Goal: Transaction & Acquisition: Purchase product/service

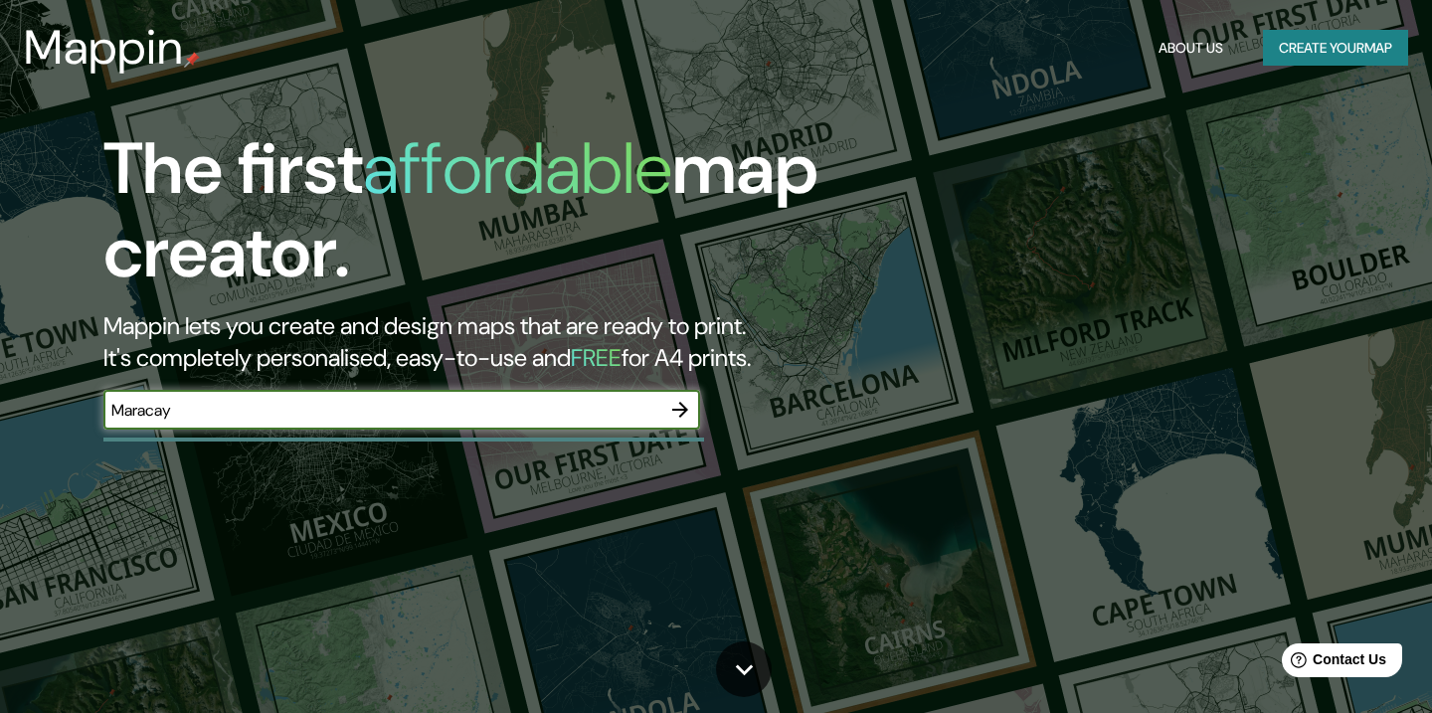
type input "Maracay"
click at [679, 409] on icon "button" at bounding box center [680, 410] width 16 height 16
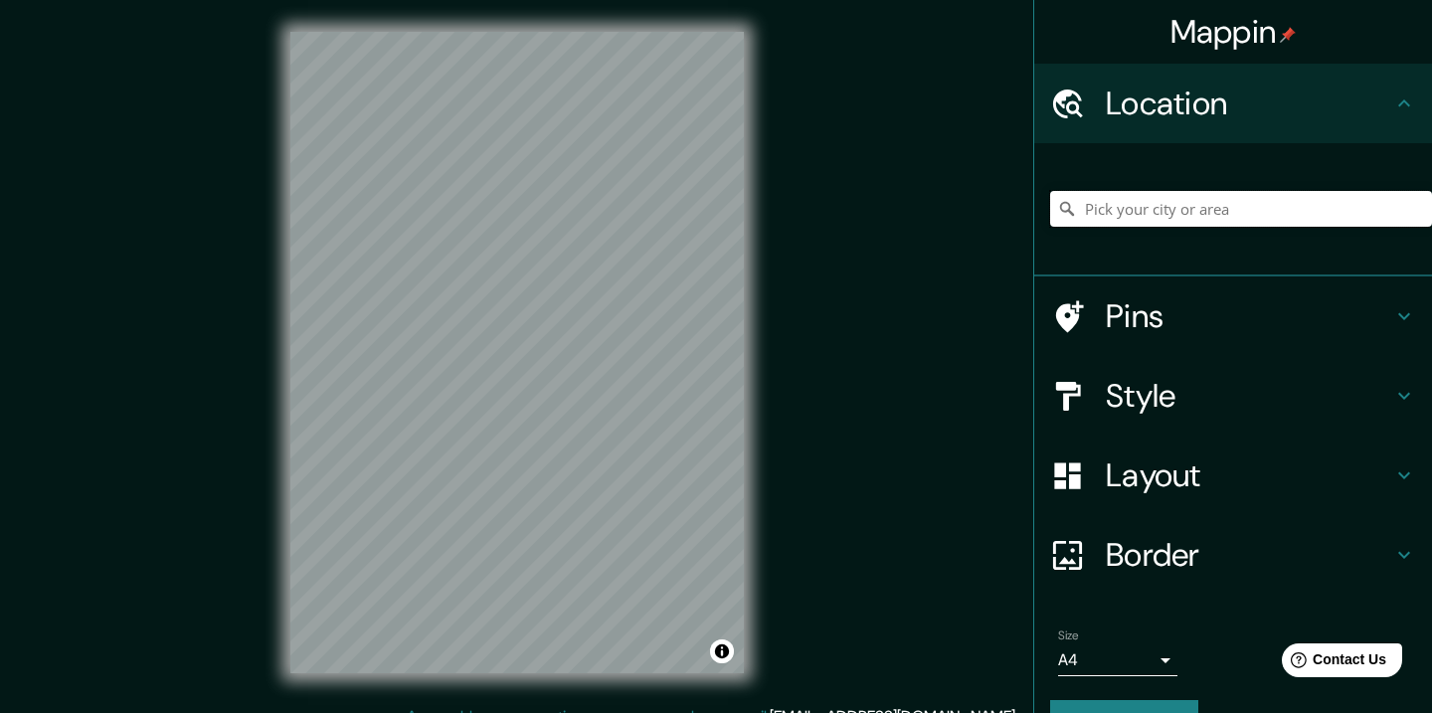
click at [1229, 203] on input "Pick your city or area" at bounding box center [1241, 209] width 382 height 36
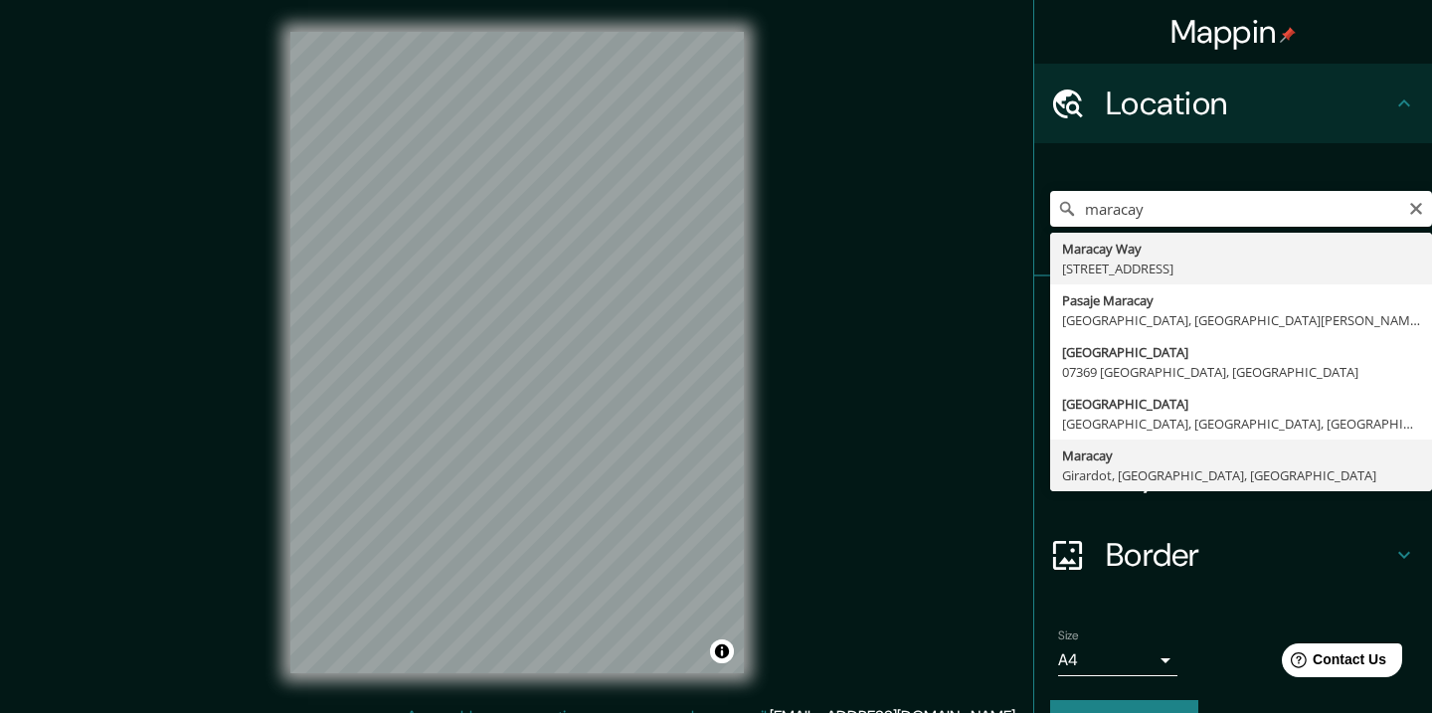
type input "Maracay, Girardot, [GEOGRAPHIC_DATA], [GEOGRAPHIC_DATA]"
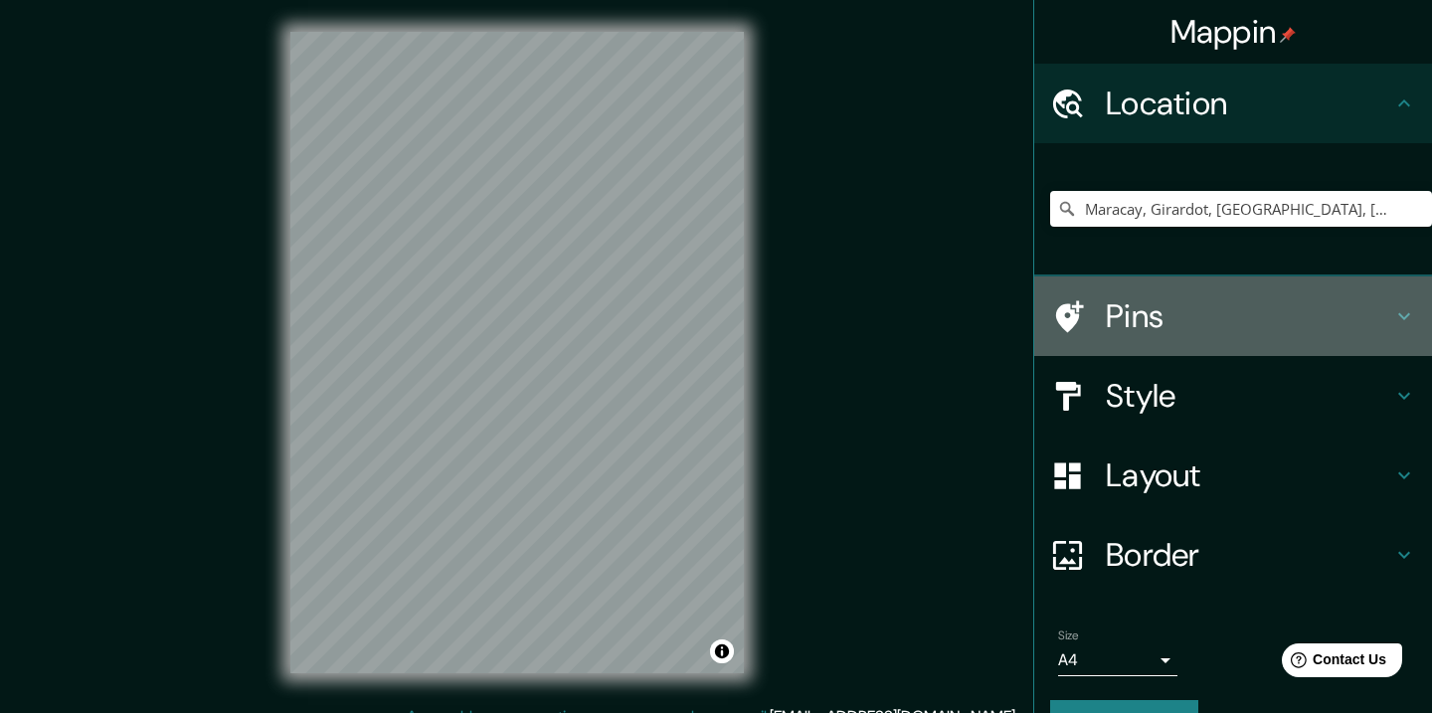
click at [1394, 304] on icon at bounding box center [1404, 316] width 24 height 24
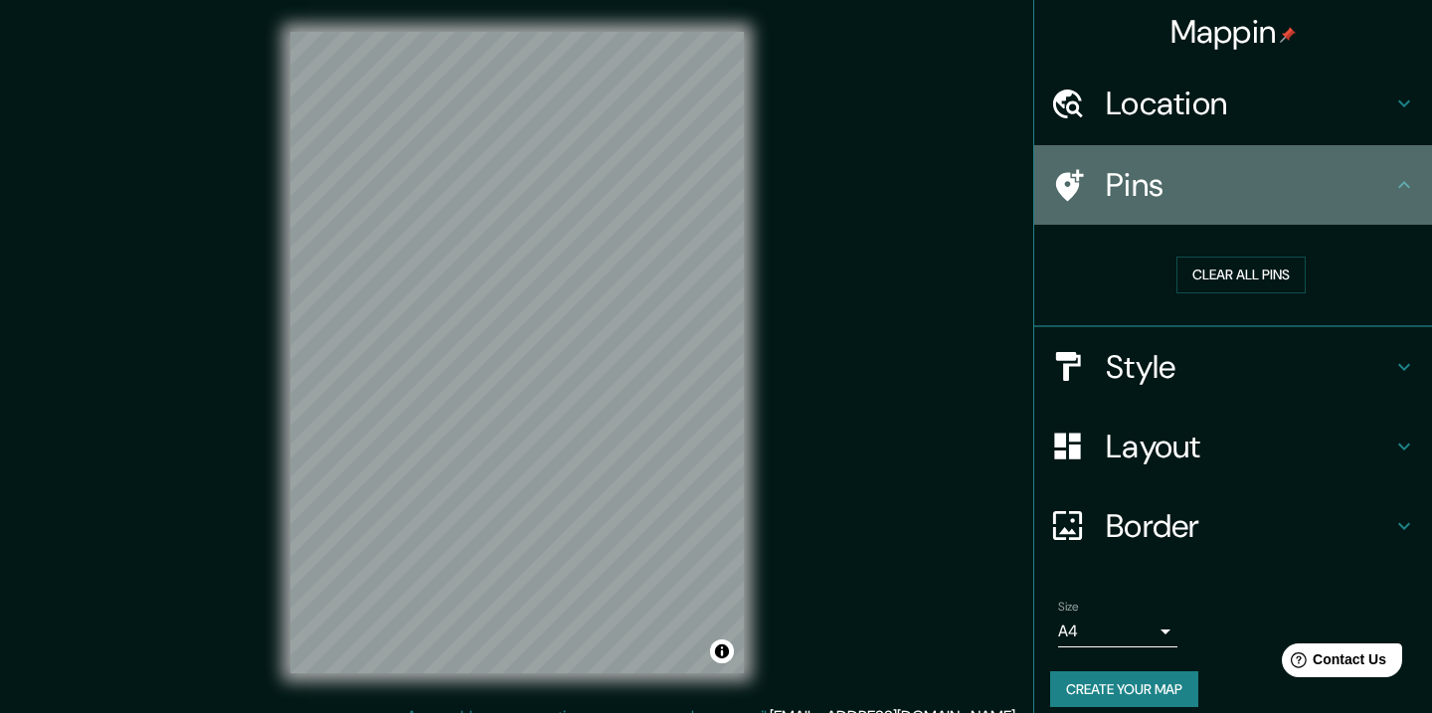
click at [1404, 202] on div "Pins" at bounding box center [1233, 185] width 398 height 80
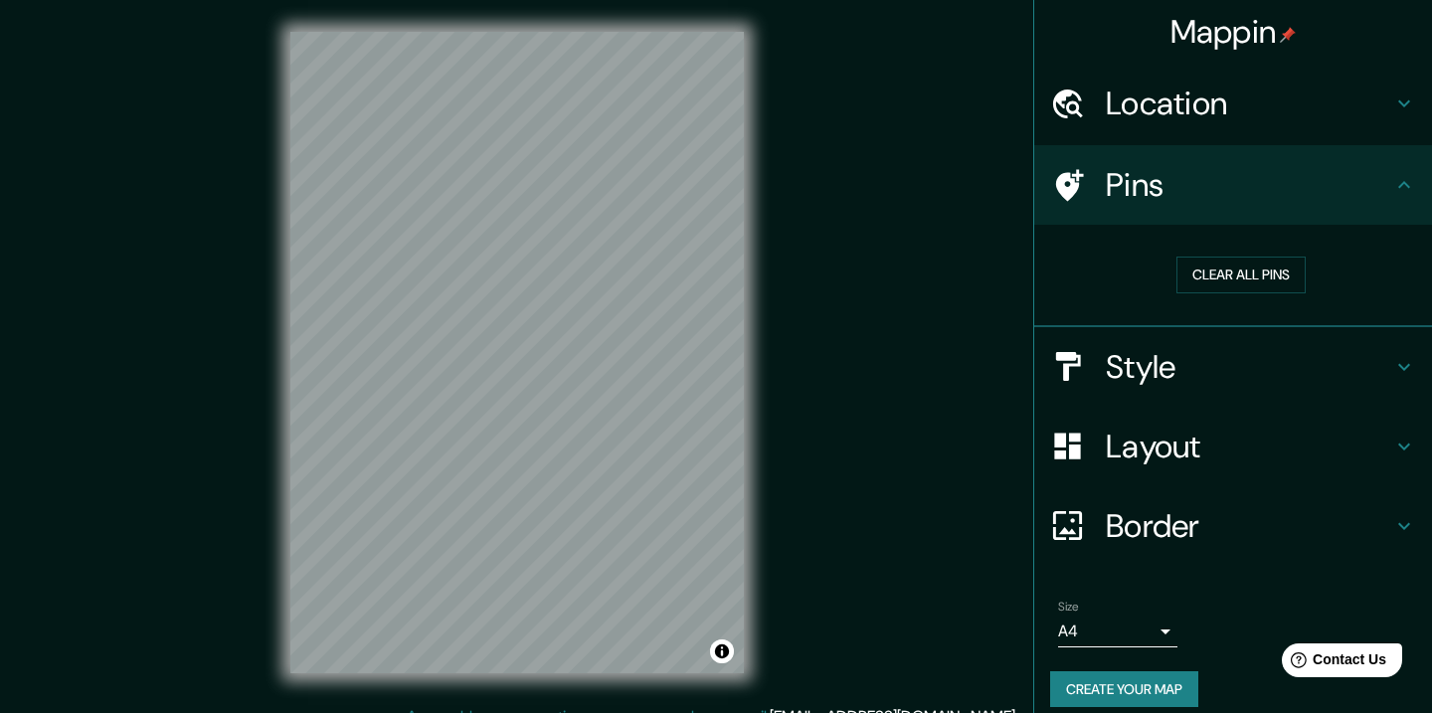
click at [1401, 362] on icon at bounding box center [1404, 367] width 24 height 24
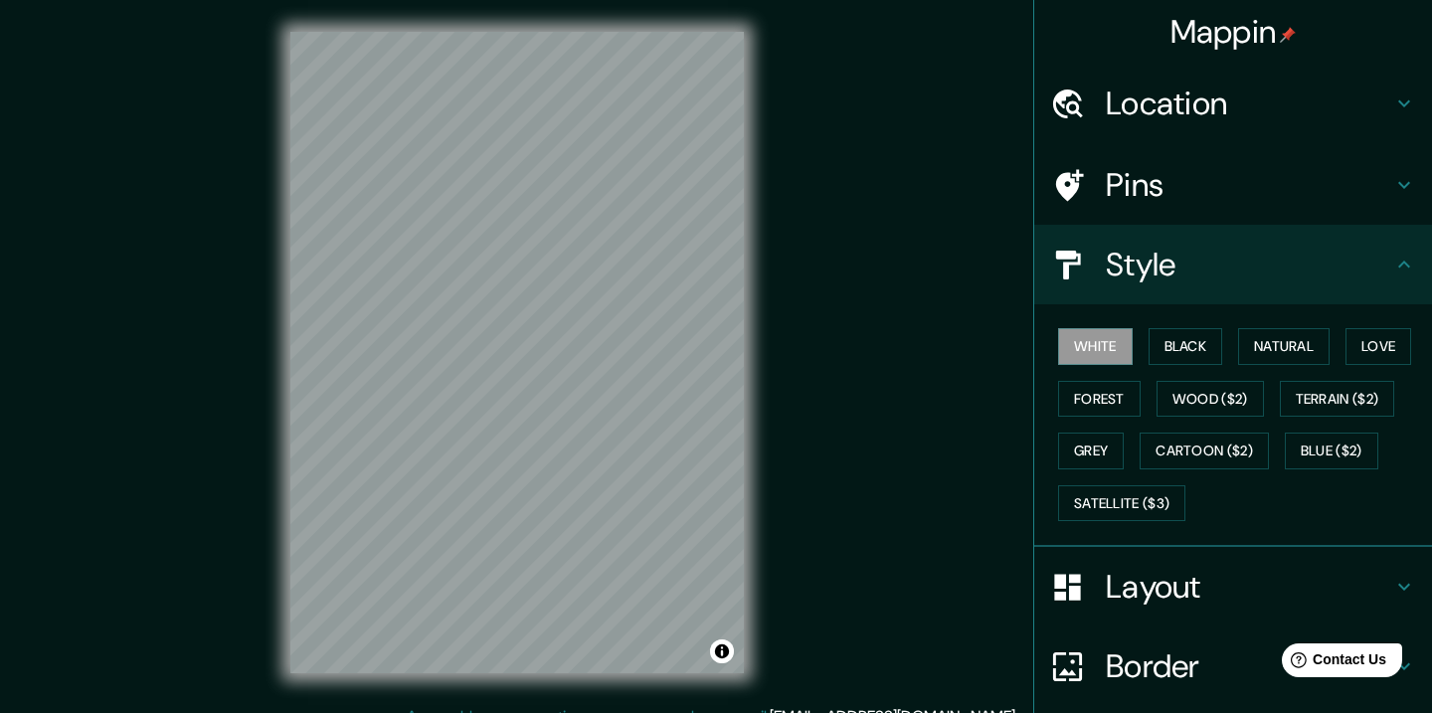
click at [1147, 331] on div "White Black Natural Love Forest Wood ($2) Terrain ($2) Grey Cartoon ($2) Blue (…" at bounding box center [1241, 424] width 382 height 209
click at [1174, 334] on button "Black" at bounding box center [1186, 346] width 75 height 37
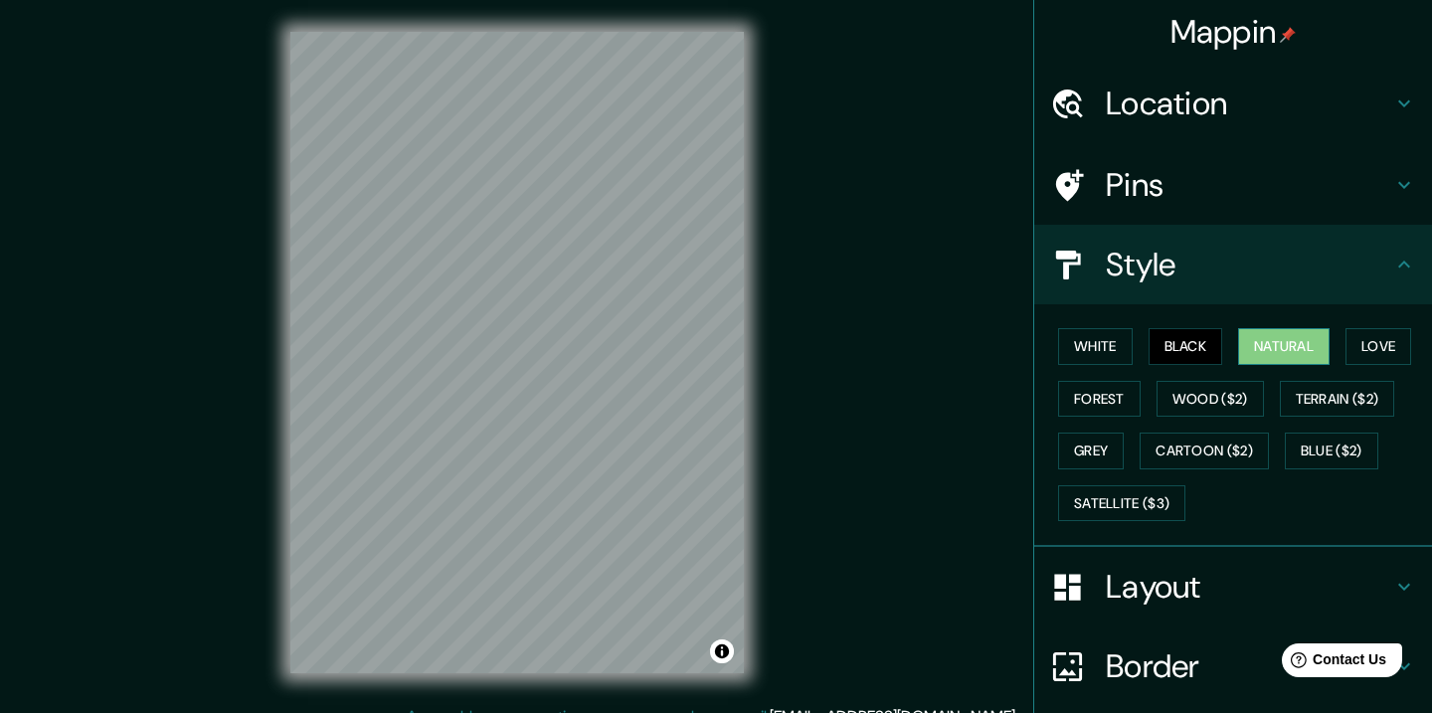
click at [1270, 345] on button "Natural" at bounding box center [1283, 346] width 91 height 37
click at [1379, 347] on button "Love" at bounding box center [1379, 346] width 66 height 37
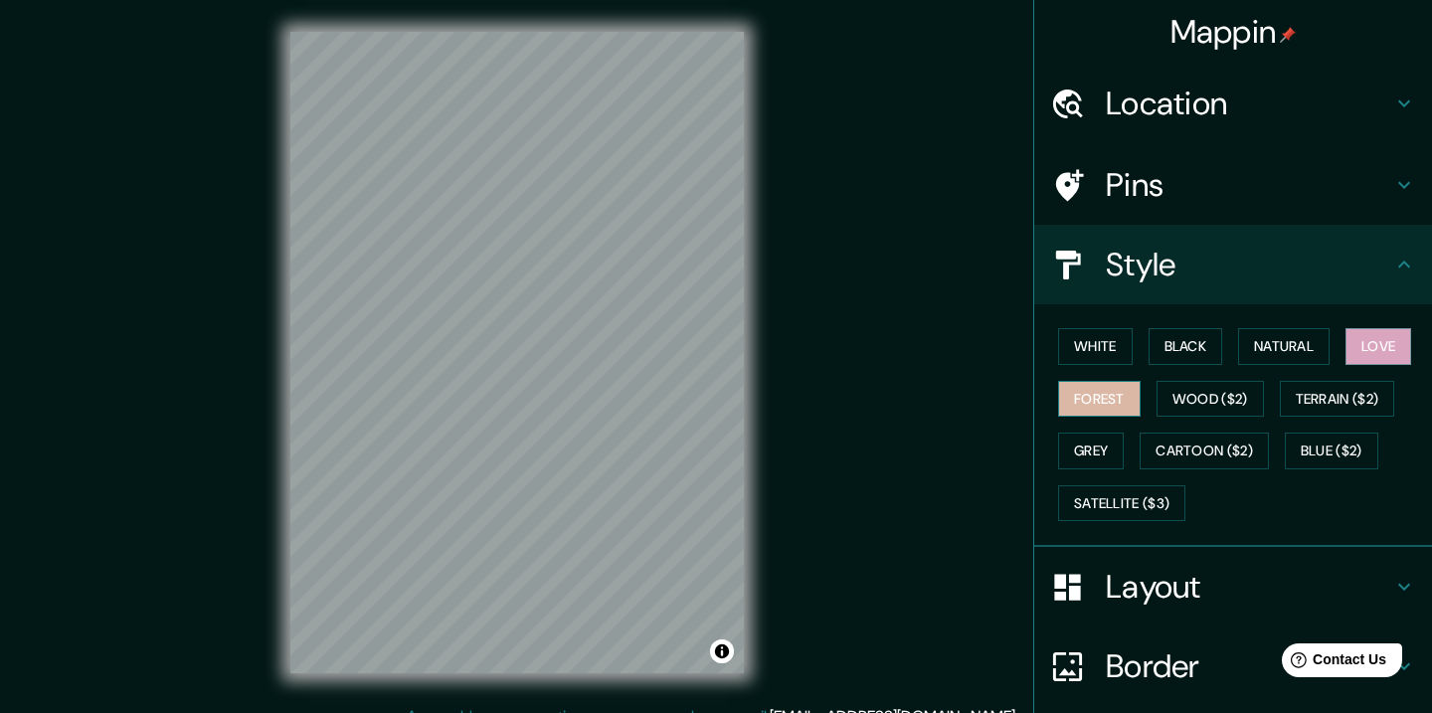
click at [1104, 396] on button "Forest" at bounding box center [1099, 399] width 83 height 37
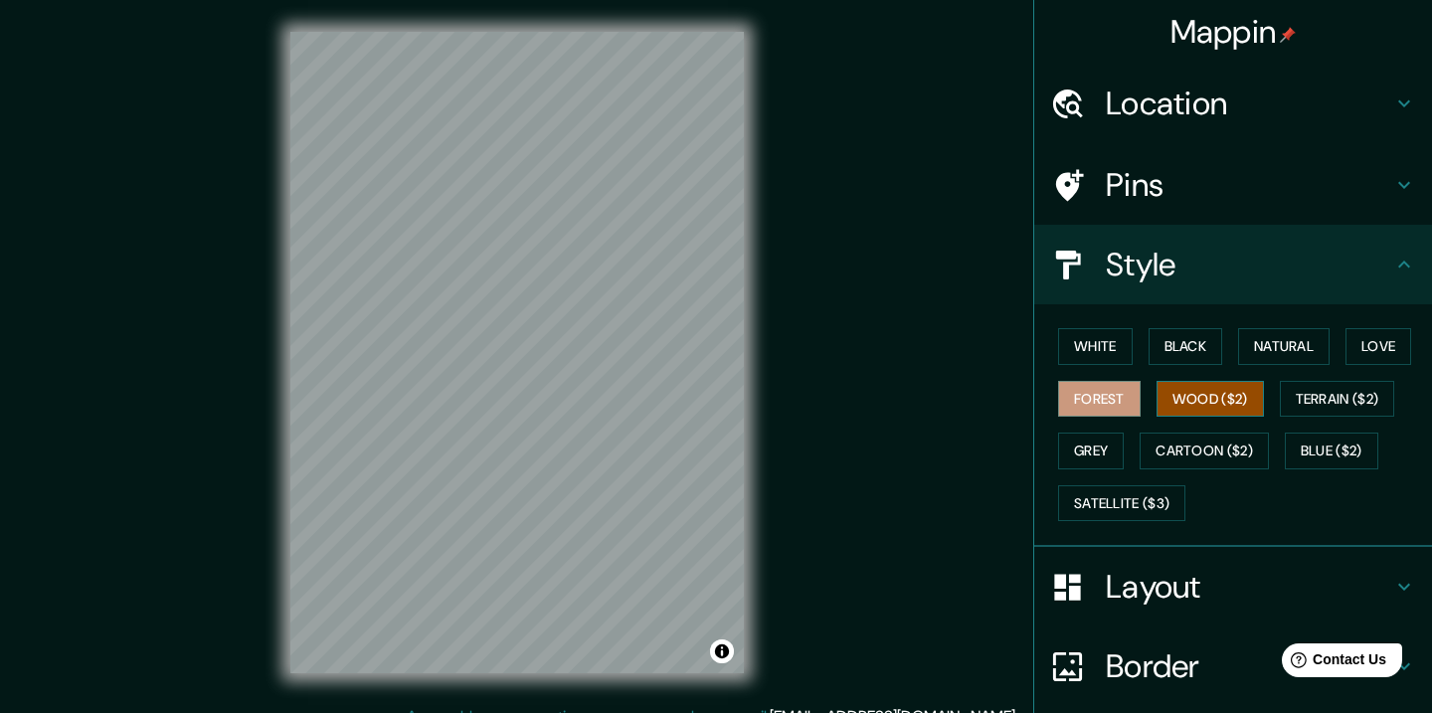
click at [1174, 403] on button "Wood ($2)" at bounding box center [1210, 399] width 107 height 37
click at [1331, 405] on button "Terrain ($2)" at bounding box center [1337, 399] width 115 height 37
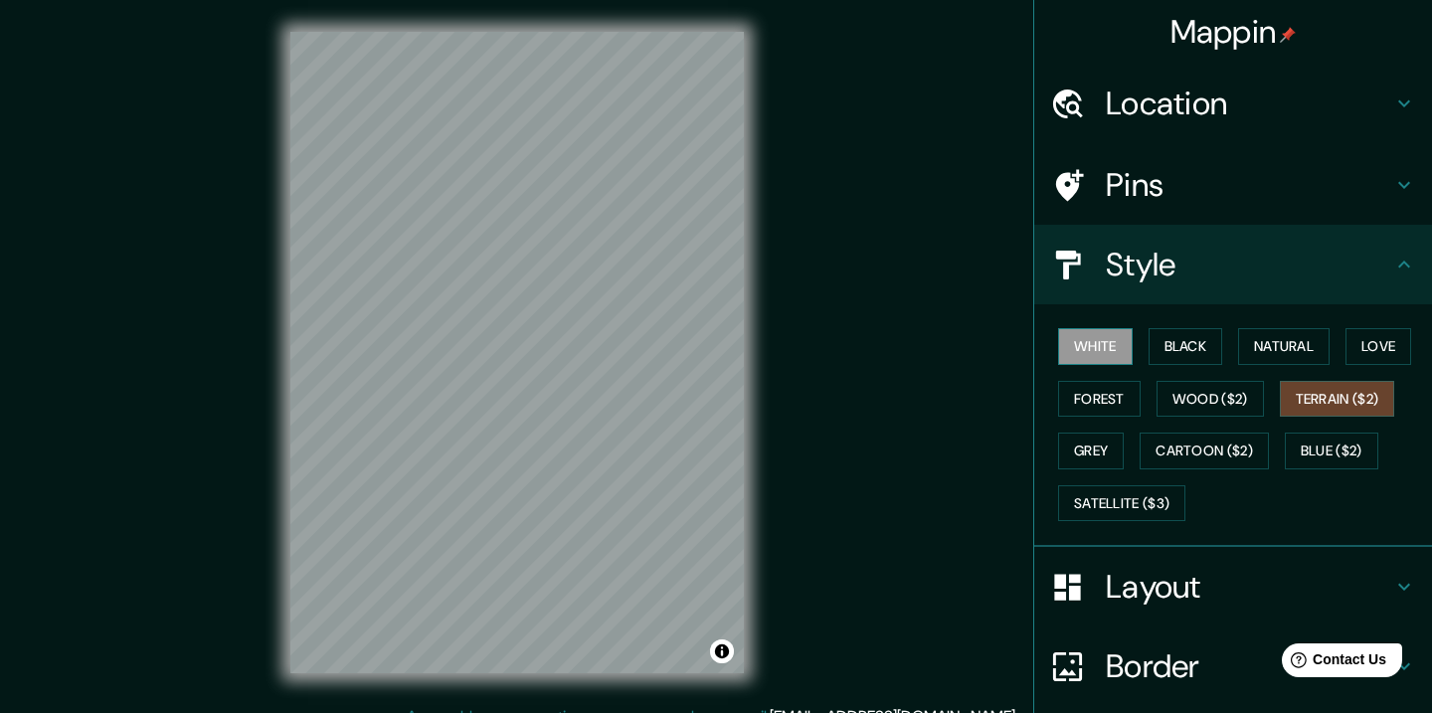
click at [1076, 345] on button "White" at bounding box center [1095, 346] width 75 height 37
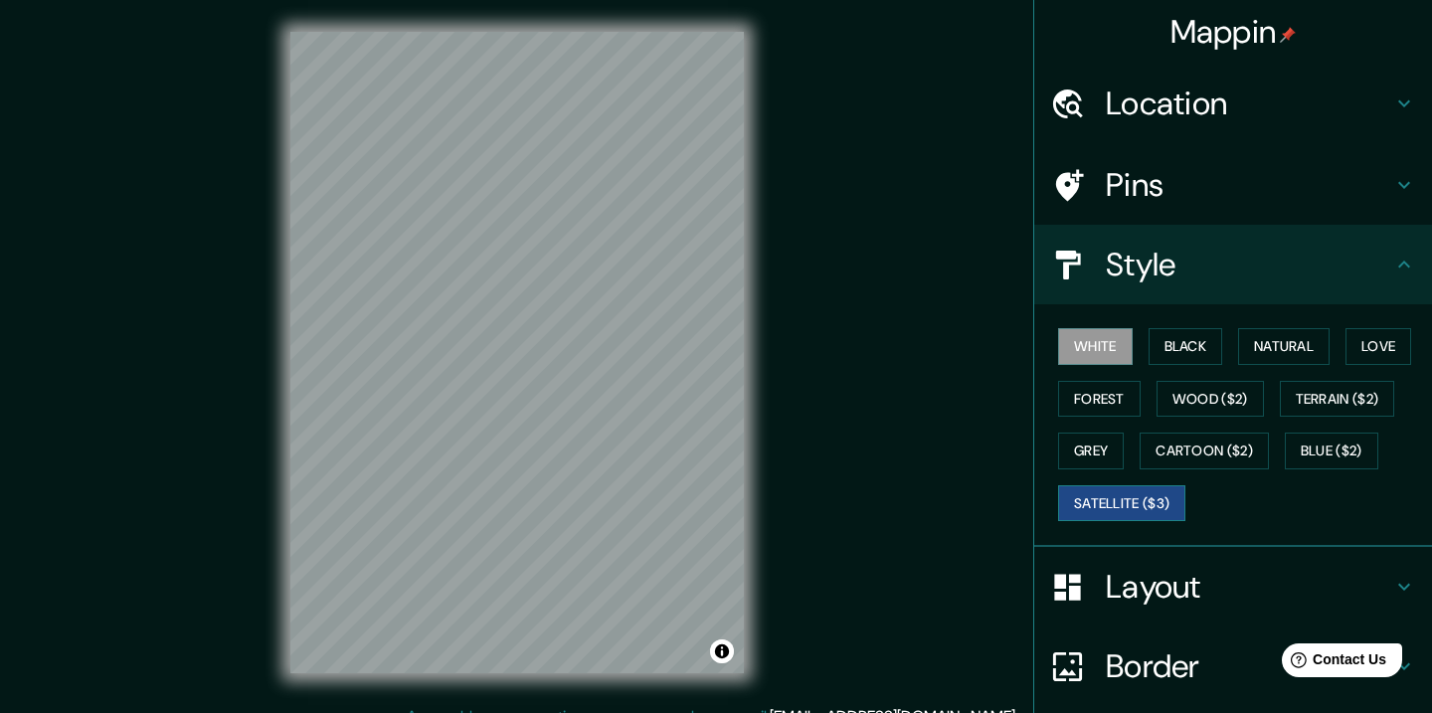
click at [1092, 493] on button "Satellite ($3)" at bounding box center [1121, 503] width 127 height 37
click at [1330, 454] on button "Blue ($2)" at bounding box center [1331, 451] width 93 height 37
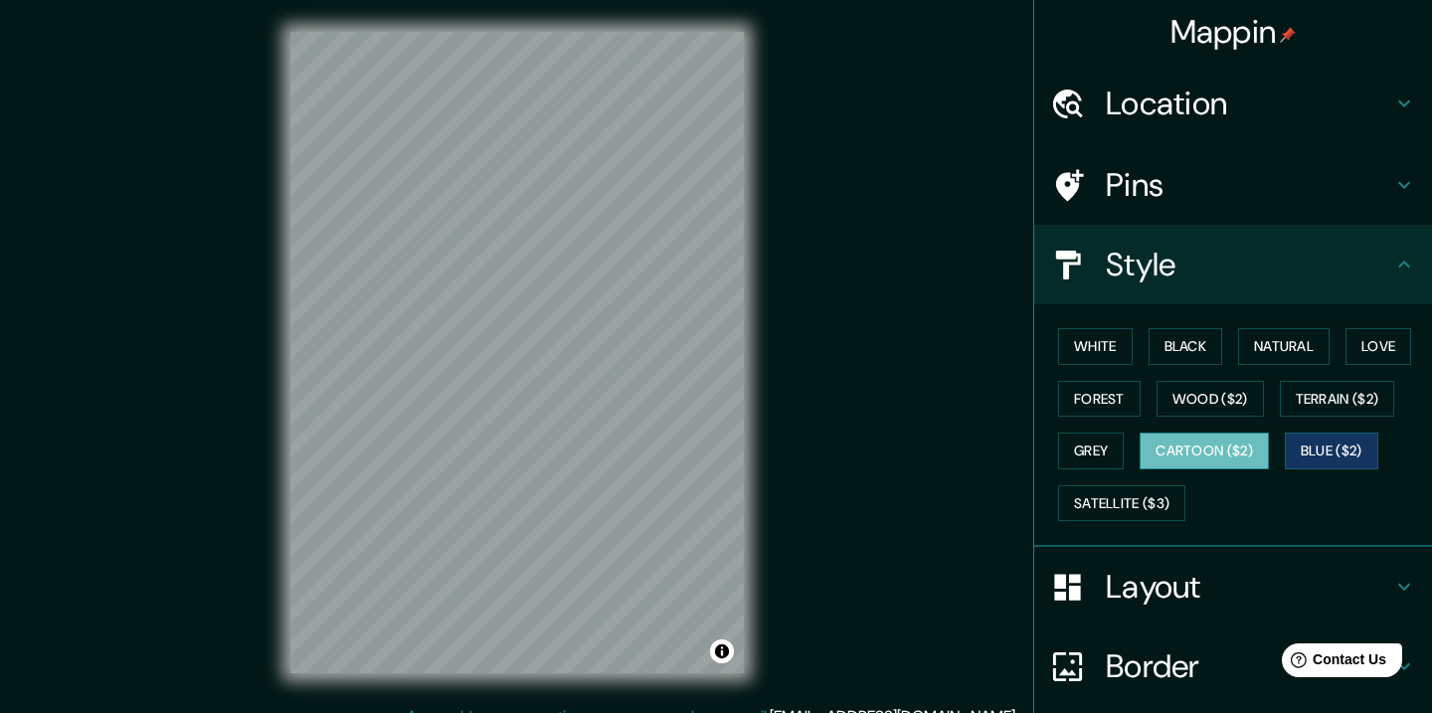
click at [1178, 452] on button "Cartoon ($2)" at bounding box center [1204, 451] width 129 height 37
click at [1081, 460] on button "Grey" at bounding box center [1091, 451] width 66 height 37
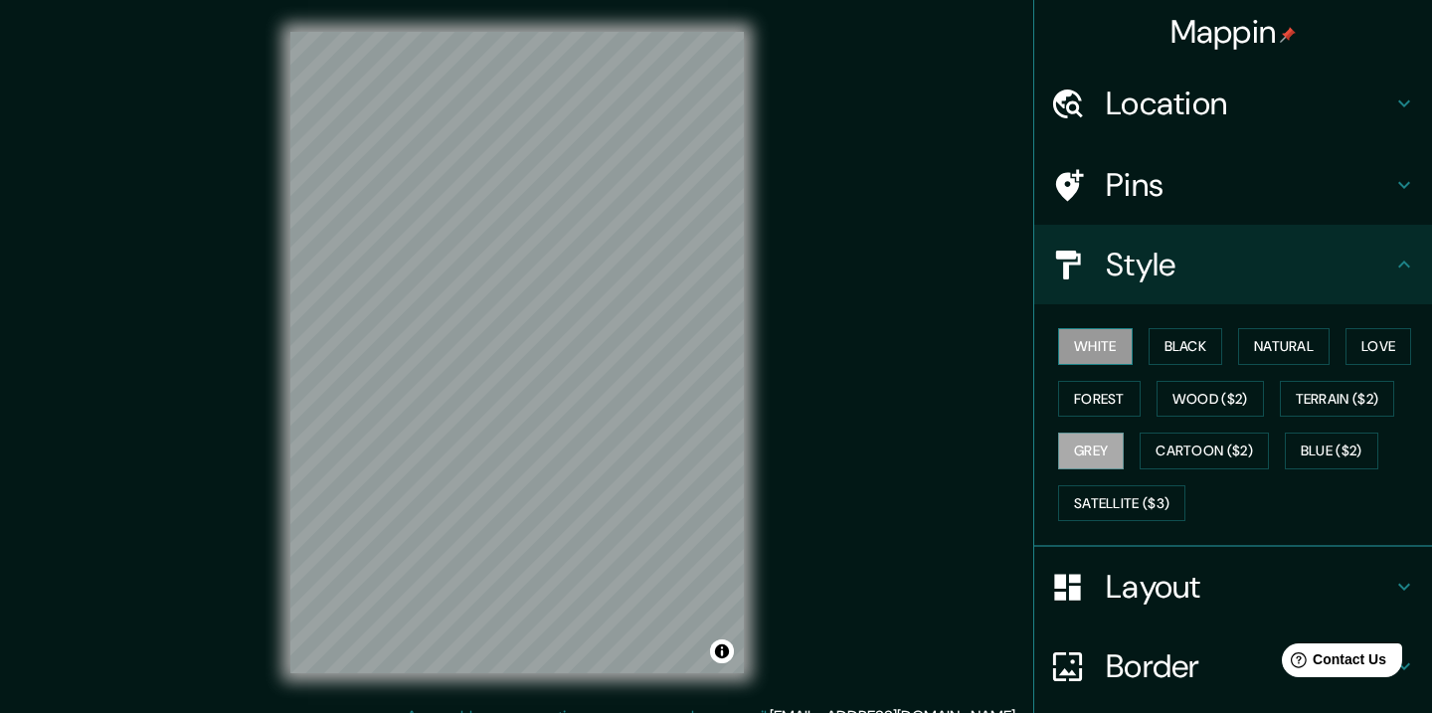
click at [1092, 340] on button "White" at bounding box center [1095, 346] width 75 height 37
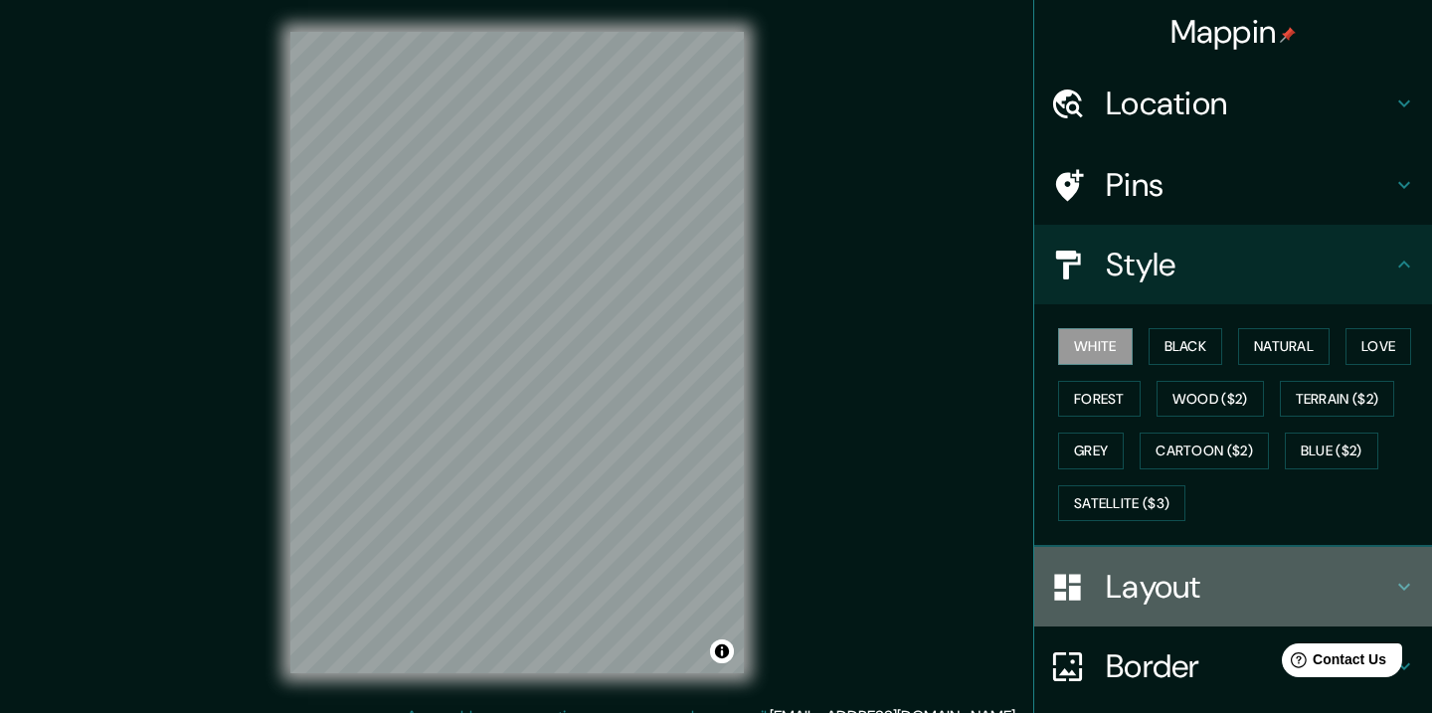
click at [1159, 591] on h4 "Layout" at bounding box center [1249, 587] width 286 height 40
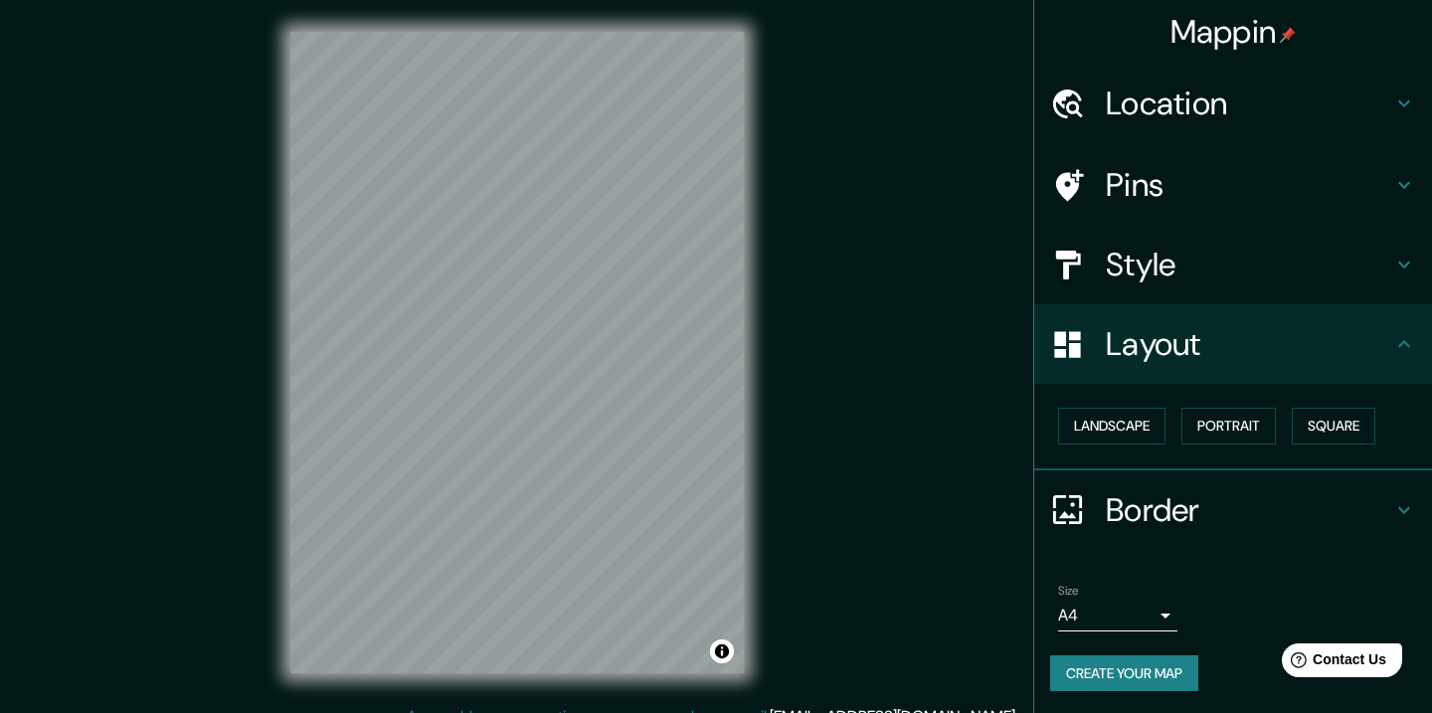
scroll to position [2, 0]
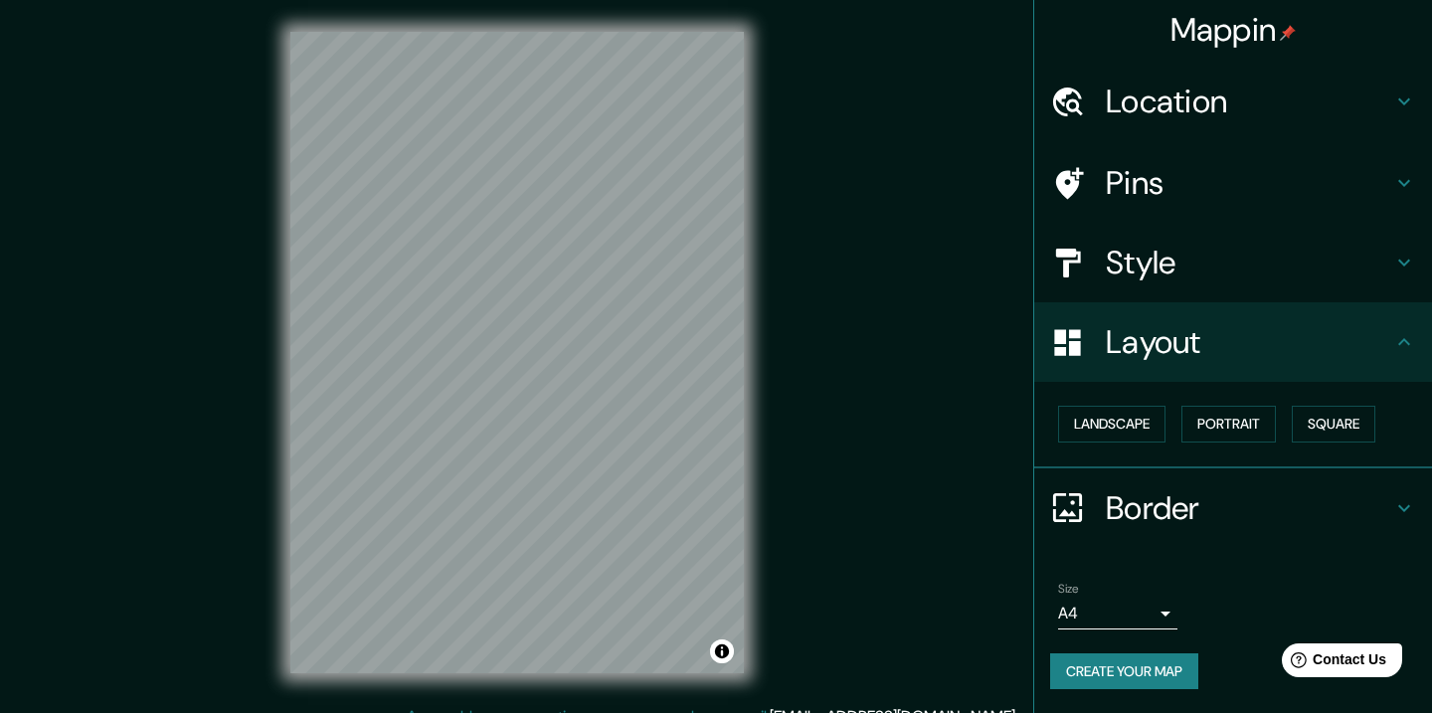
click at [1126, 443] on div "Landscape [GEOGRAPHIC_DATA]" at bounding box center [1241, 424] width 382 height 53
click at [1126, 427] on button "Landscape" at bounding box center [1111, 424] width 107 height 37
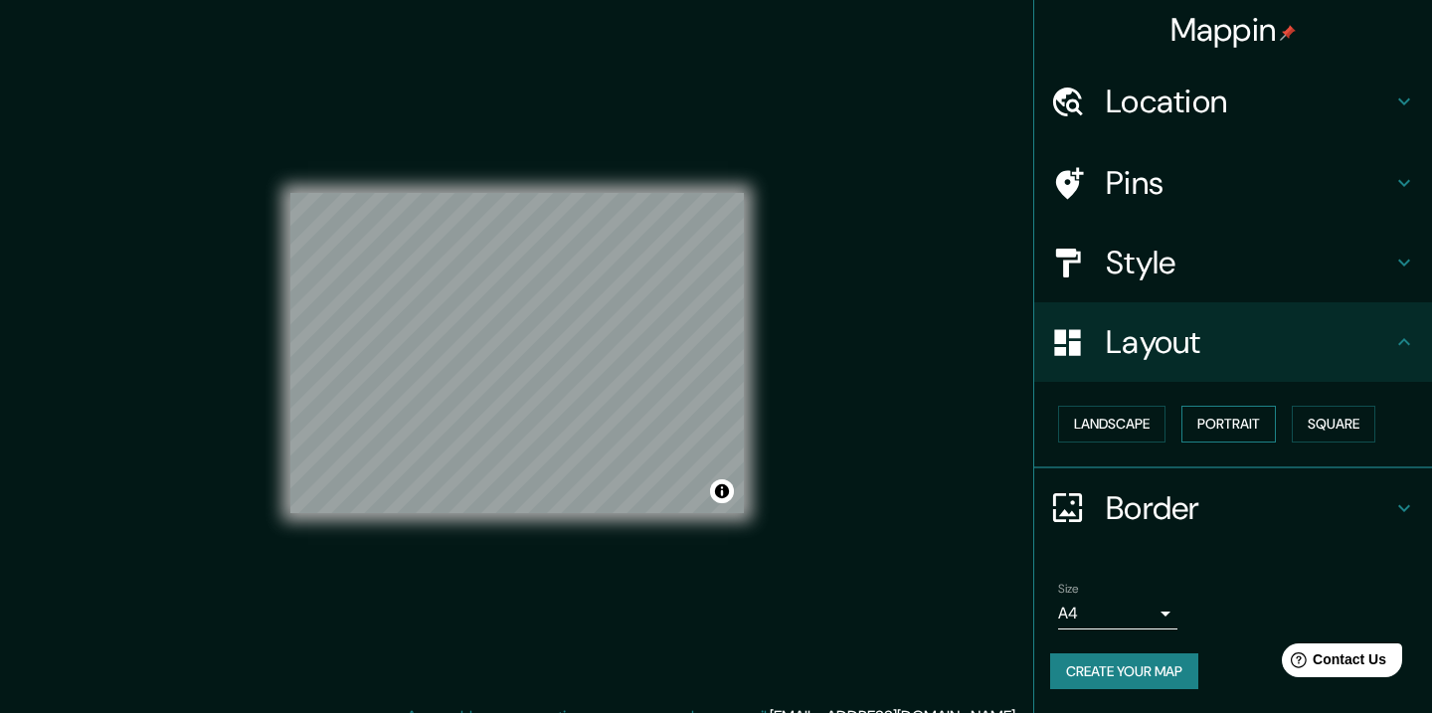
click at [1238, 424] on button "Portrait" at bounding box center [1228, 424] width 94 height 37
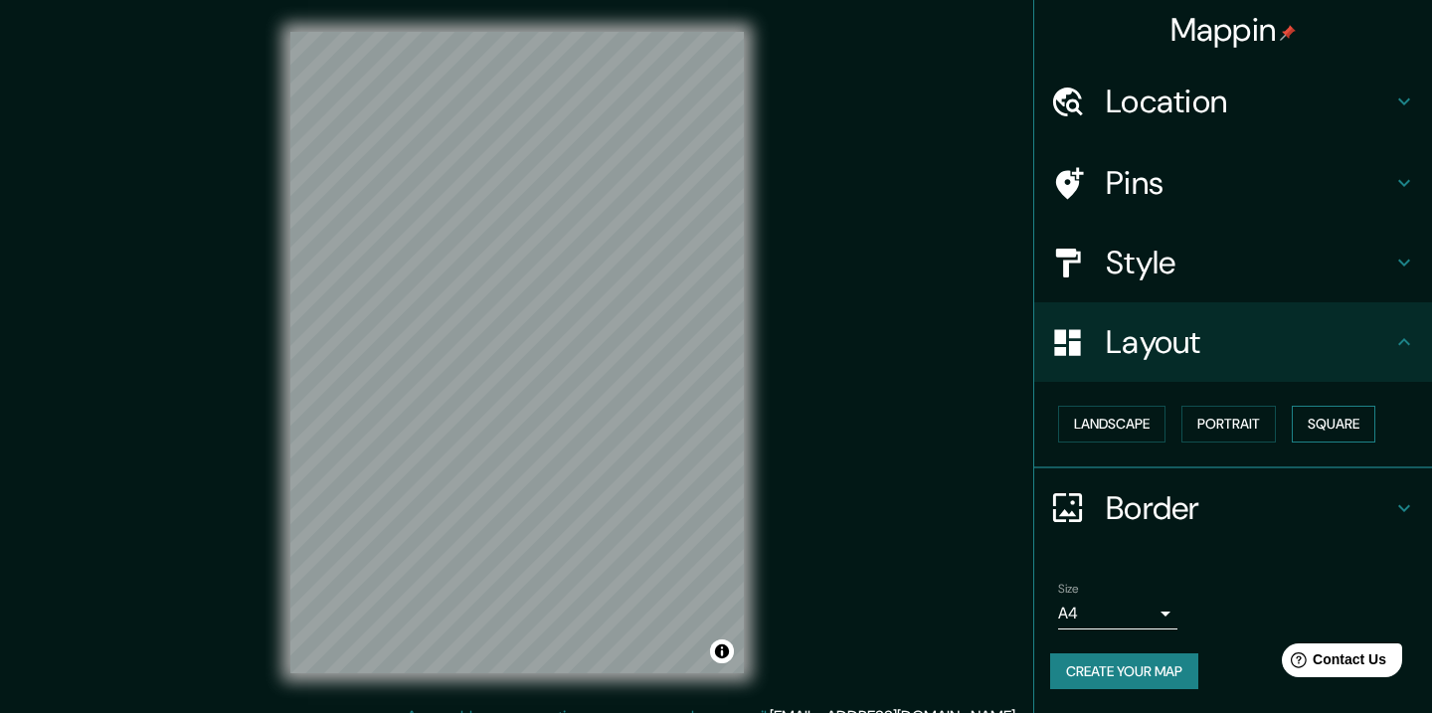
click at [1315, 427] on button "Square" at bounding box center [1334, 424] width 84 height 37
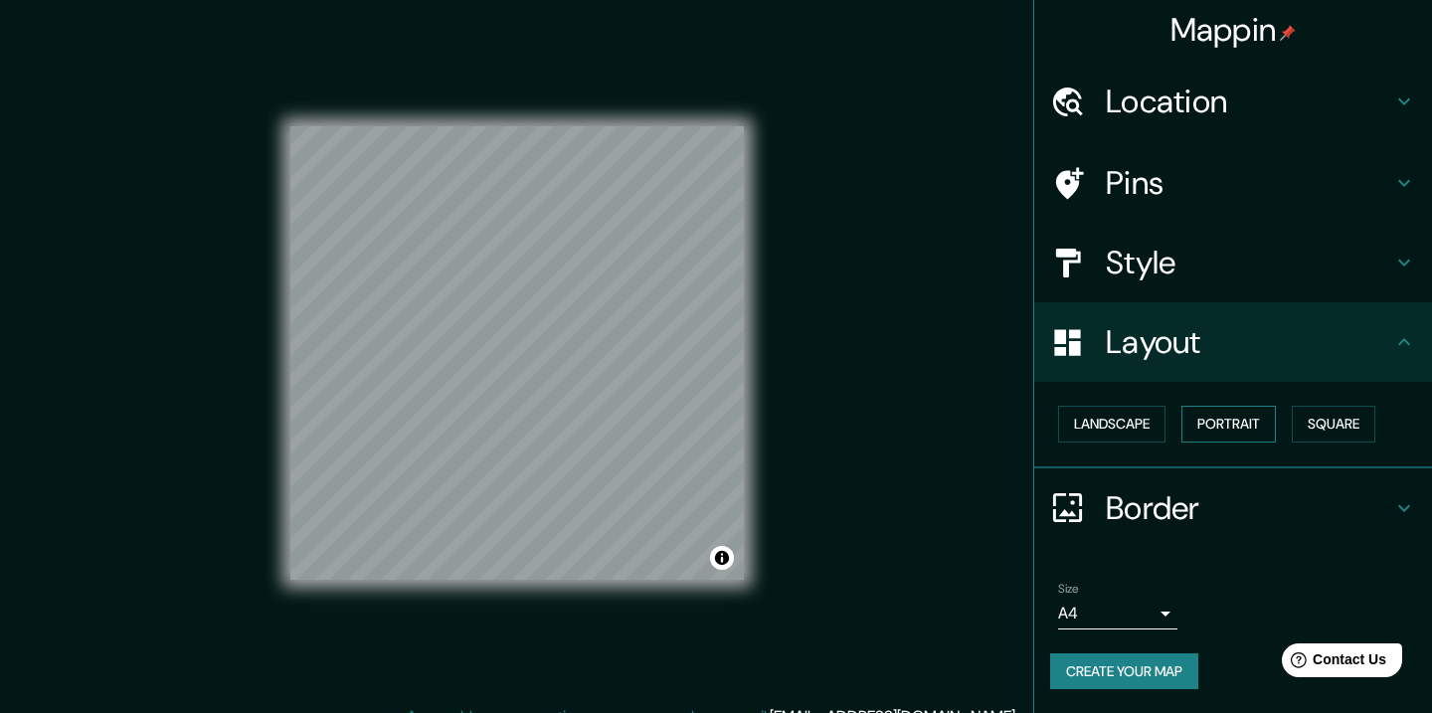
click at [1189, 432] on button "Portrait" at bounding box center [1228, 424] width 94 height 37
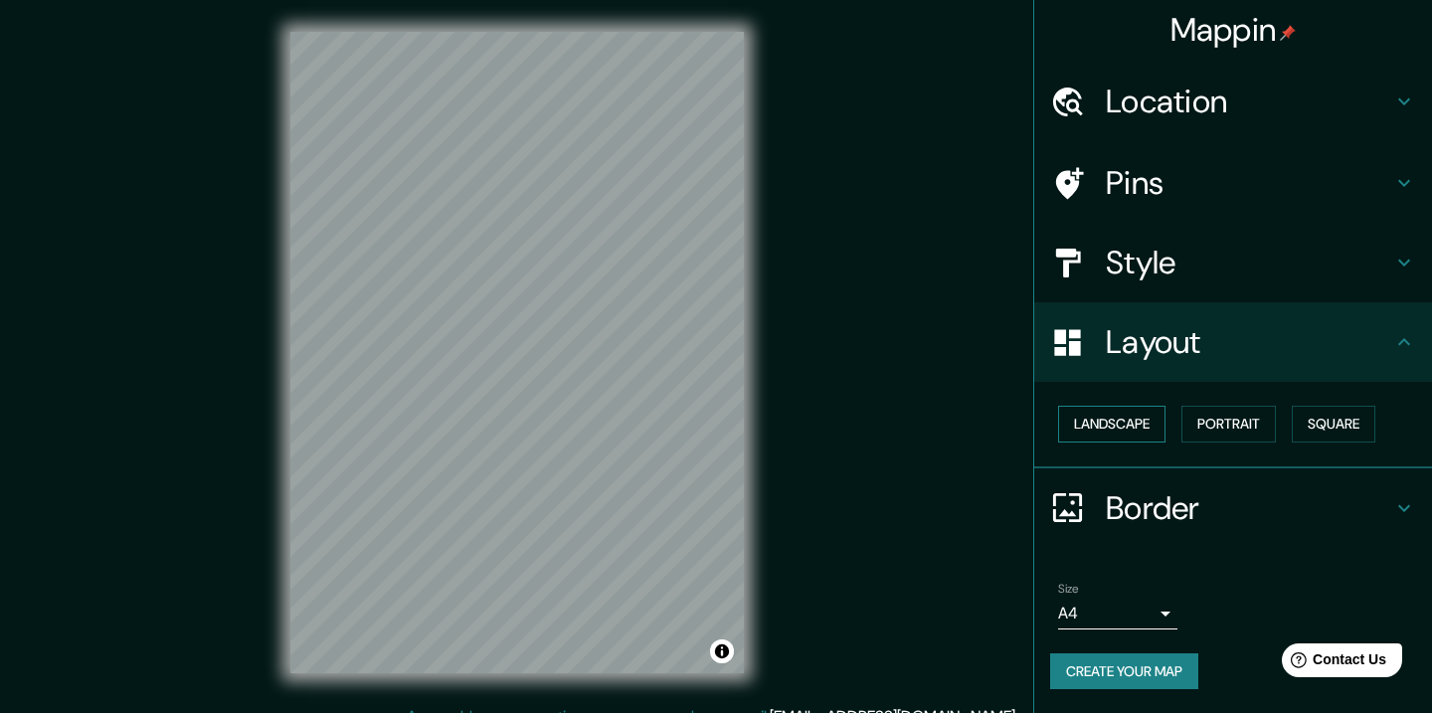
click at [1102, 425] on button "Landscape" at bounding box center [1111, 424] width 107 height 37
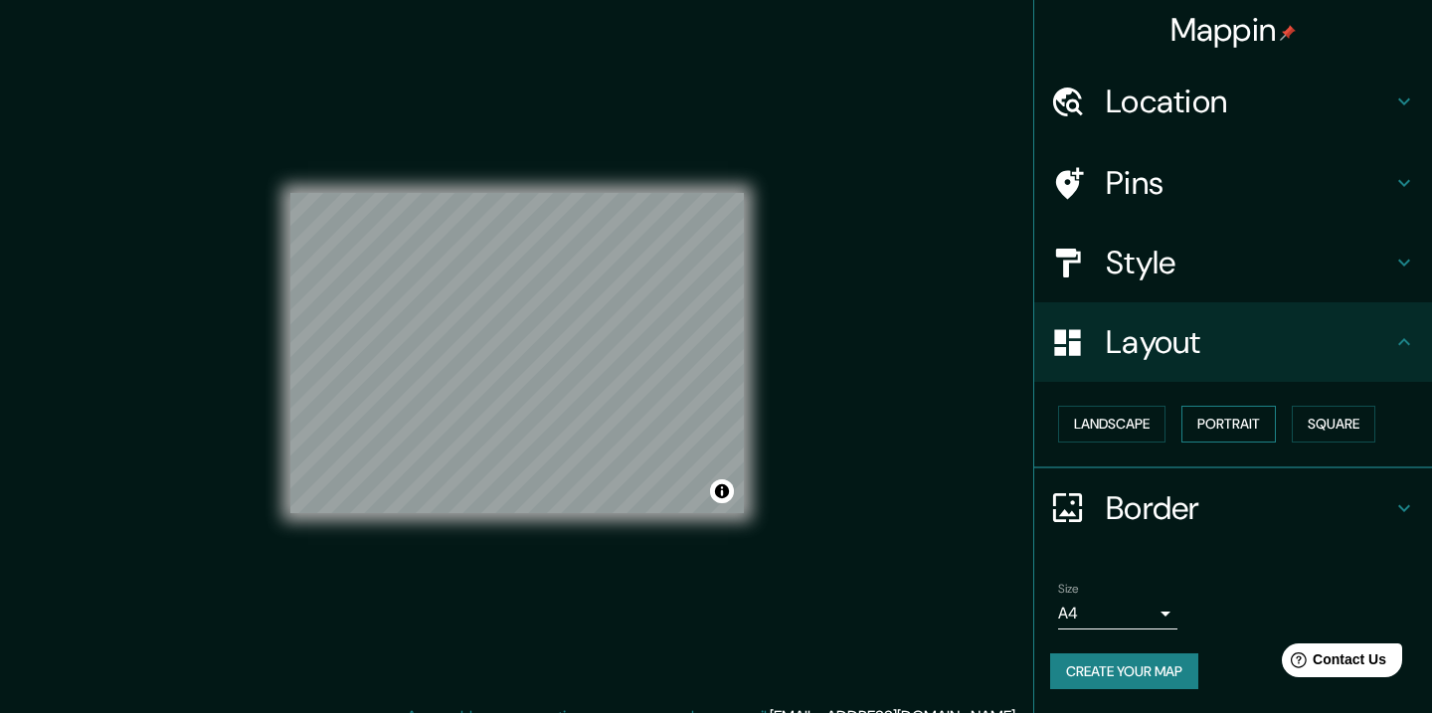
click at [1216, 421] on button "Portrait" at bounding box center [1228, 424] width 94 height 37
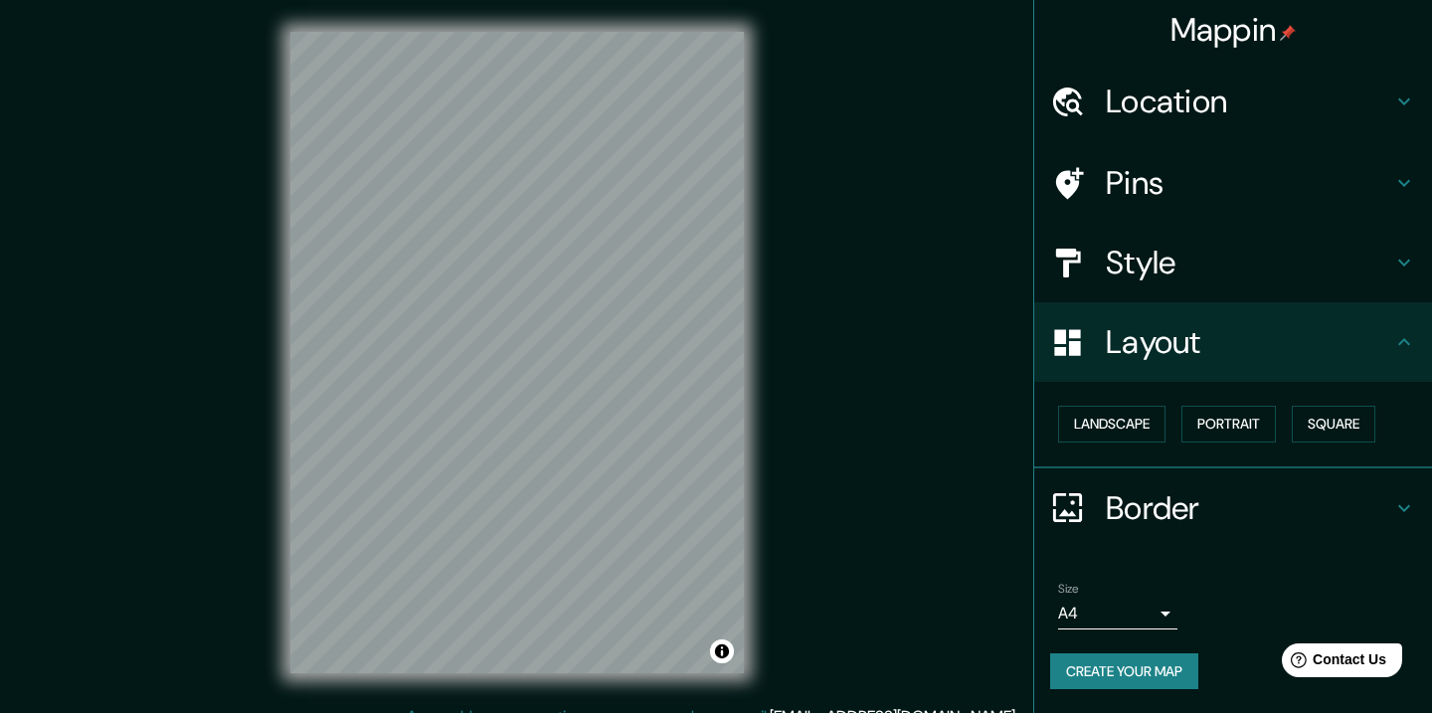
click at [1180, 482] on div "Border" at bounding box center [1233, 508] width 398 height 80
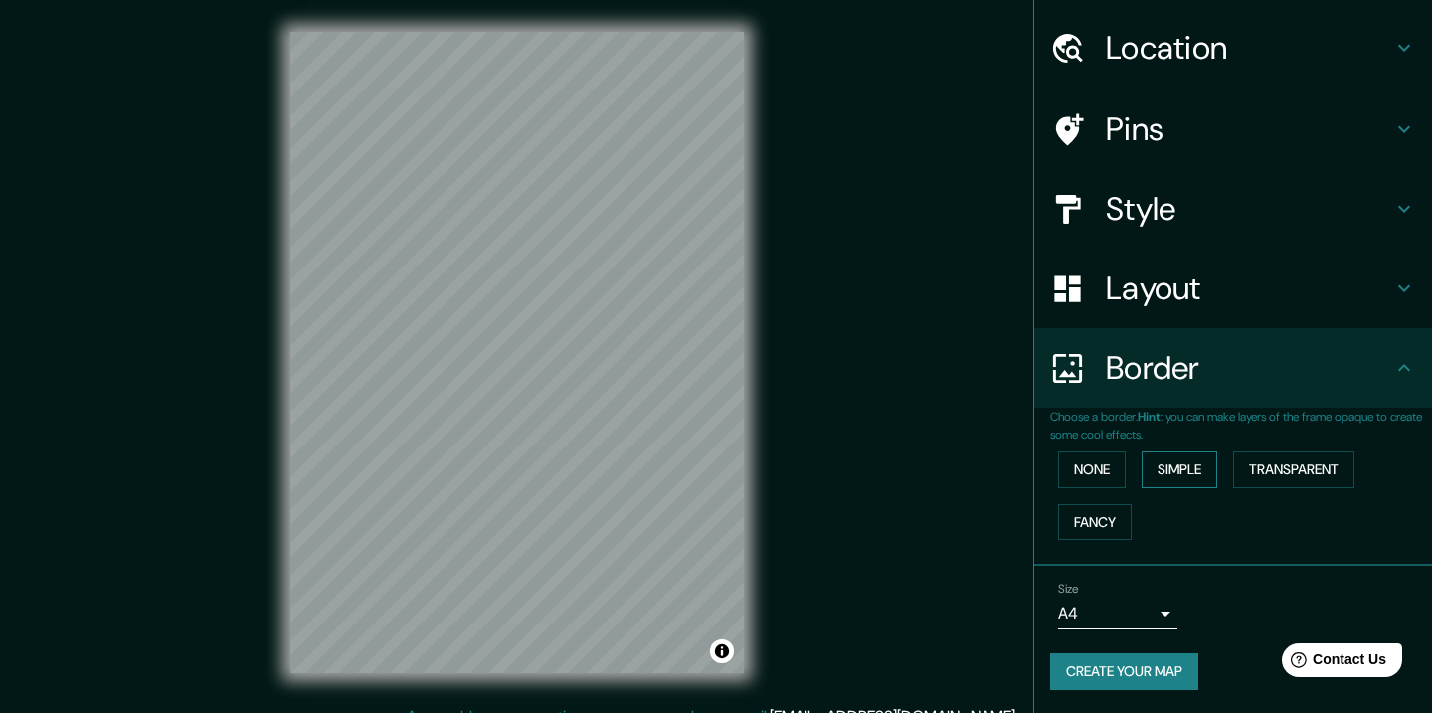
scroll to position [55, 0]
click at [1174, 480] on button "Simple" at bounding box center [1180, 470] width 76 height 37
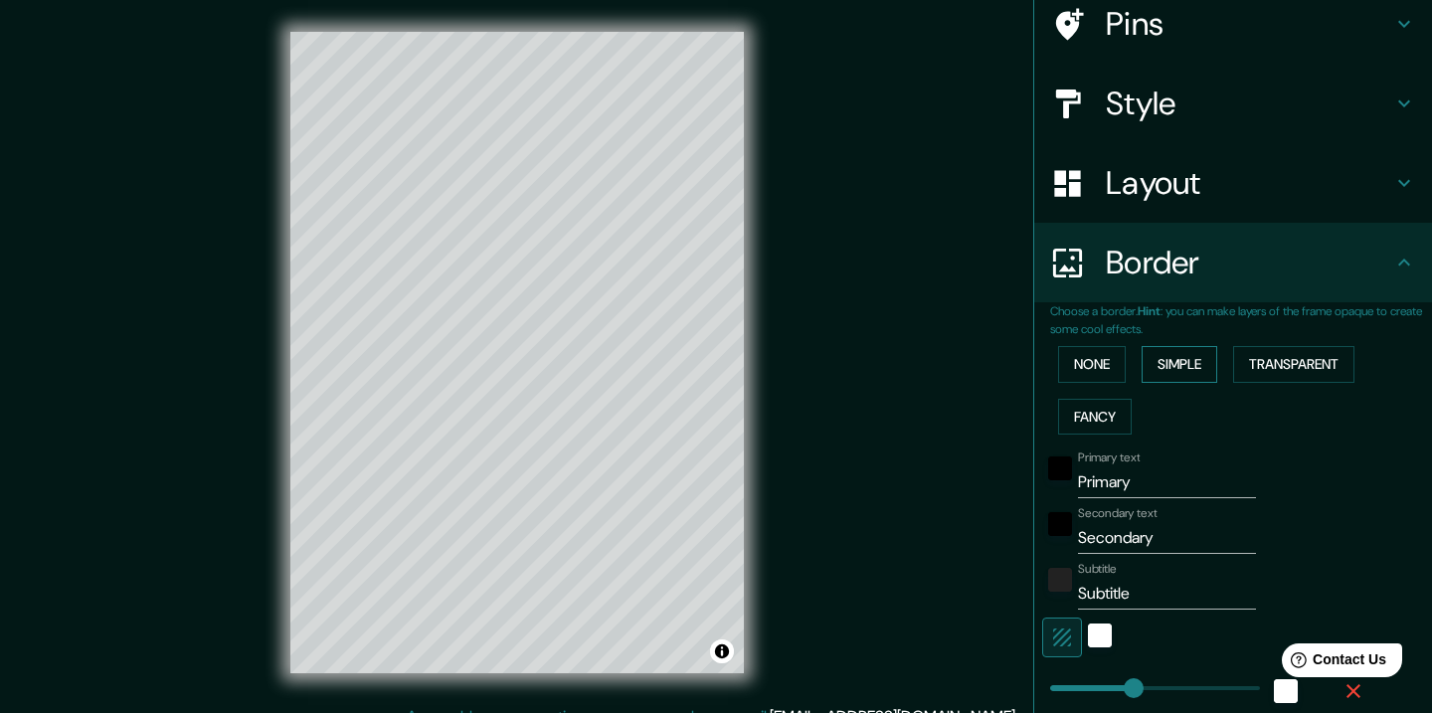
scroll to position [160, 0]
click at [1170, 485] on input "Primary" at bounding box center [1167, 483] width 178 height 32
type input "M"
type input "182"
type input "36"
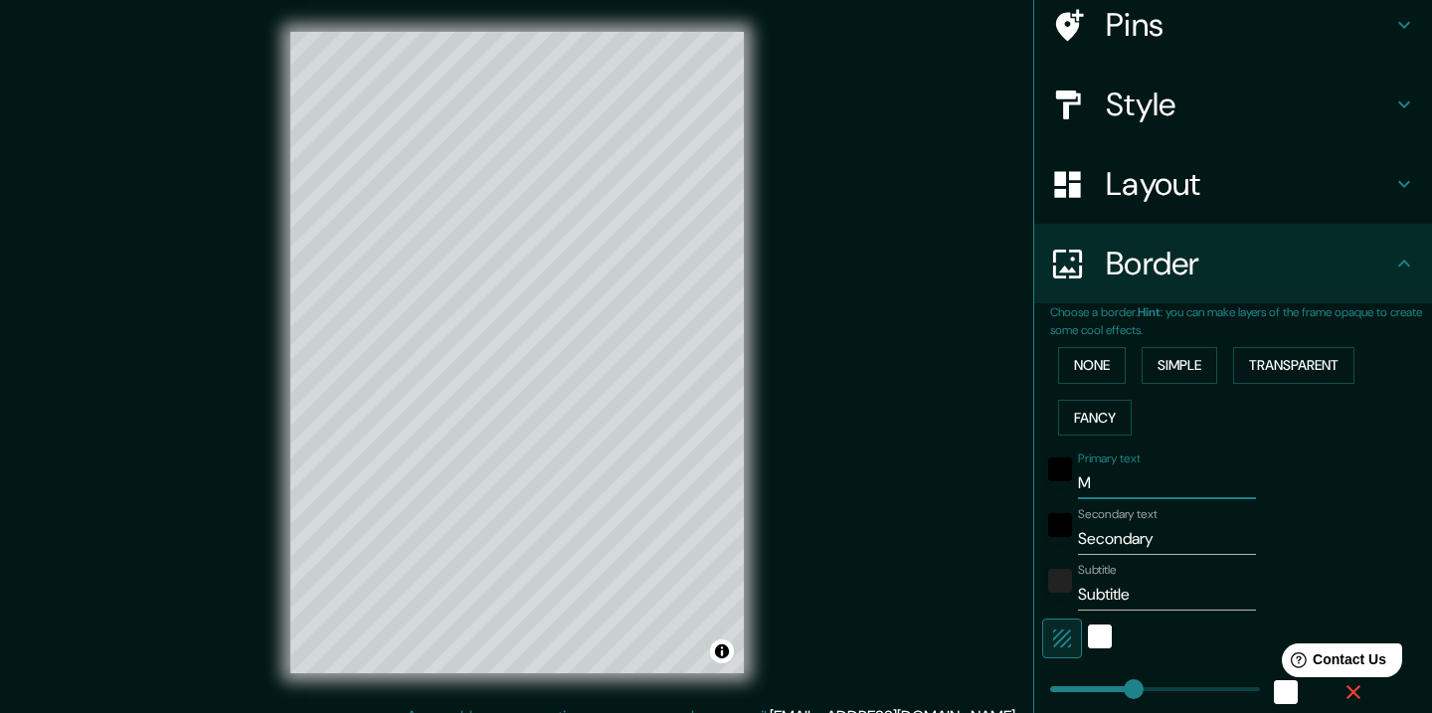
type input "Ma"
type input "182"
type input "36"
type input "Mar"
type input "182"
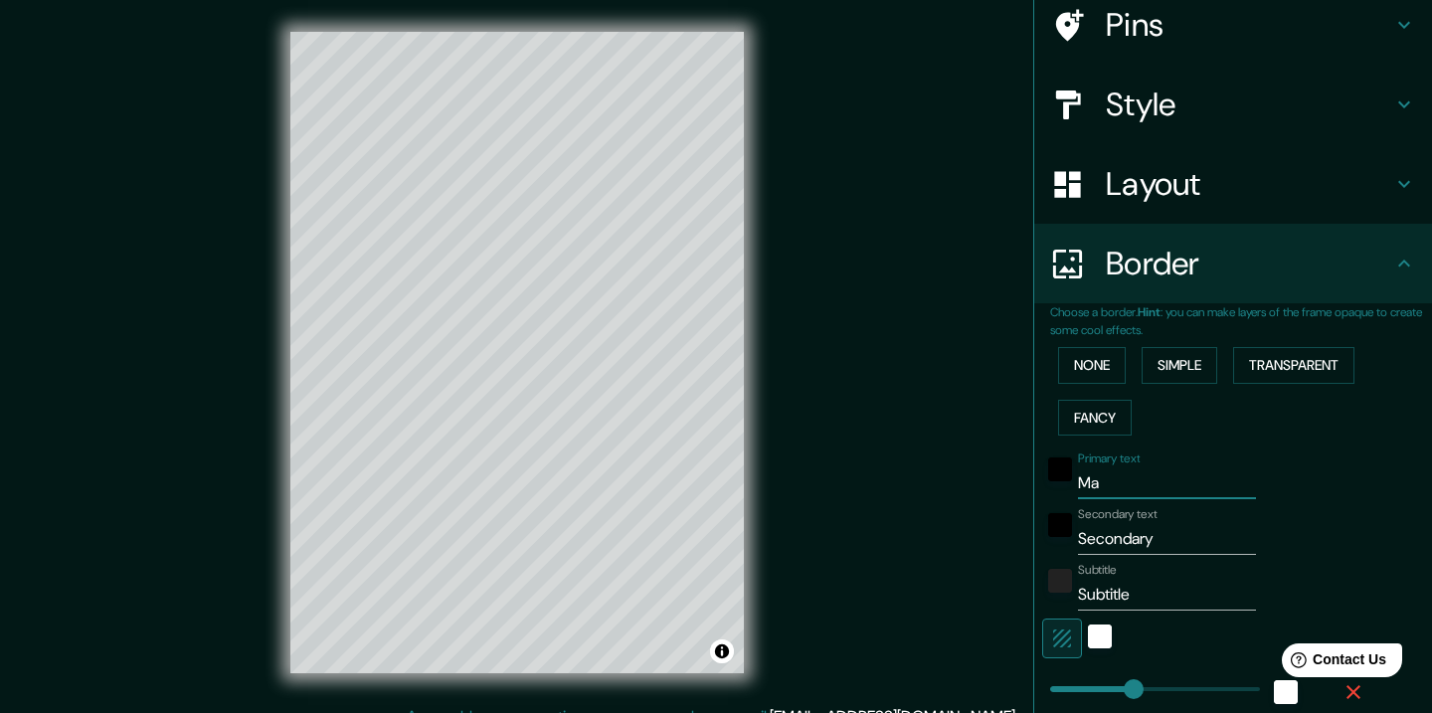
type input "36"
type input "Mara"
type input "182"
type input "36"
type input "Marac"
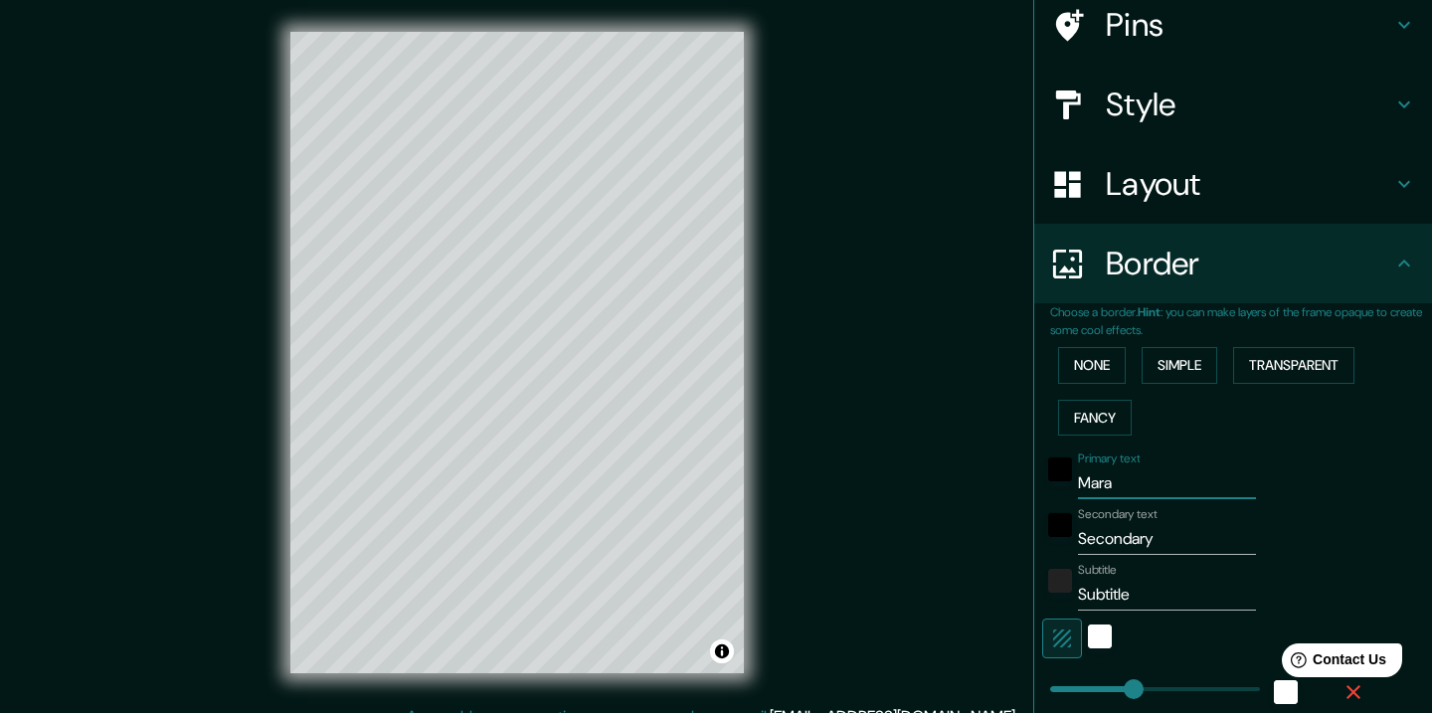
type input "182"
type input "36"
type input "Maraca"
type input "182"
type input "36"
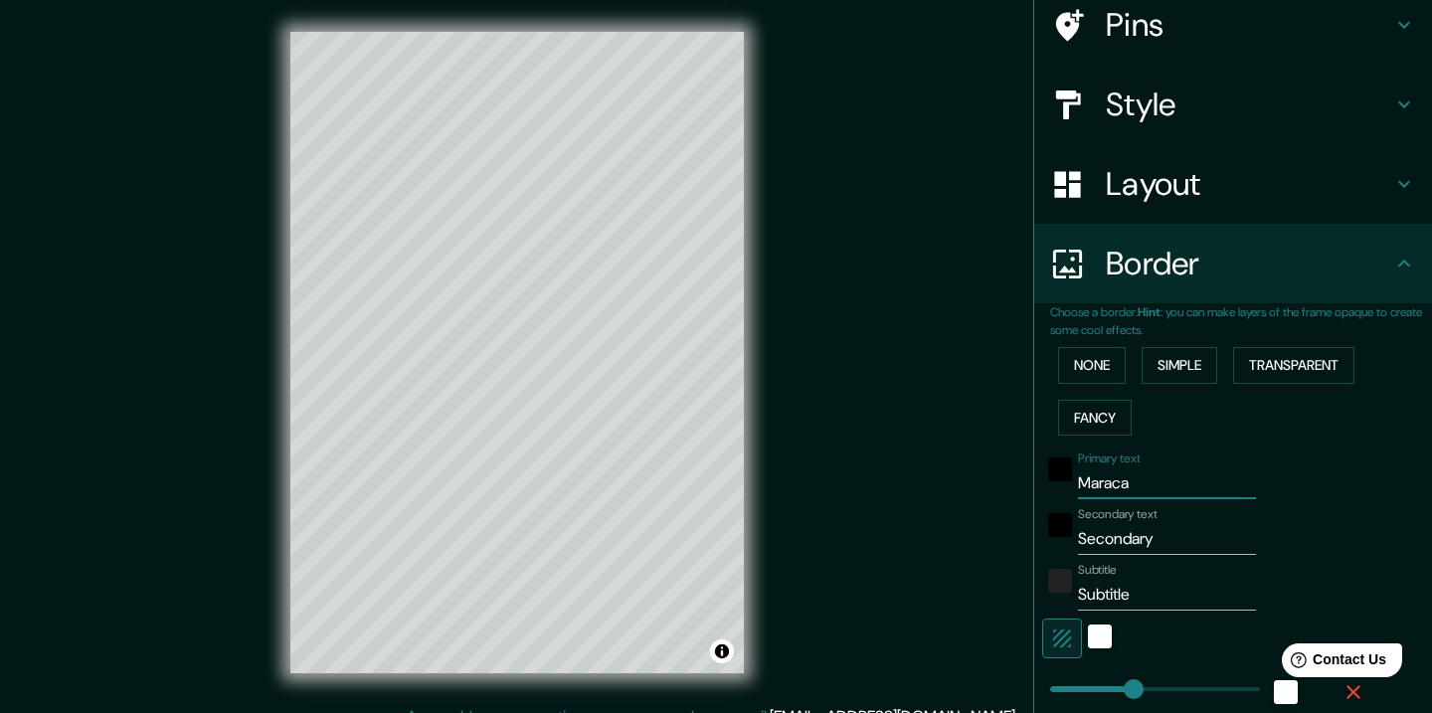
type input "Maracay"
type input "182"
type input "36"
type input "Maracay"
click at [1177, 527] on input "Secondary" at bounding box center [1167, 539] width 178 height 32
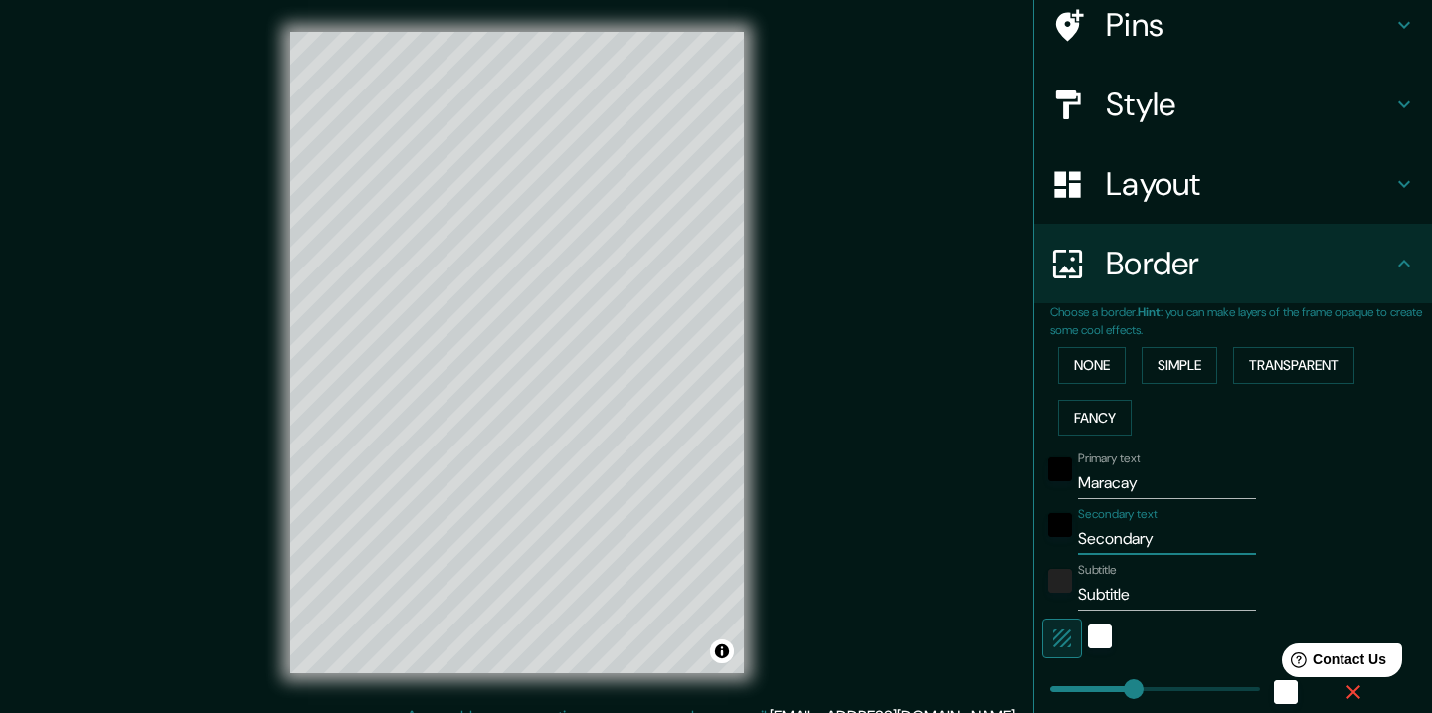
click at [1177, 527] on input "Secondary" at bounding box center [1167, 539] width 178 height 32
type input "Ti"
type input "182"
type input "36"
type input "Tie"
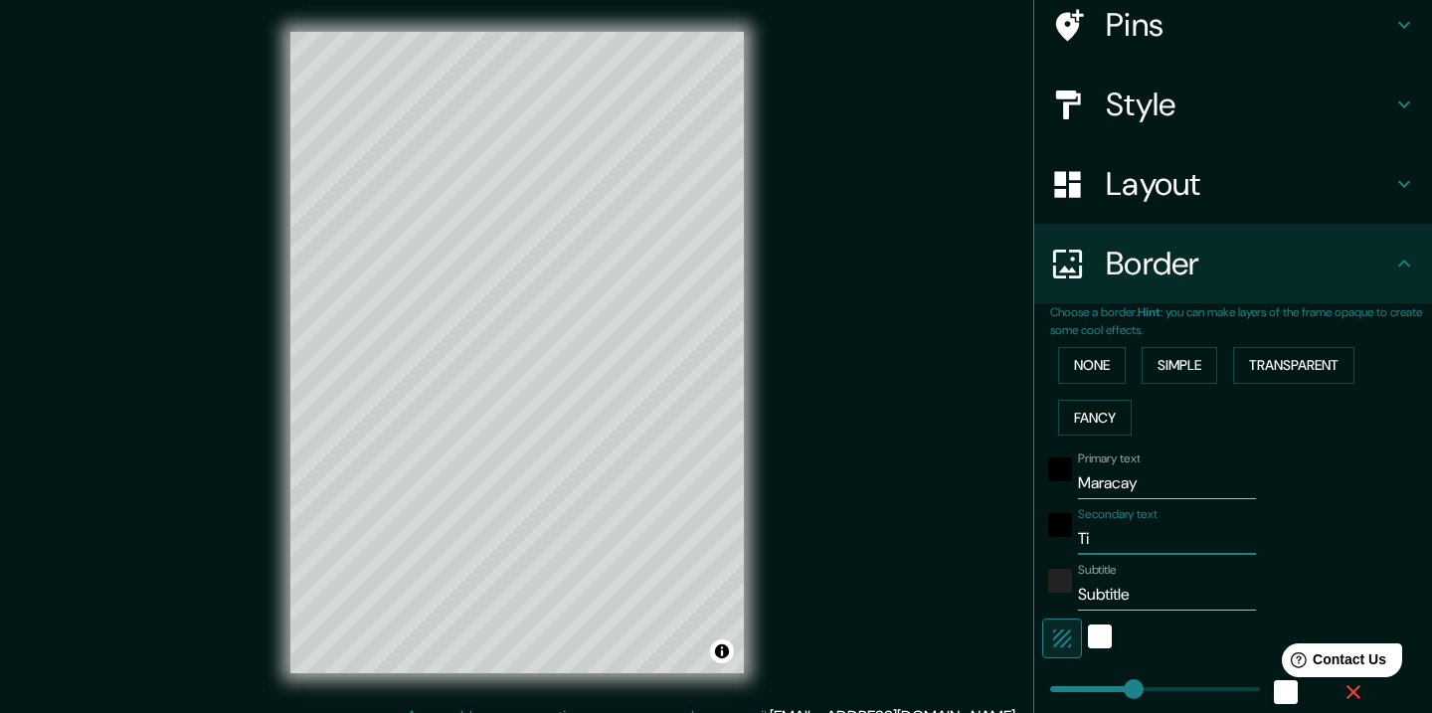
type input "182"
type input "36"
type input "Tier"
type input "182"
type input "36"
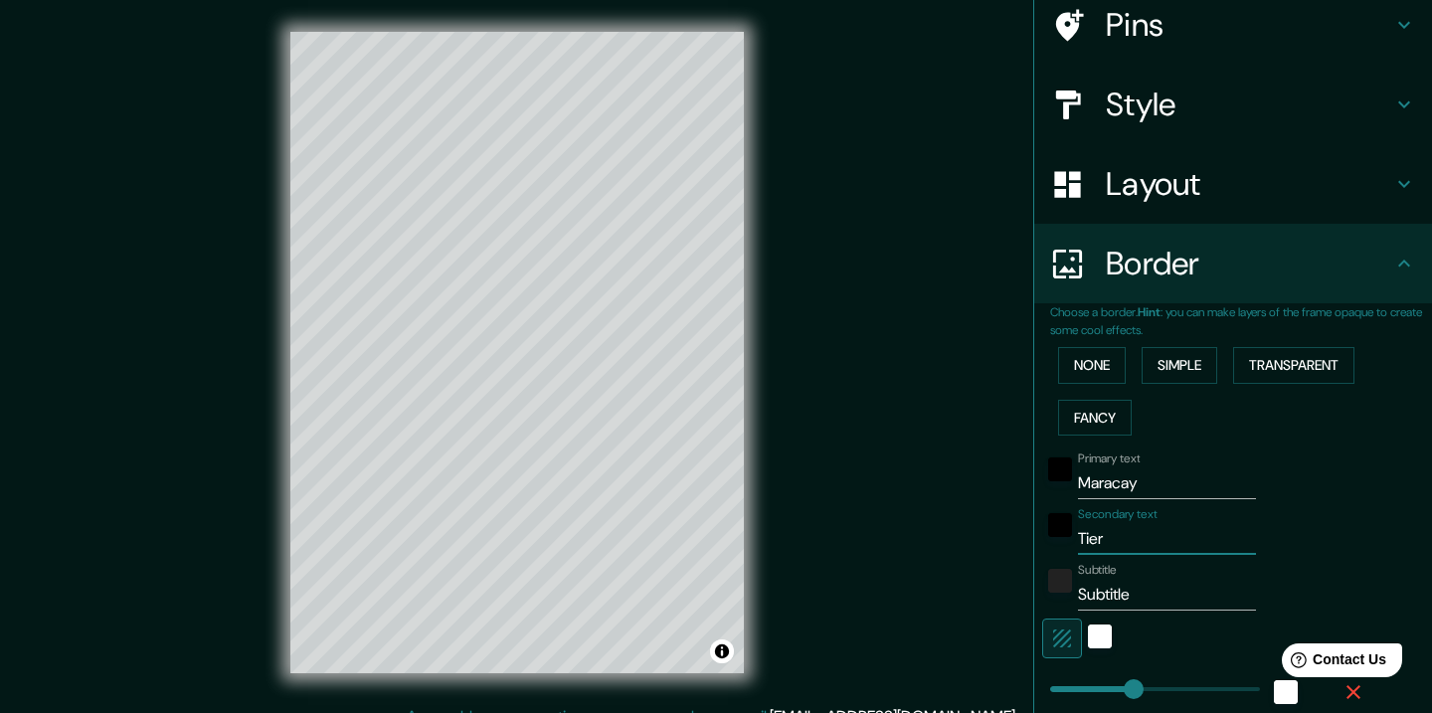
type input "Tierr"
type input "182"
type input "36"
type input "Tierra"
type input "182"
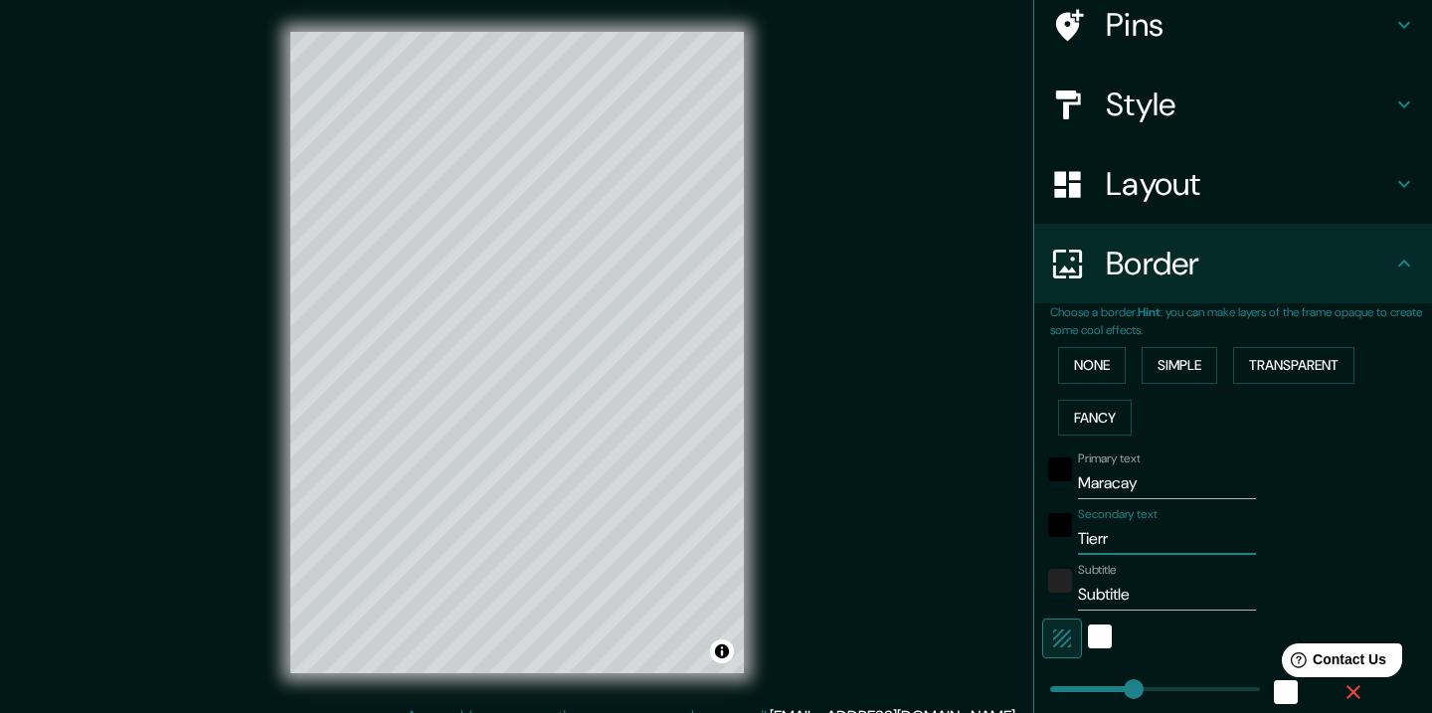
type input "36"
type input "Tierra d"
type input "182"
type input "36"
type input "Tierra de"
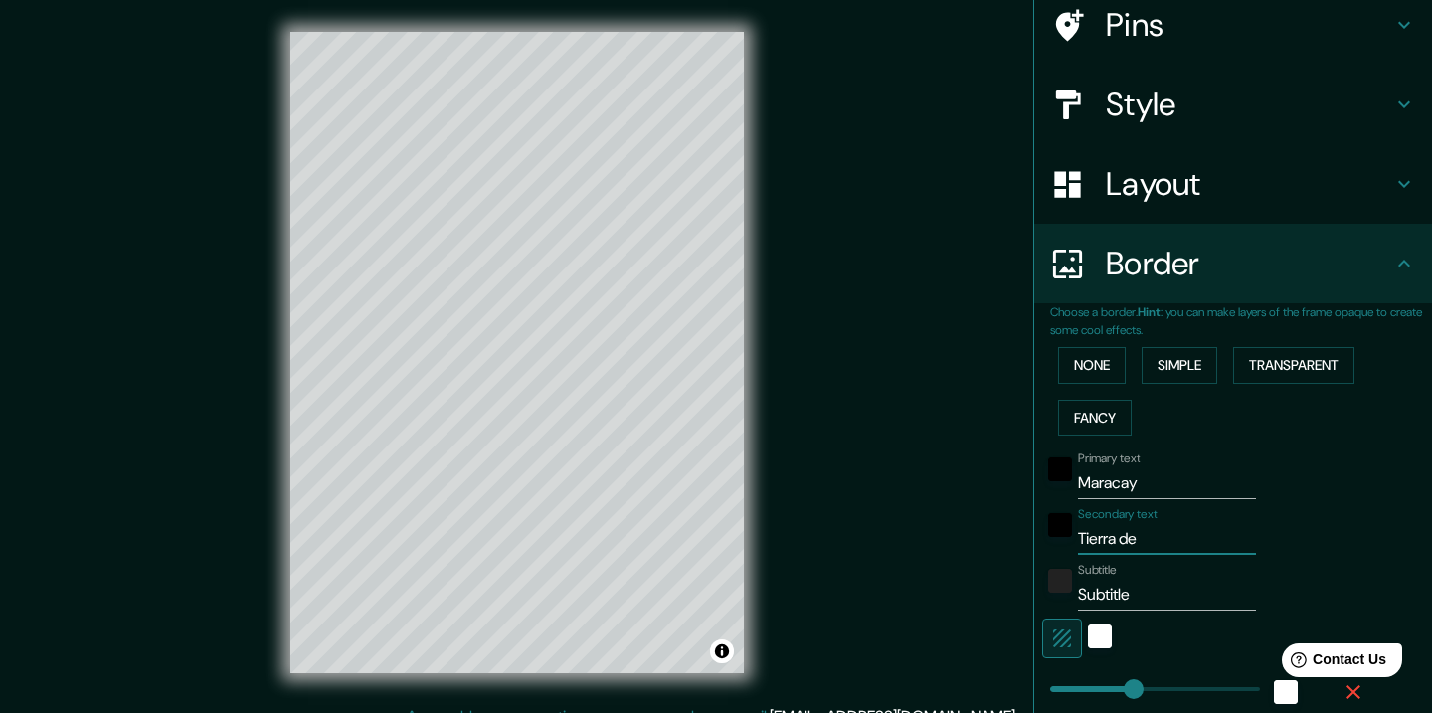
type input "182"
type input "36"
type input "Tierra de t"
type input "182"
type input "36"
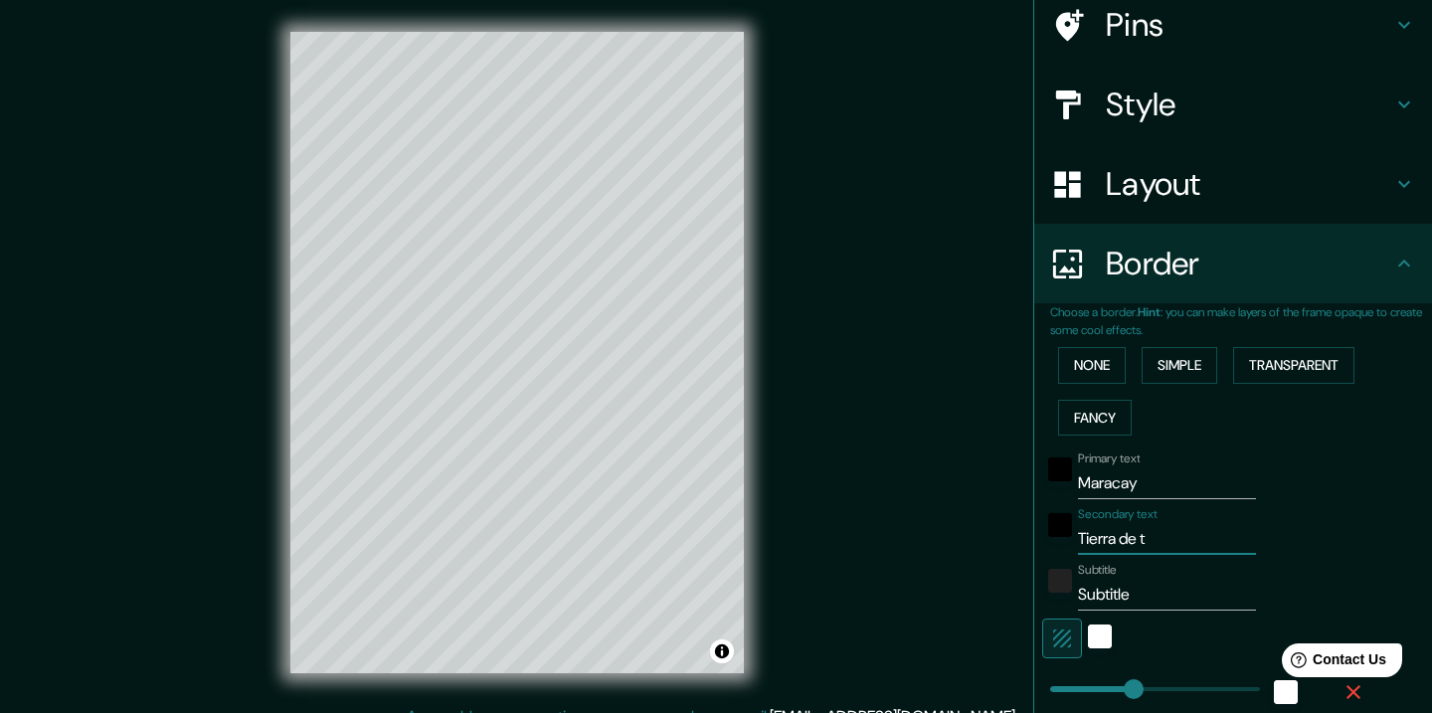
type input "Tierra de tr"
type input "182"
type input "36"
type input "Tierra de tro"
type input "182"
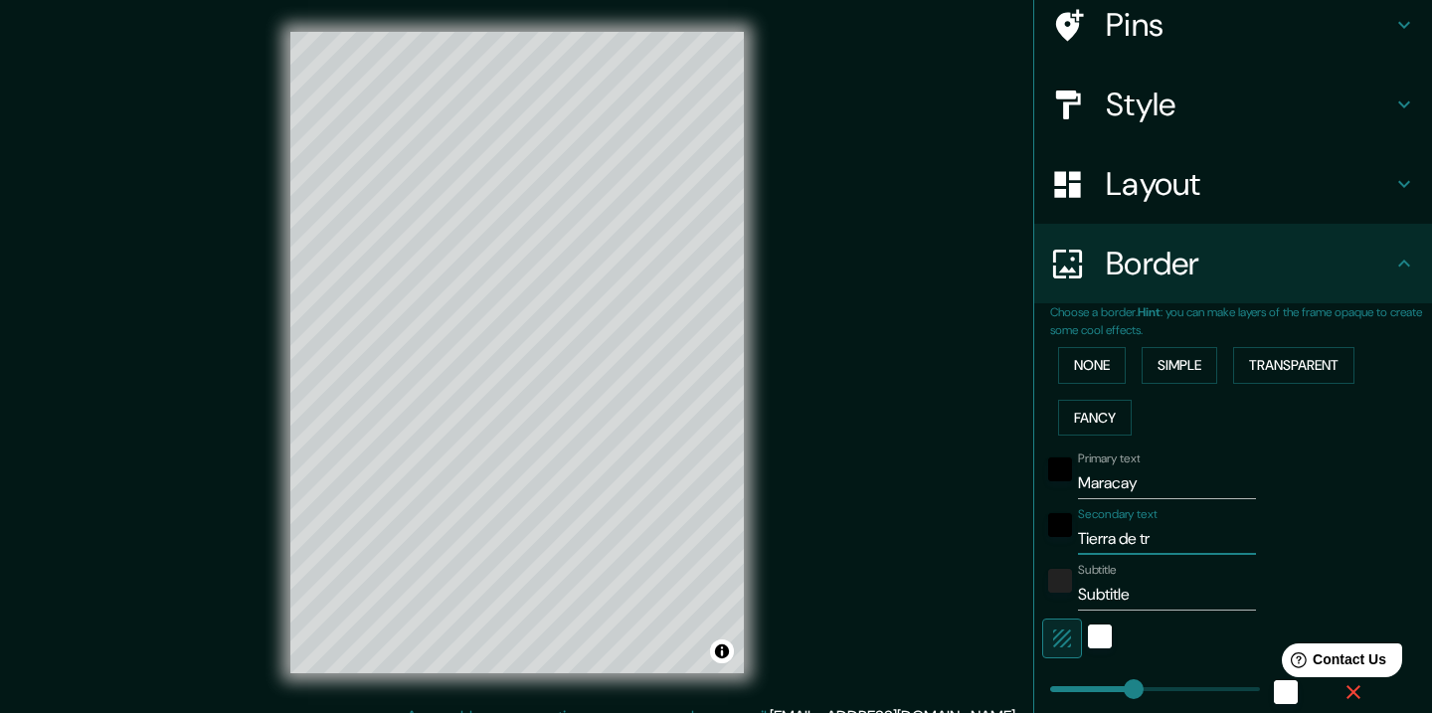
type input "36"
type input "Tierra de troa"
type input "182"
type input "36"
type input "Tierra de troal"
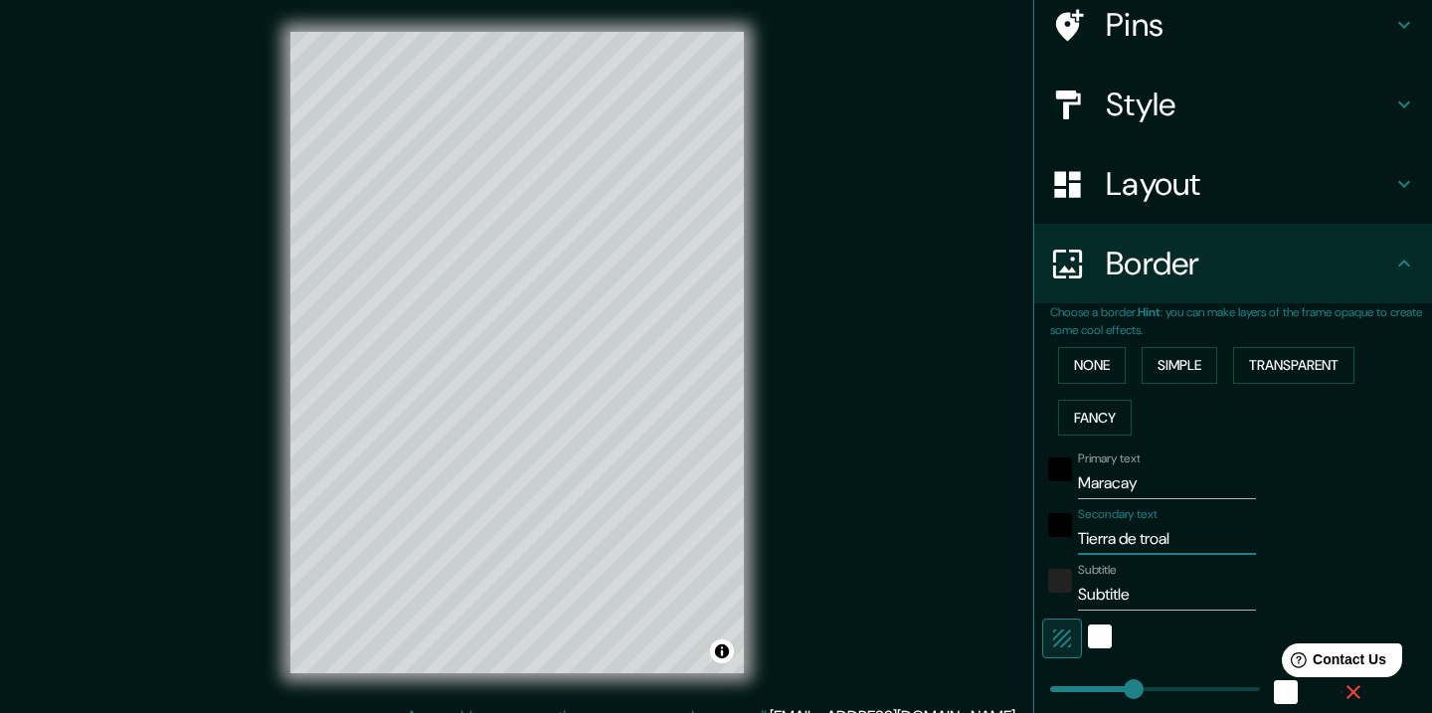
type input "182"
type input "36"
type input "Tierra de troa"
type input "182"
type input "36"
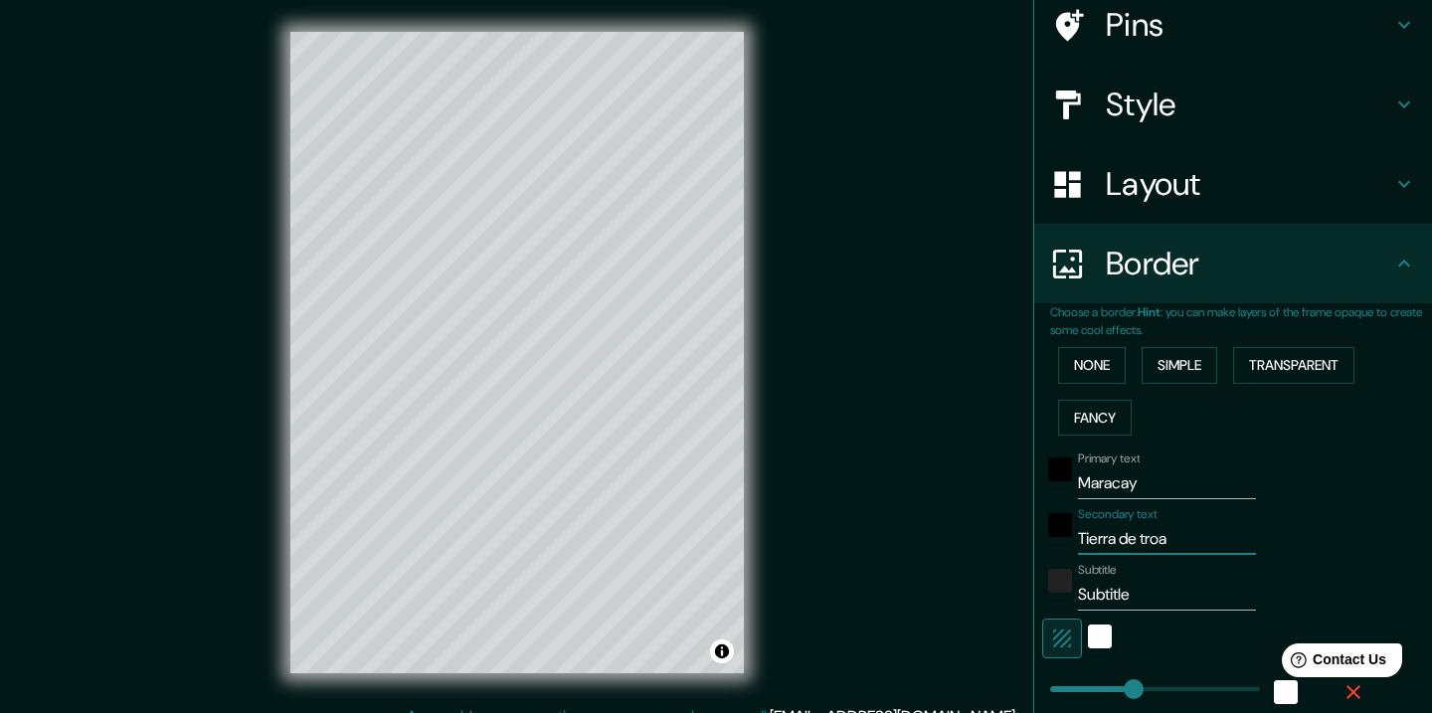
type input "Tierra de tro"
type input "182"
type input "36"
type input "Tierra de trol"
type input "182"
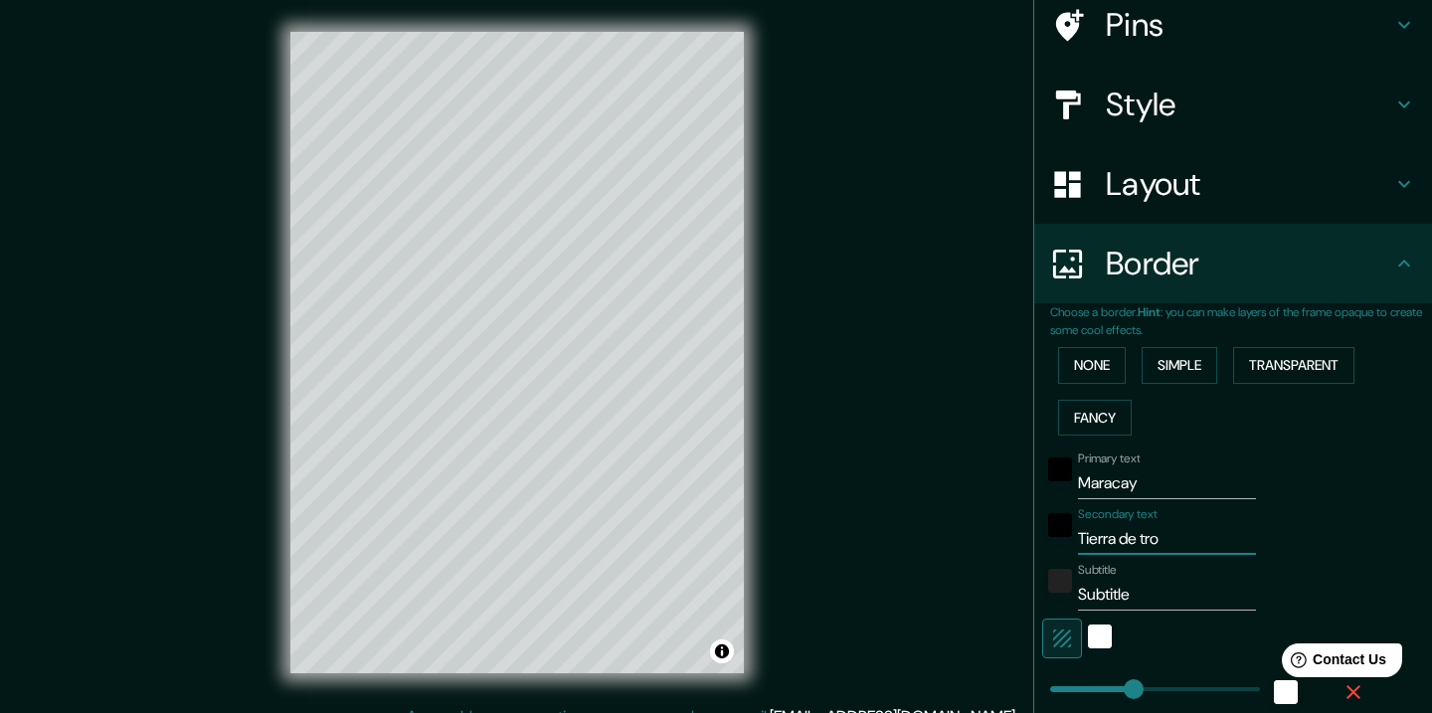
type input "36"
type input "[PERSON_NAME]"
type input "182"
type input "36"
type input "Tierra de trolas"
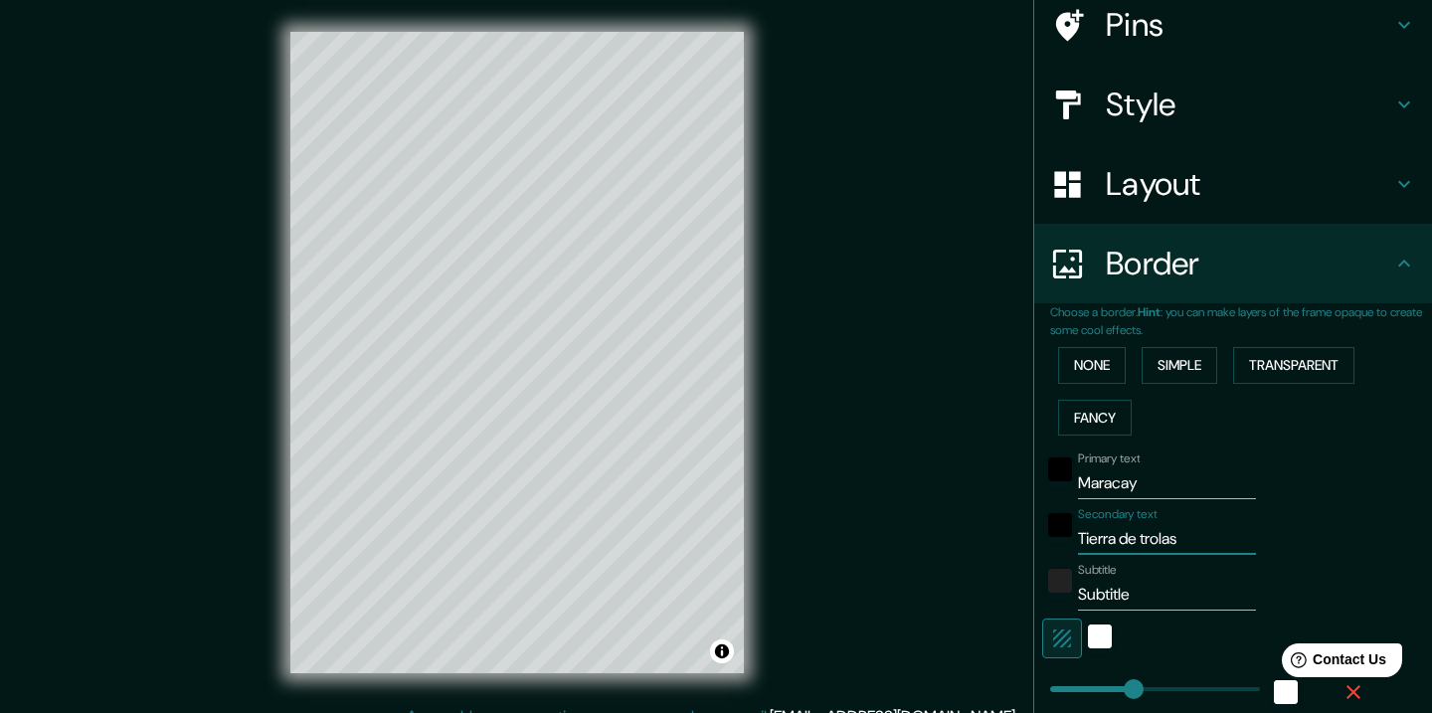
type input "182"
type input "36"
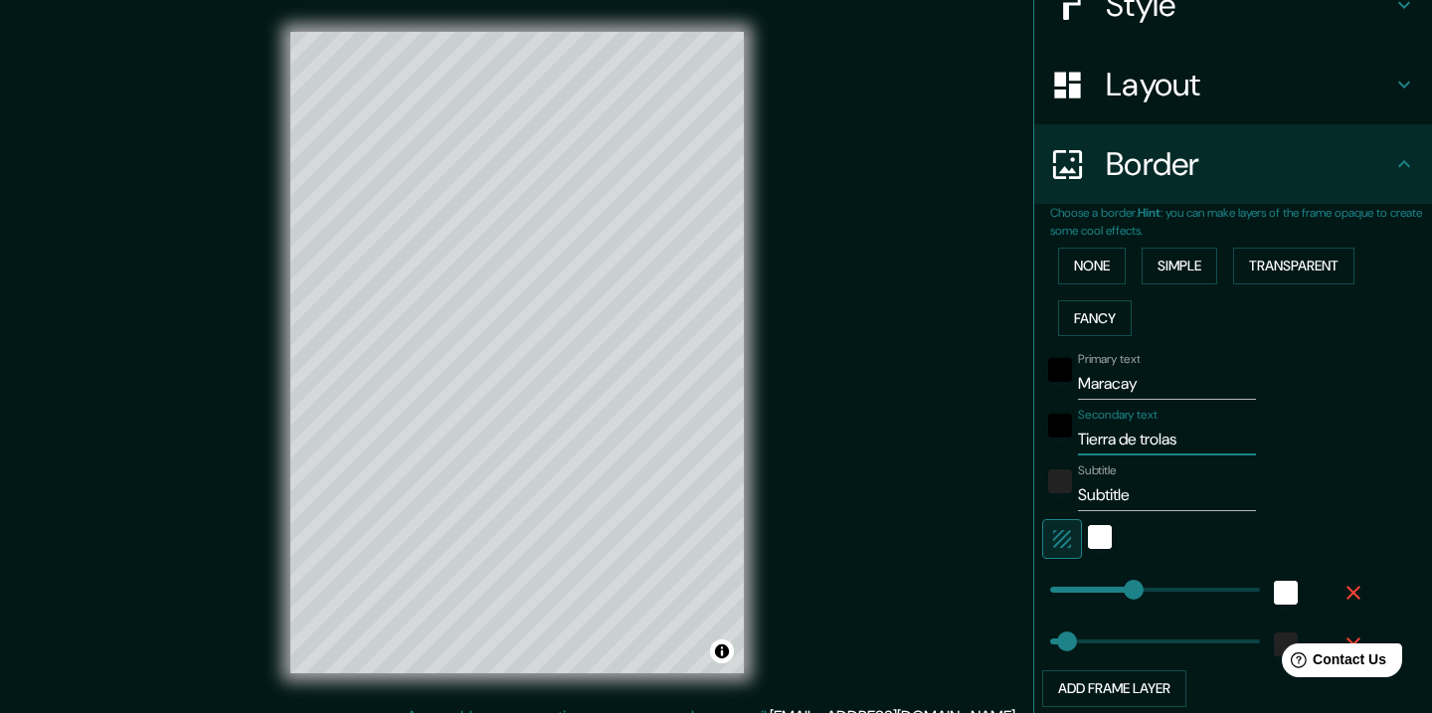
scroll to position [256, 0]
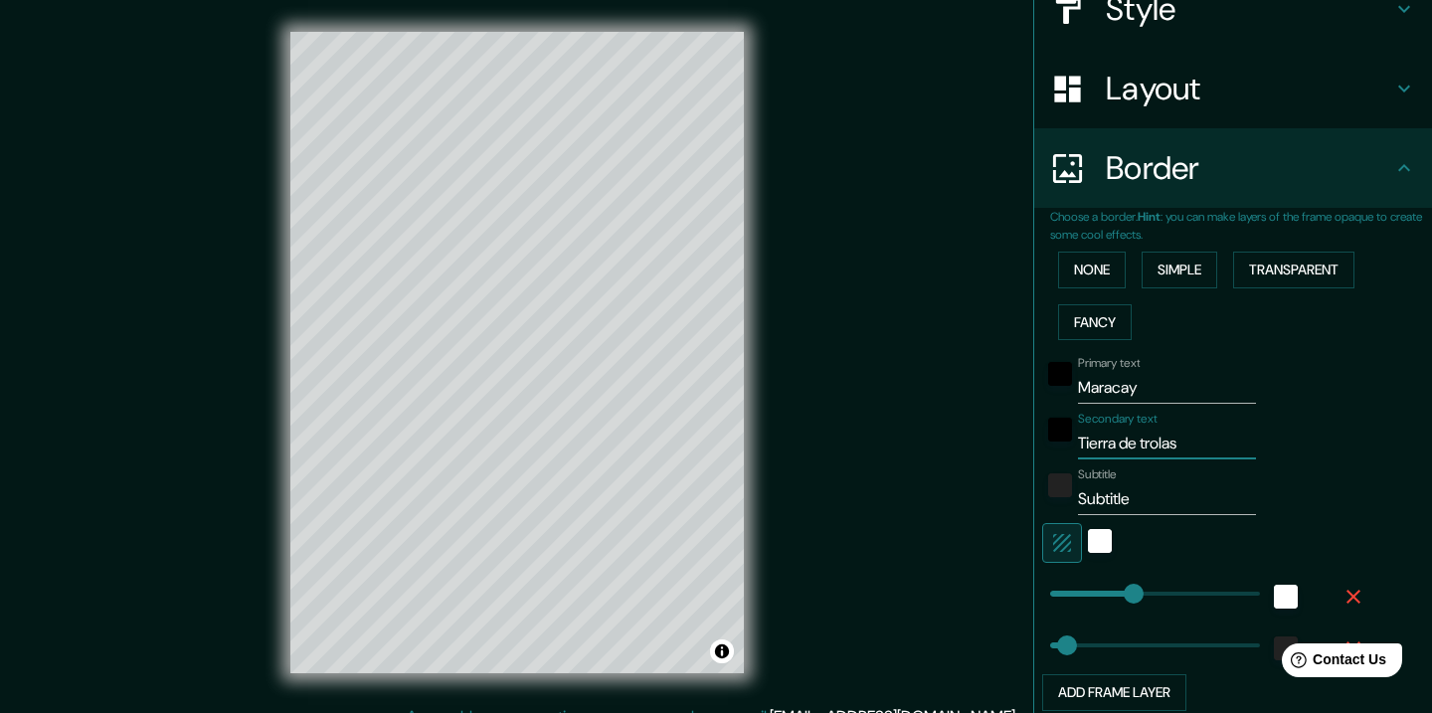
type input "182"
type input "Tierra de trolas"
click at [1100, 525] on div at bounding box center [1100, 543] width 36 height 40
click at [1097, 533] on div "white" at bounding box center [1100, 541] width 24 height 24
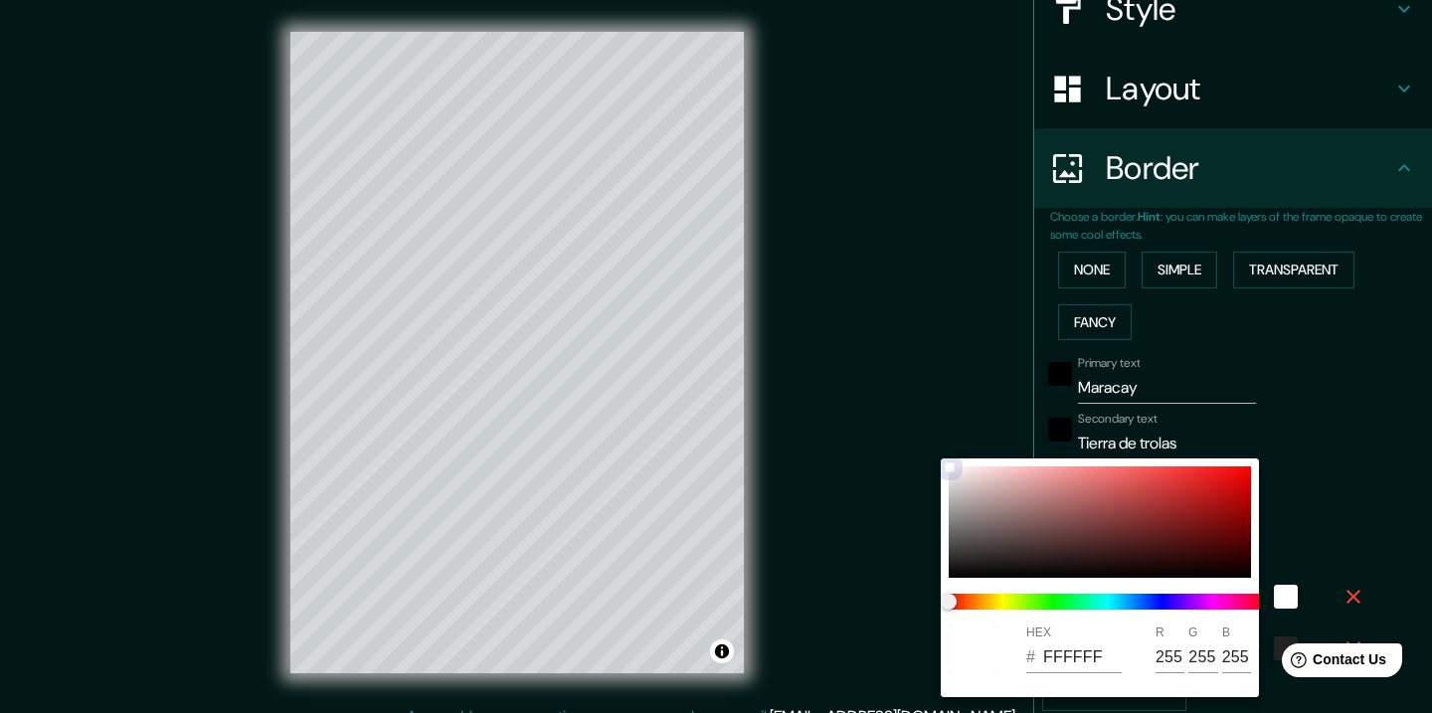
type input "182"
type input "36"
type input "9F6161"
type input "159"
type input "97"
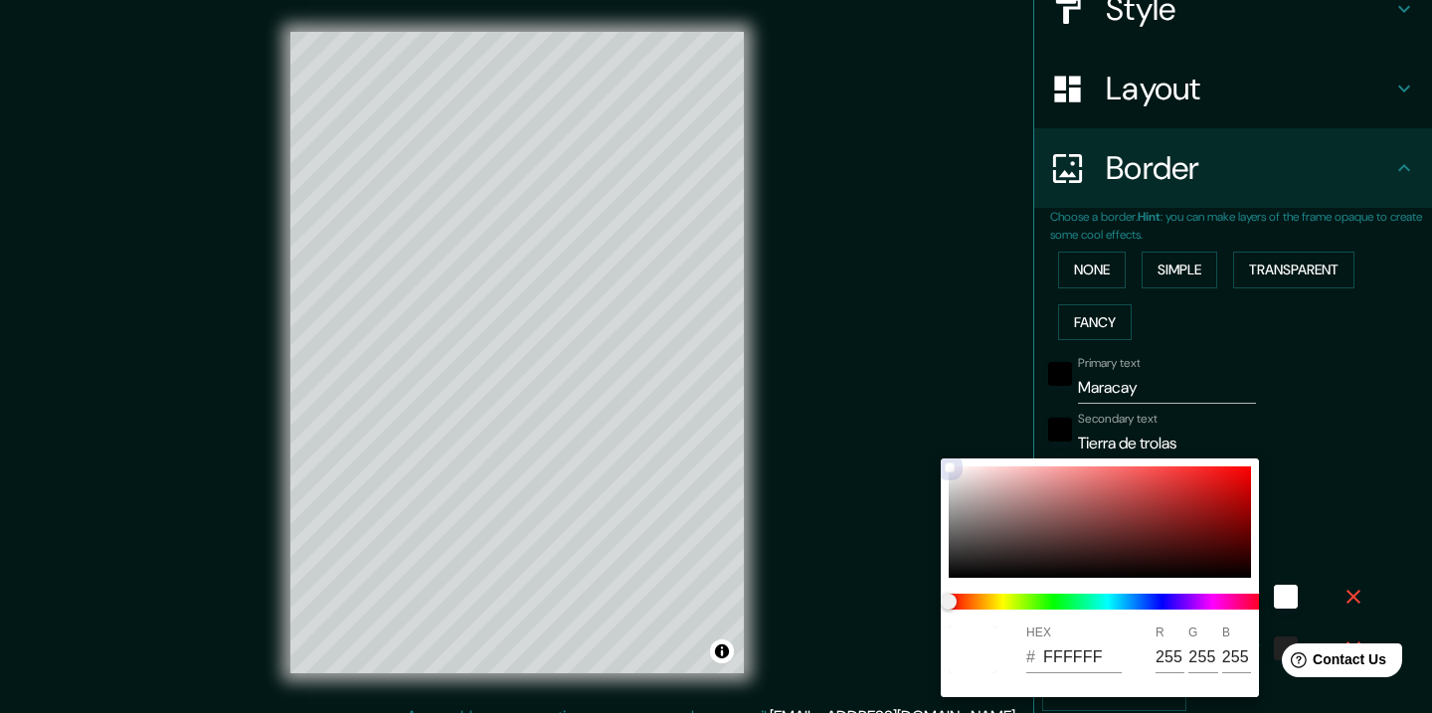
type input "97"
click at [1065, 508] on div at bounding box center [1100, 521] width 302 height 111
type input "182"
type input "36"
type input "182"
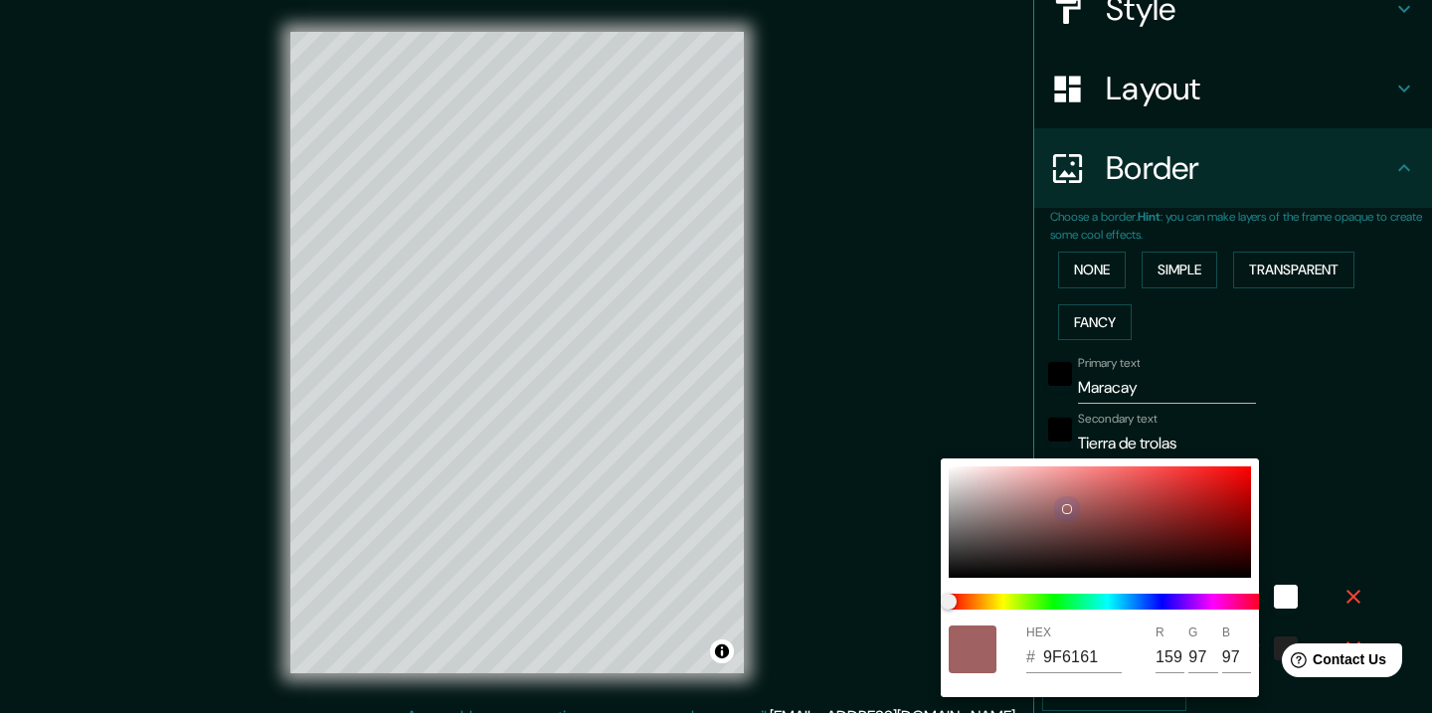
type input "36"
type input "B53B3B"
type input "181"
type input "59"
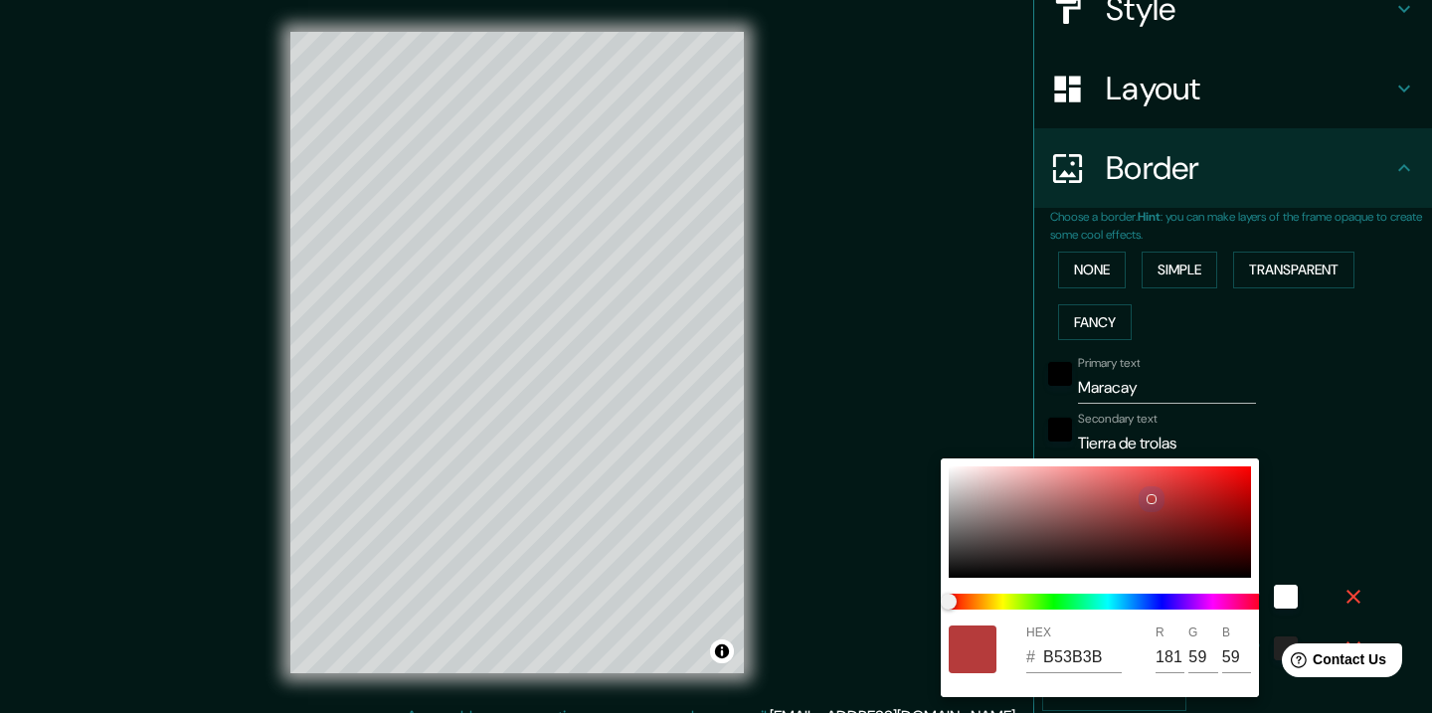
type input "182"
type input "36"
type input "AF2E2E"
type input "175"
type input "46"
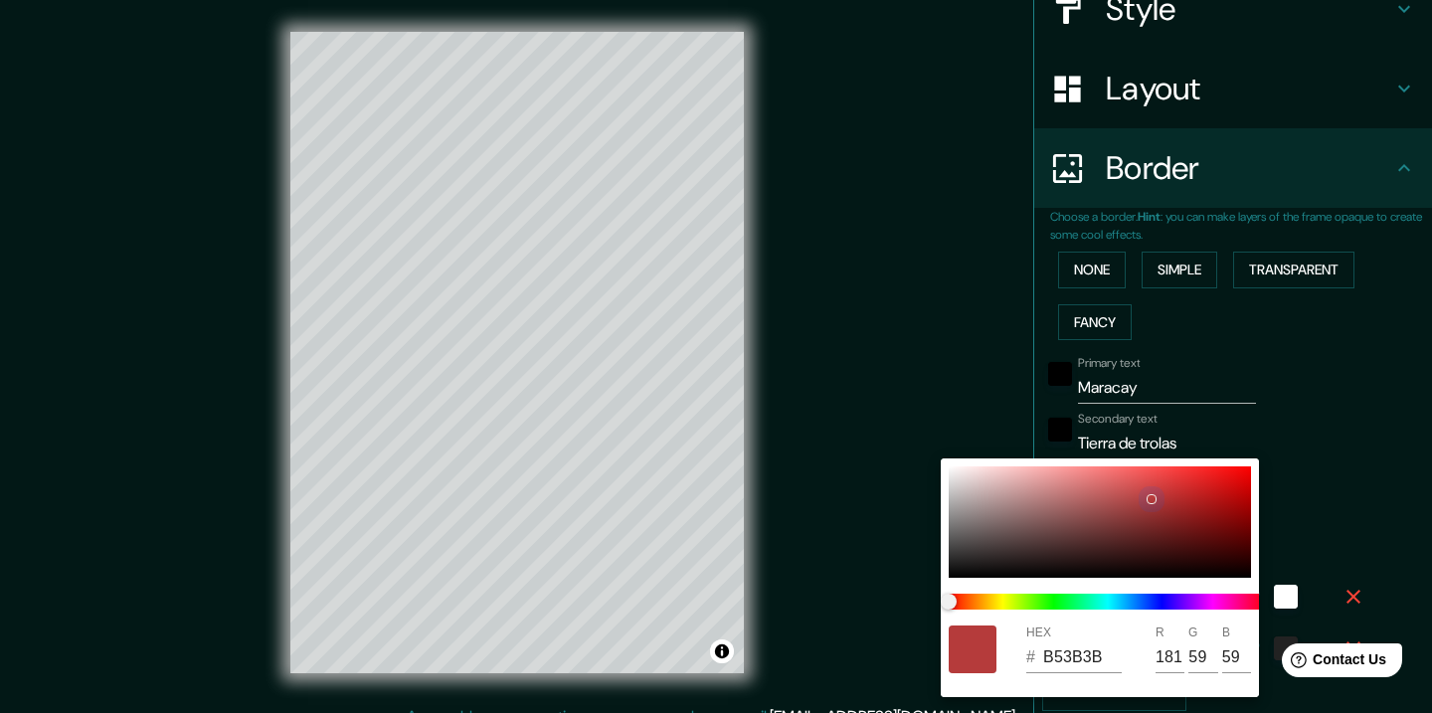
type input "46"
type input "182"
type input "36"
type input "272121"
type input "39"
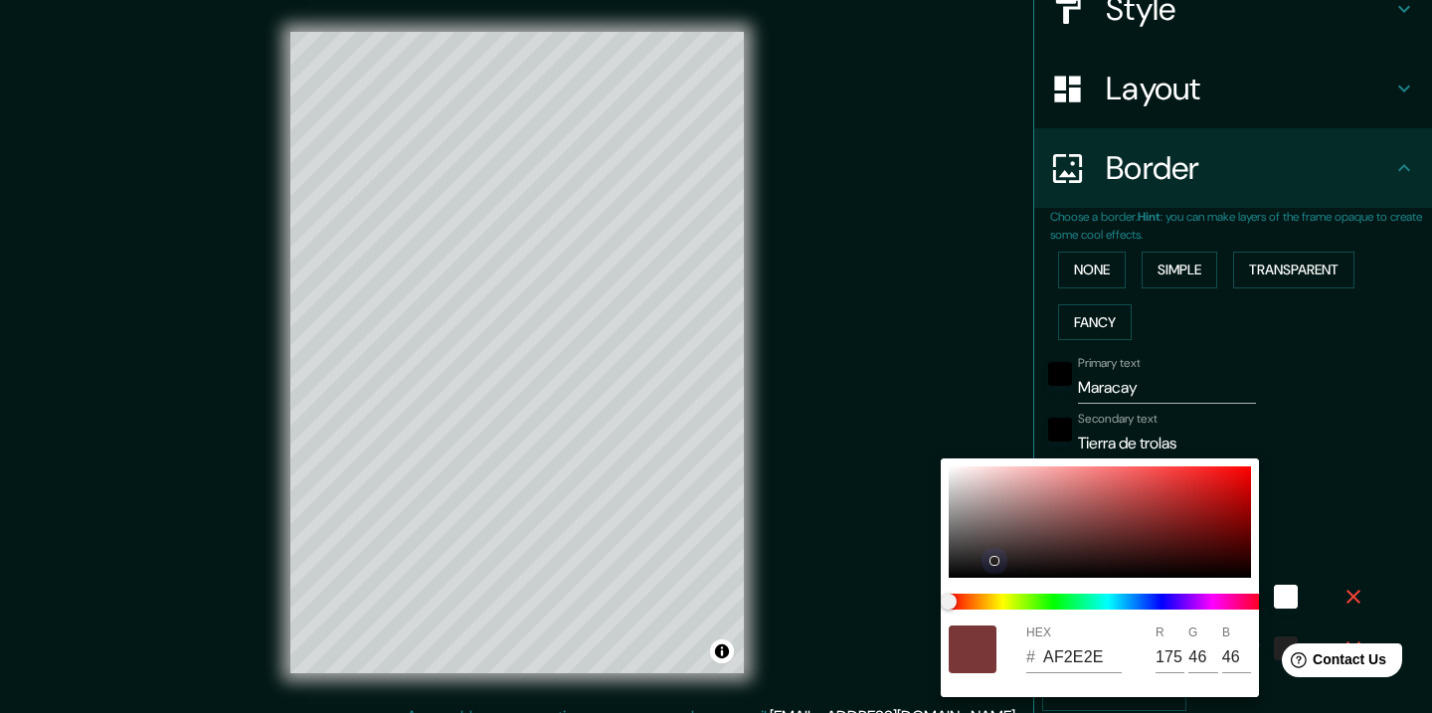
type input "33"
type input "182"
type input "36"
type input "070707"
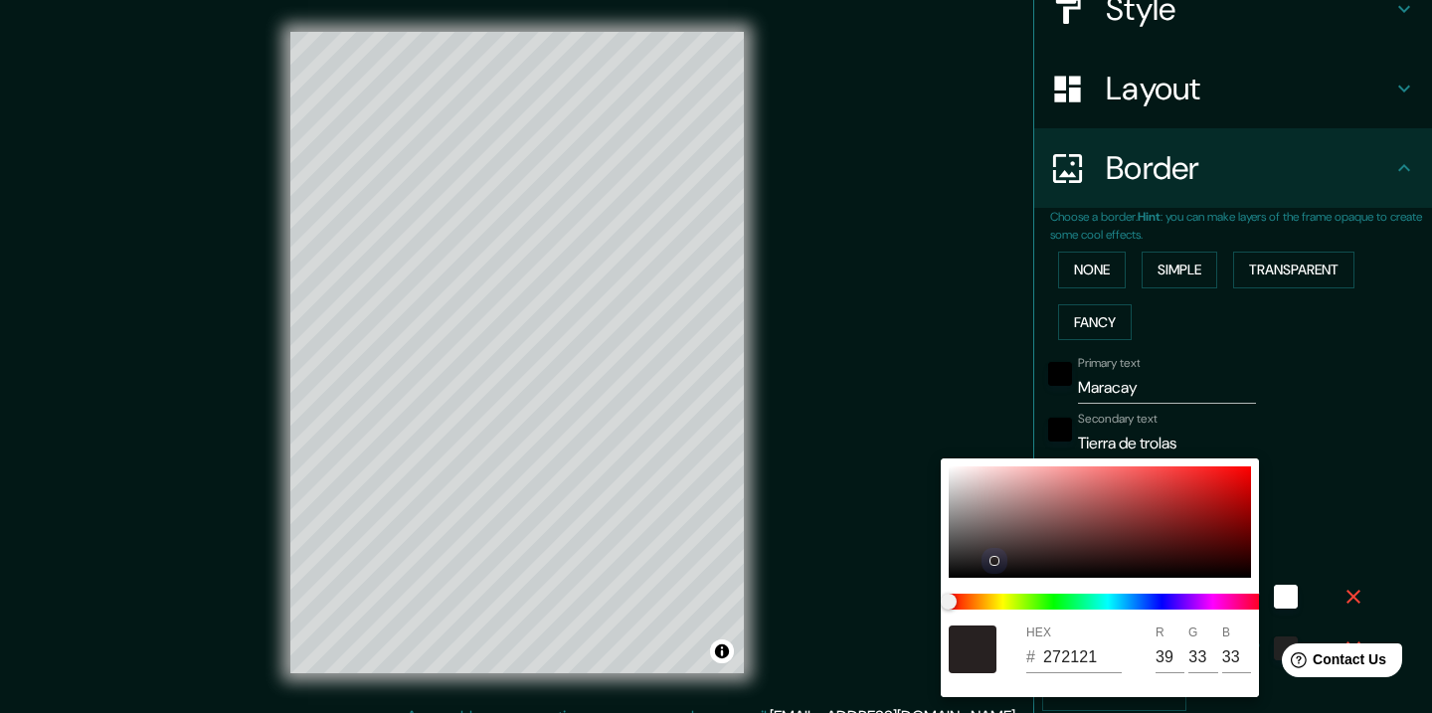
type input "7"
type input "182"
type input "36"
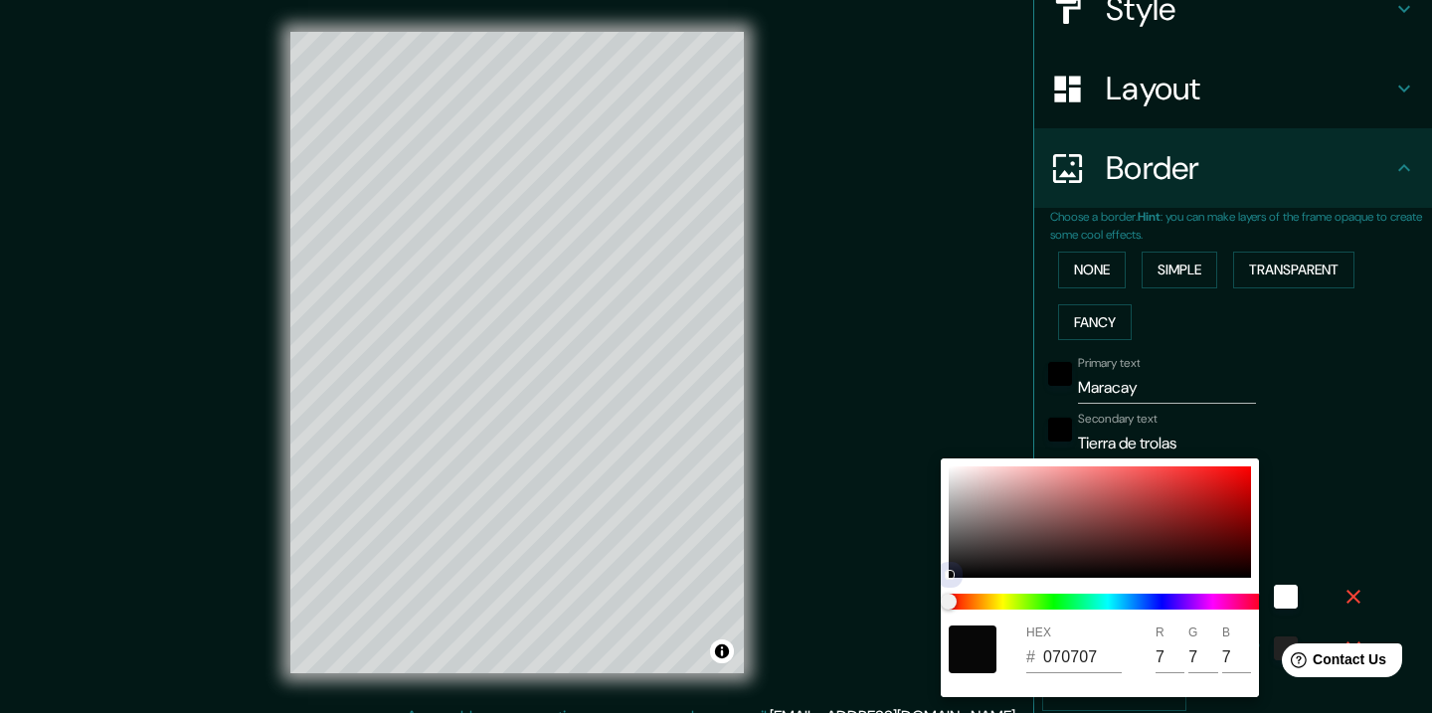
type input "9A8383"
type input "154"
type input "131"
type input "182"
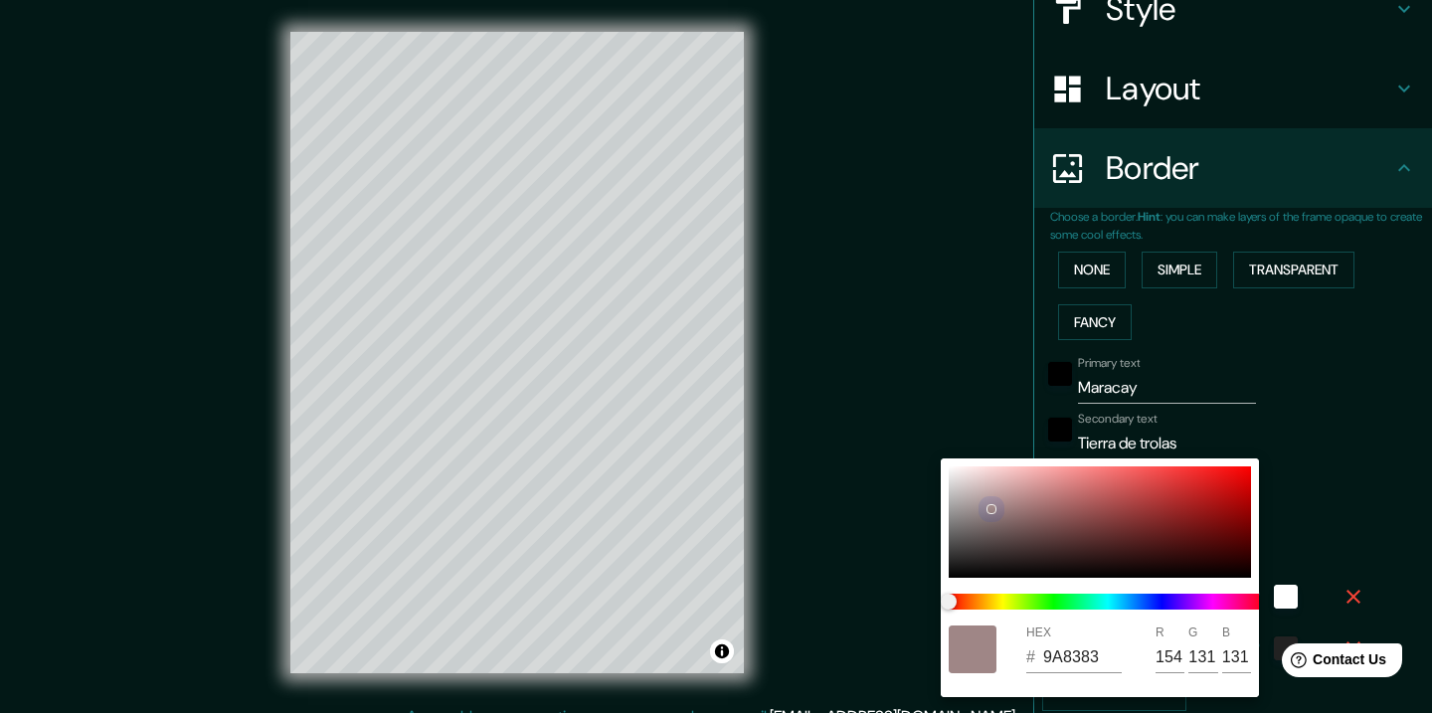
type input "36"
type input "A89898"
type input "168"
type input "152"
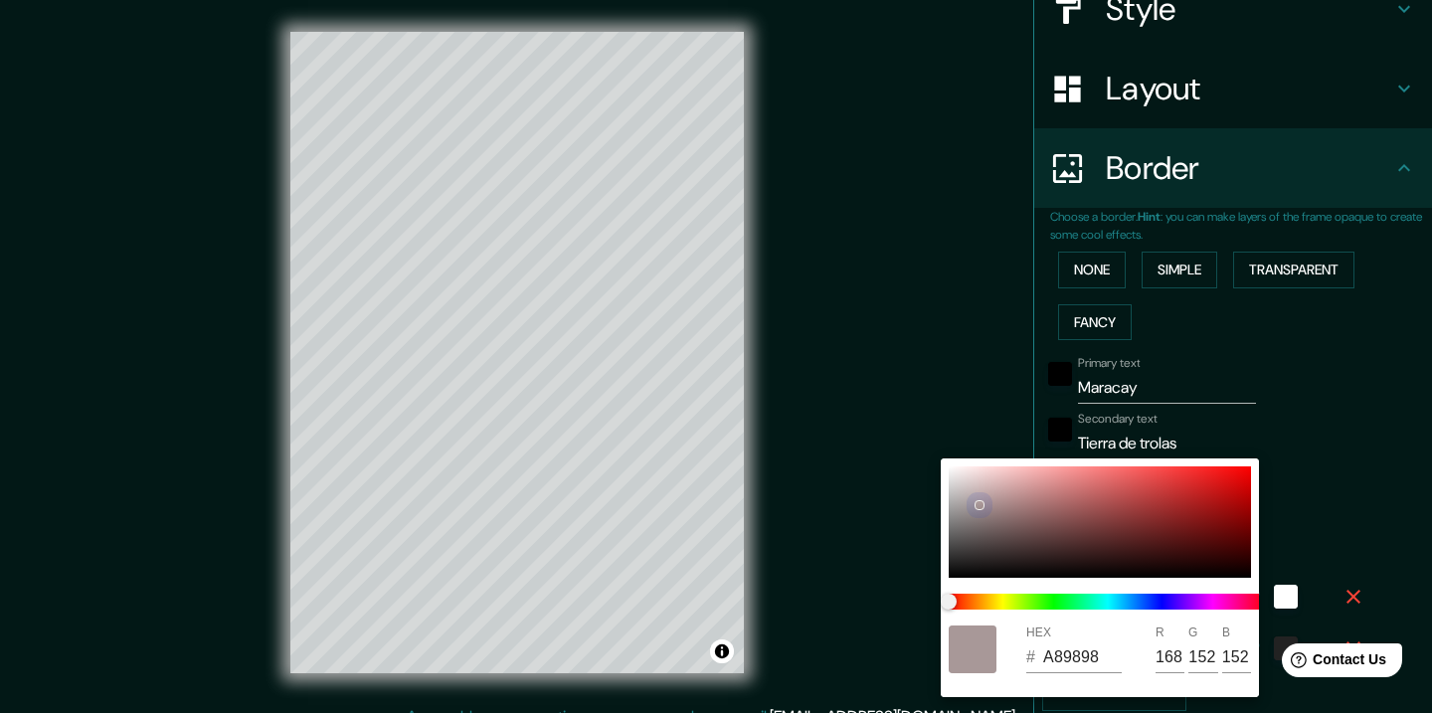
type input "182"
type input "36"
type input "B1A6A6"
type input "177"
type input "166"
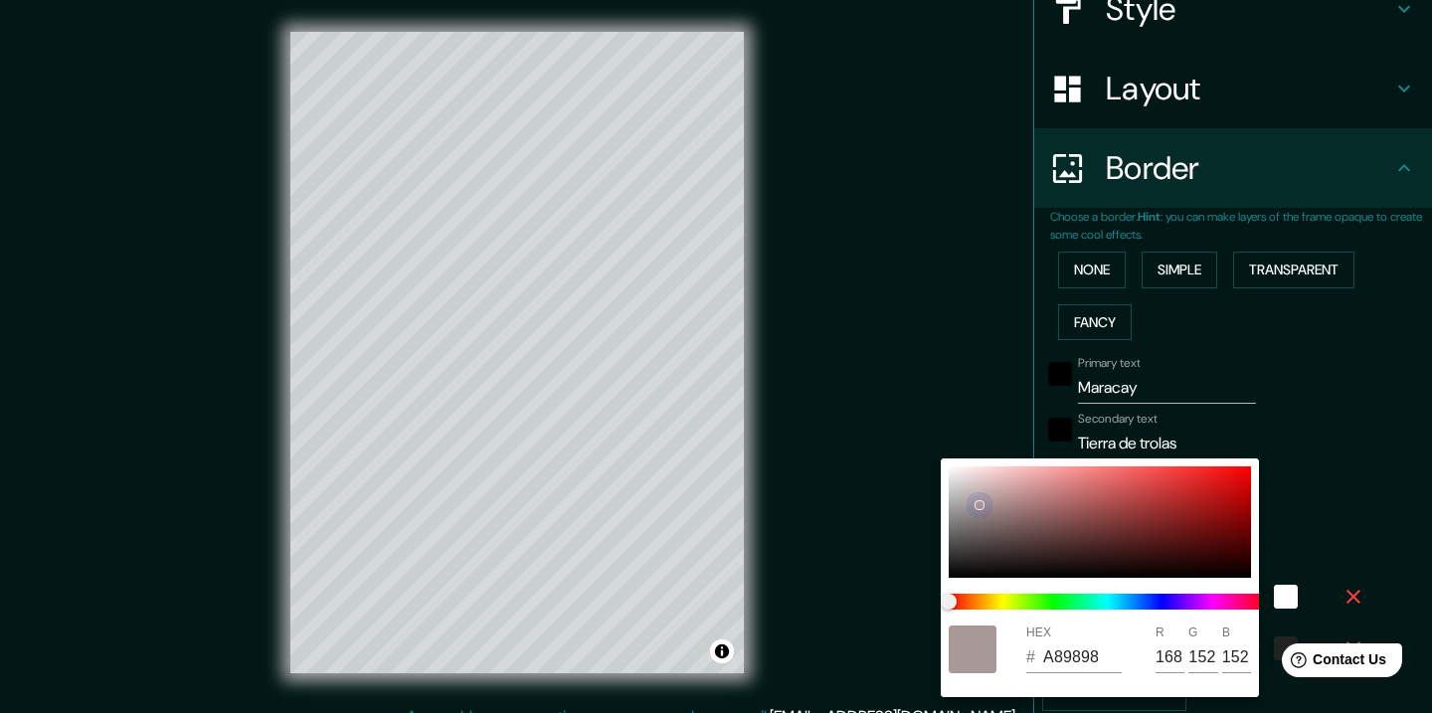
type input "166"
type input "182"
type input "36"
type input "B3AAAA"
type input "179"
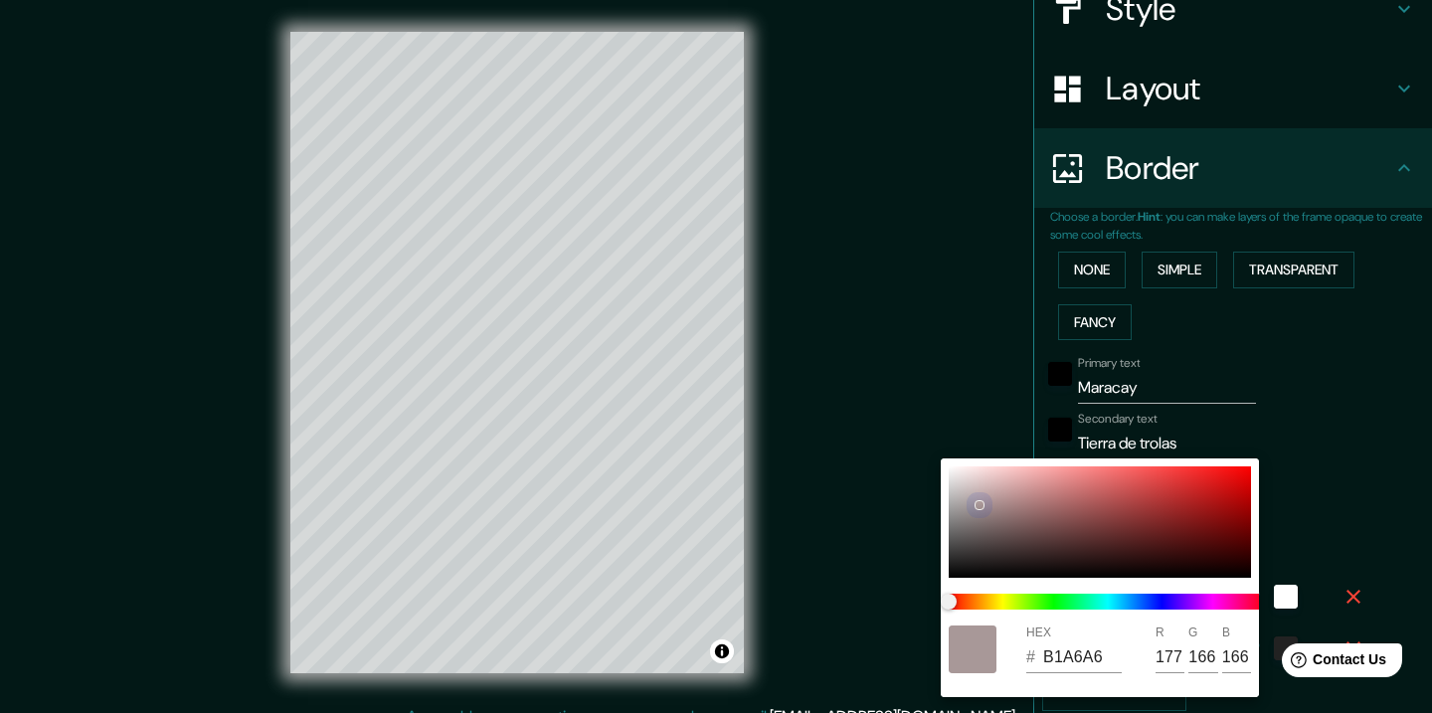
type input "170"
type input "182"
type input "36"
type input "B3ABAB"
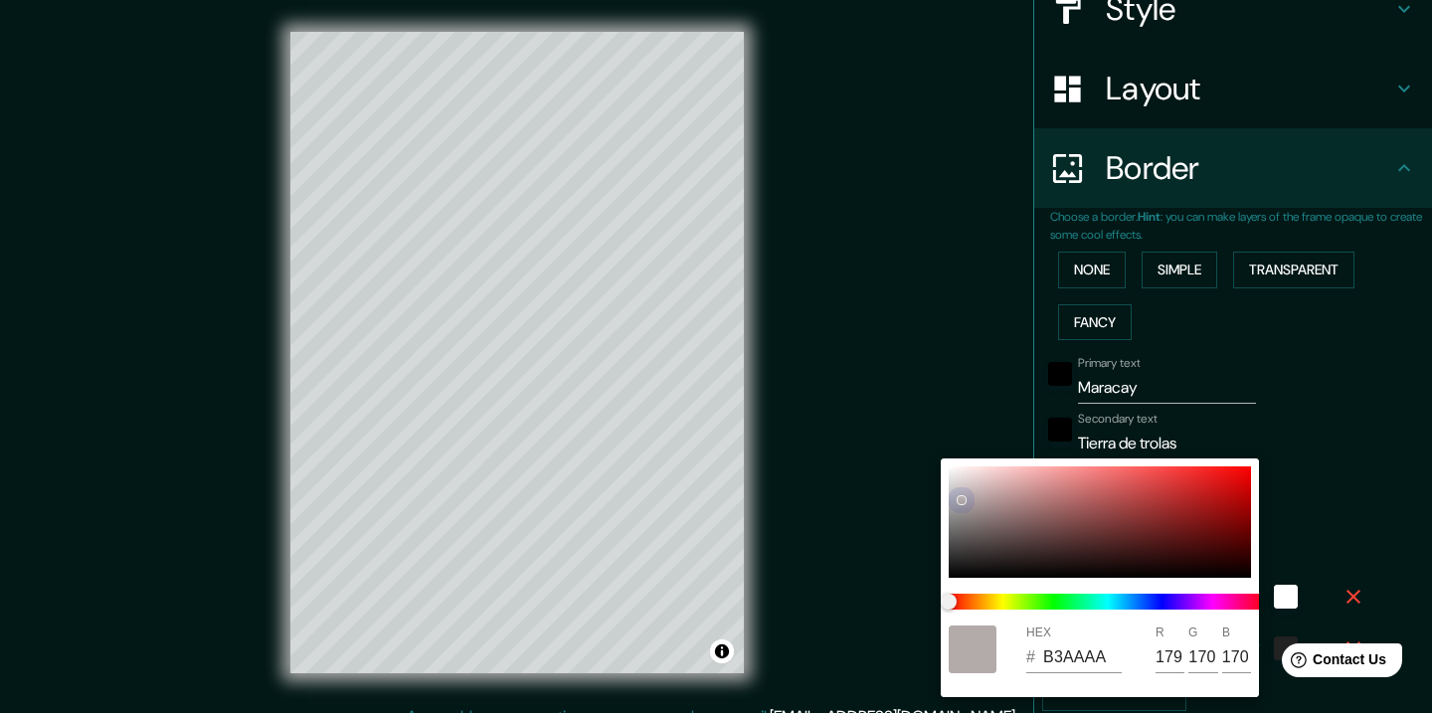
type input "171"
type input "182"
type input "36"
type input "B5ADAD"
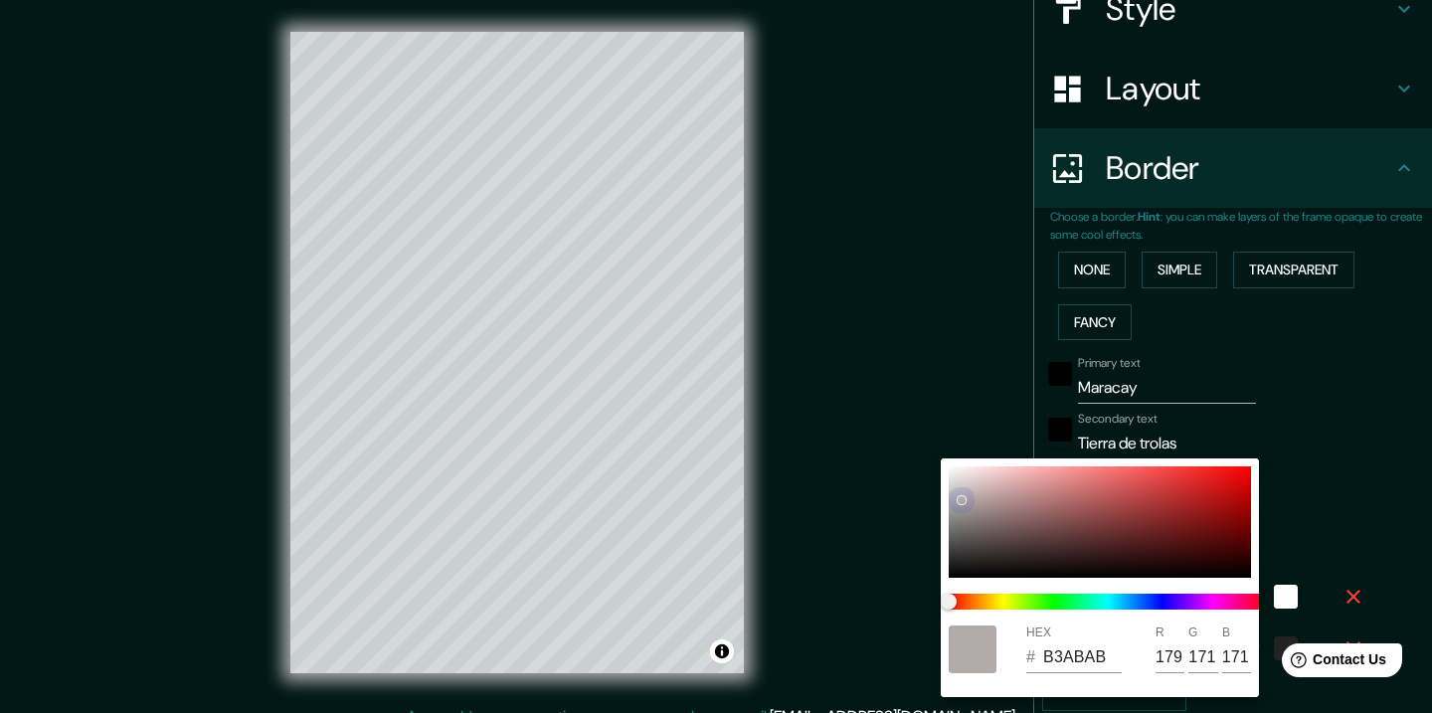
type input "181"
type input "173"
type input "182"
type input "36"
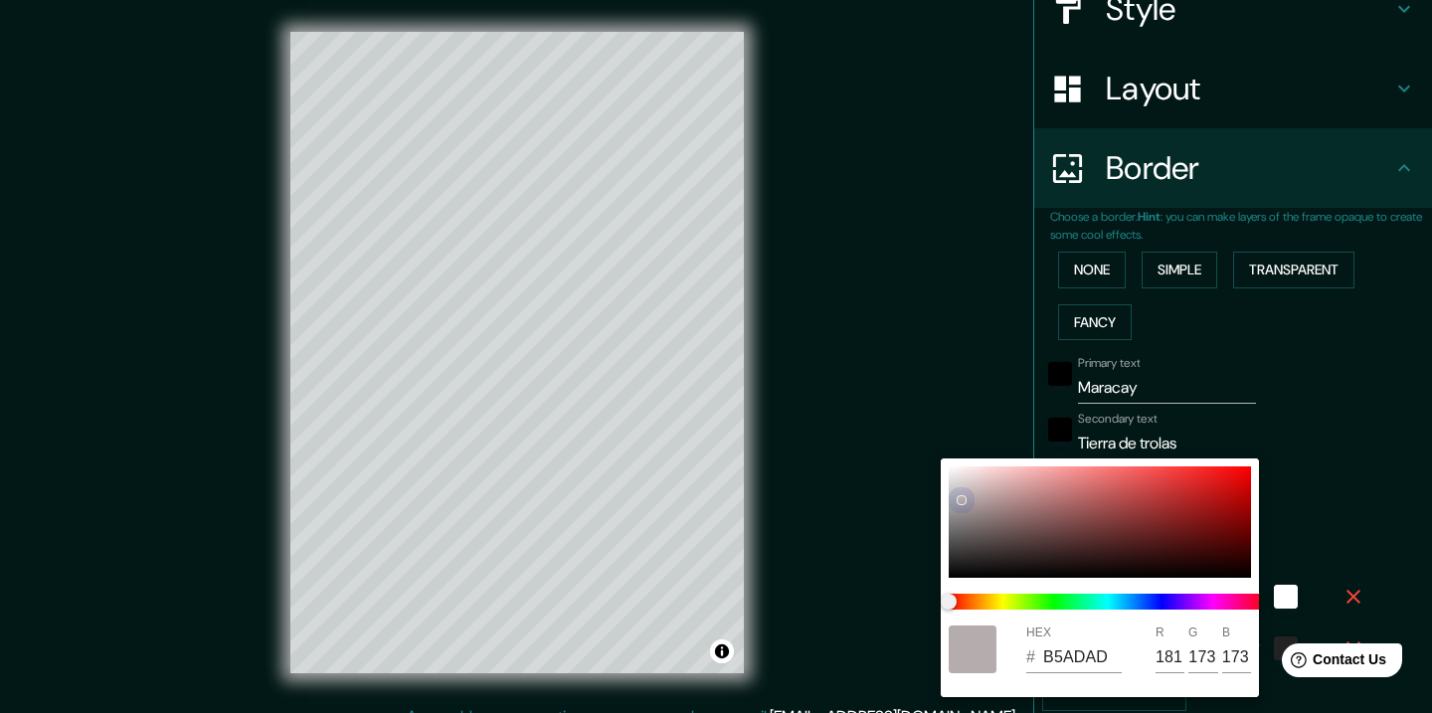
type input "182"
type input "36"
type input "B8B0B0"
type input "184"
type input "176"
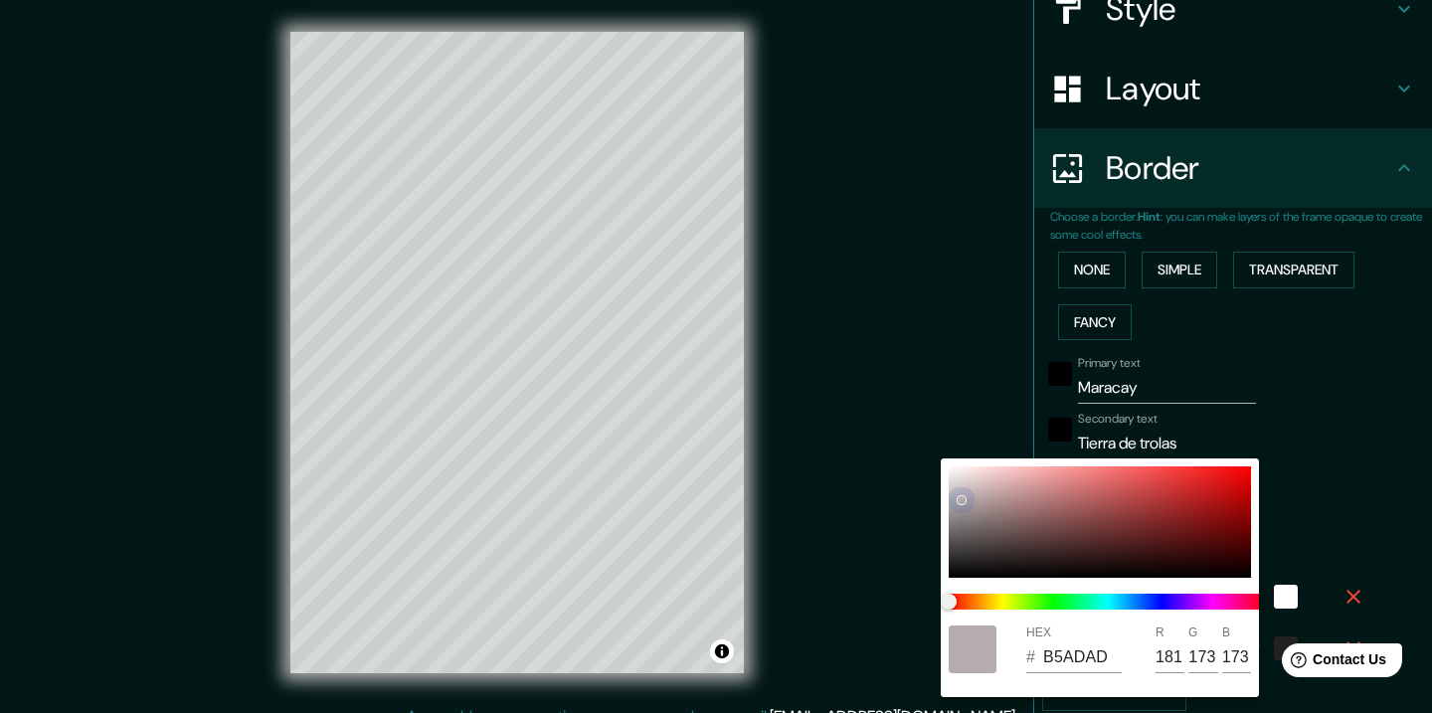
type input "176"
drag, startPoint x: 1152, startPoint y: 498, endPoint x: 965, endPoint y: 498, distance: 187.0
click at [964, 498] on div at bounding box center [1100, 521] width 302 height 111
type input "182"
type input "36"
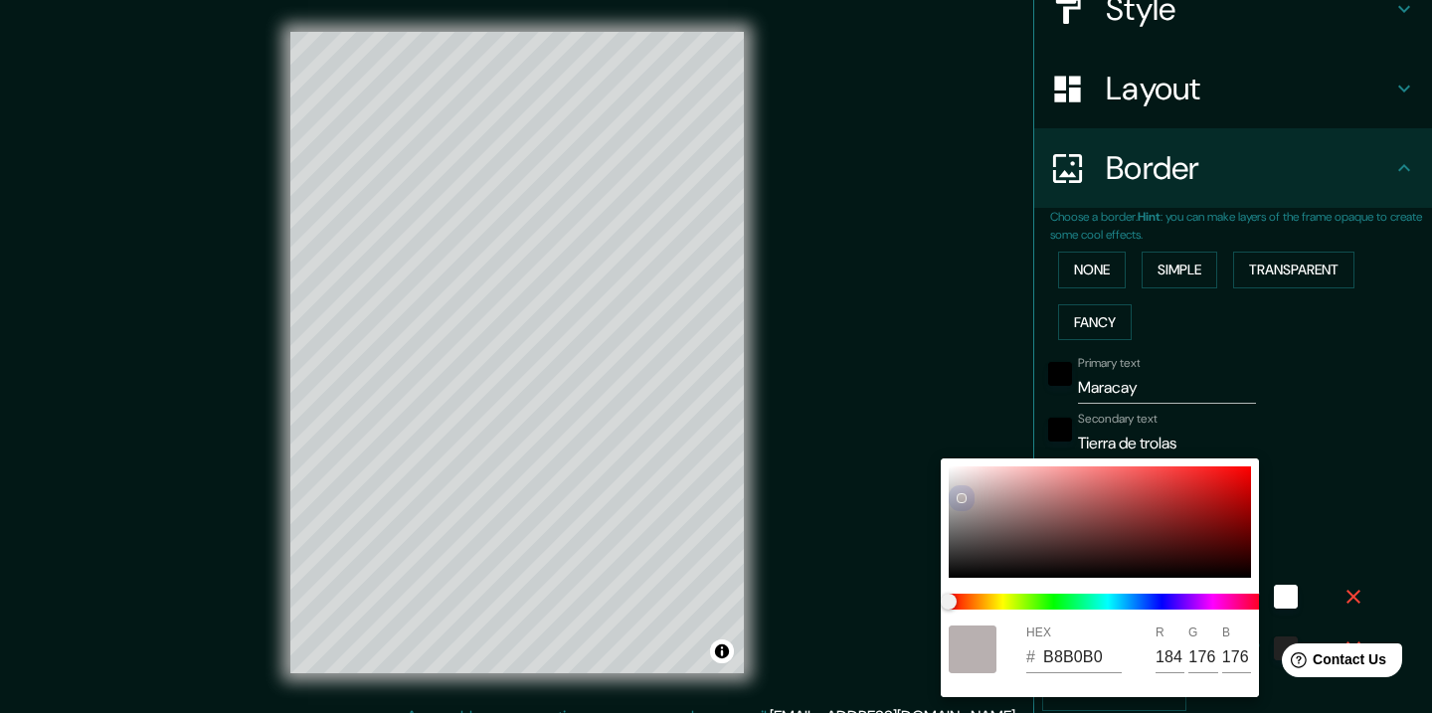
type input "B5ADAD"
type input "181"
type input "173"
click at [954, 373] on div at bounding box center [716, 356] width 1432 height 713
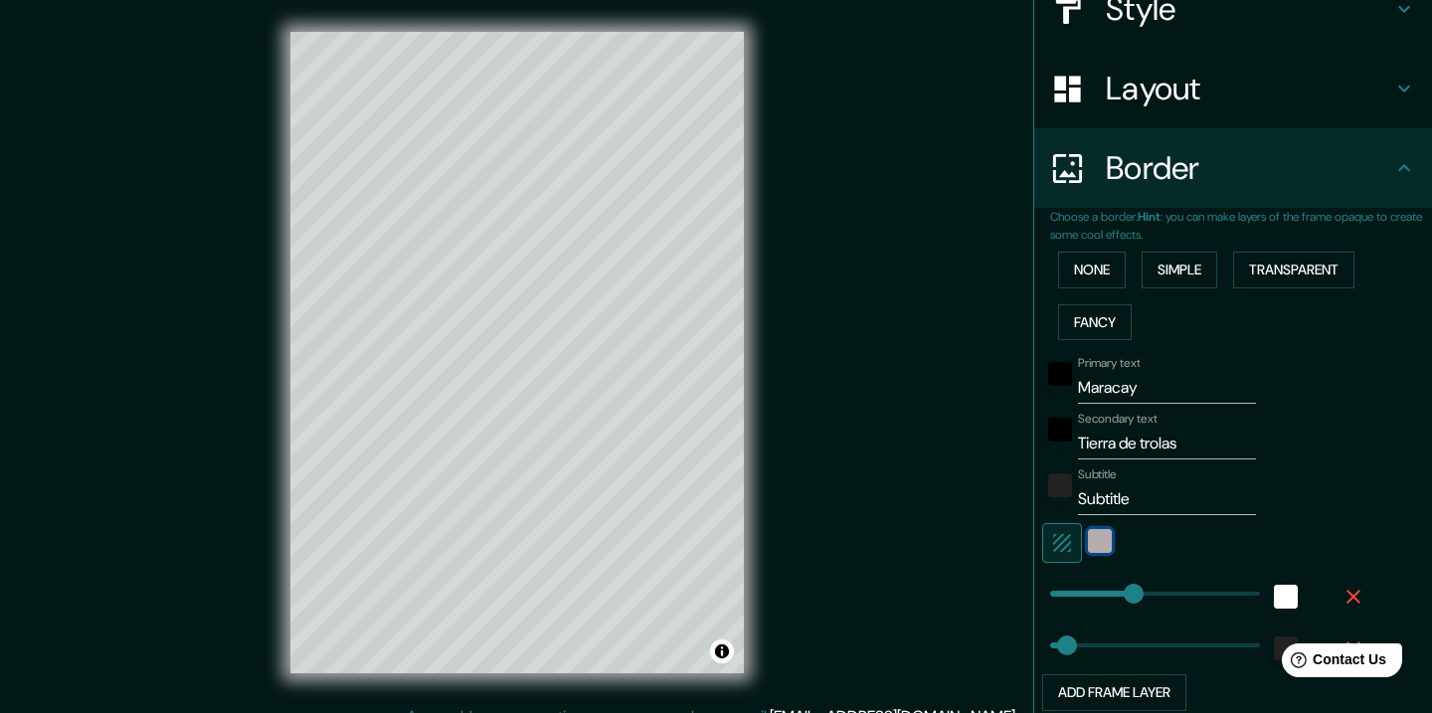
scroll to position [419, 0]
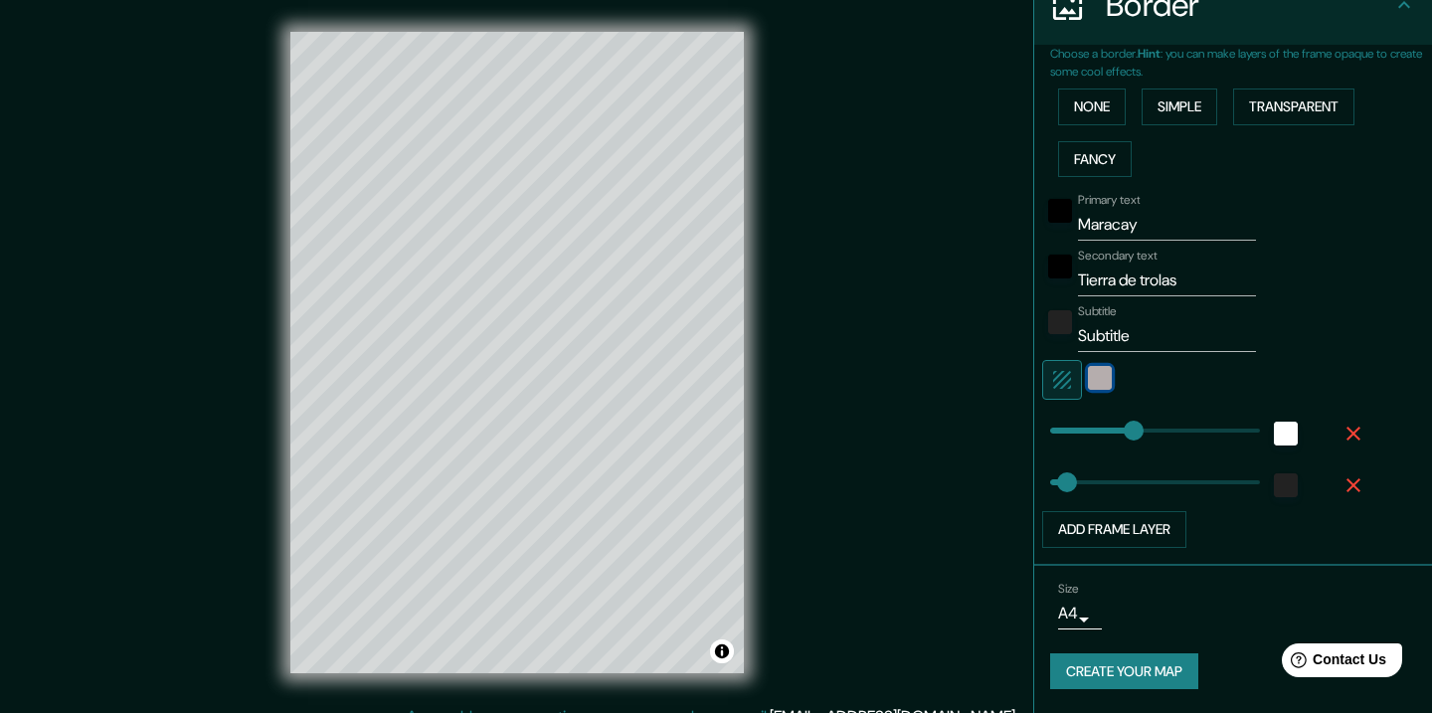
type input "182"
type input "0"
drag, startPoint x: 1065, startPoint y: 483, endPoint x: 1028, endPoint y: 476, distance: 37.4
type input "182"
type input "456"
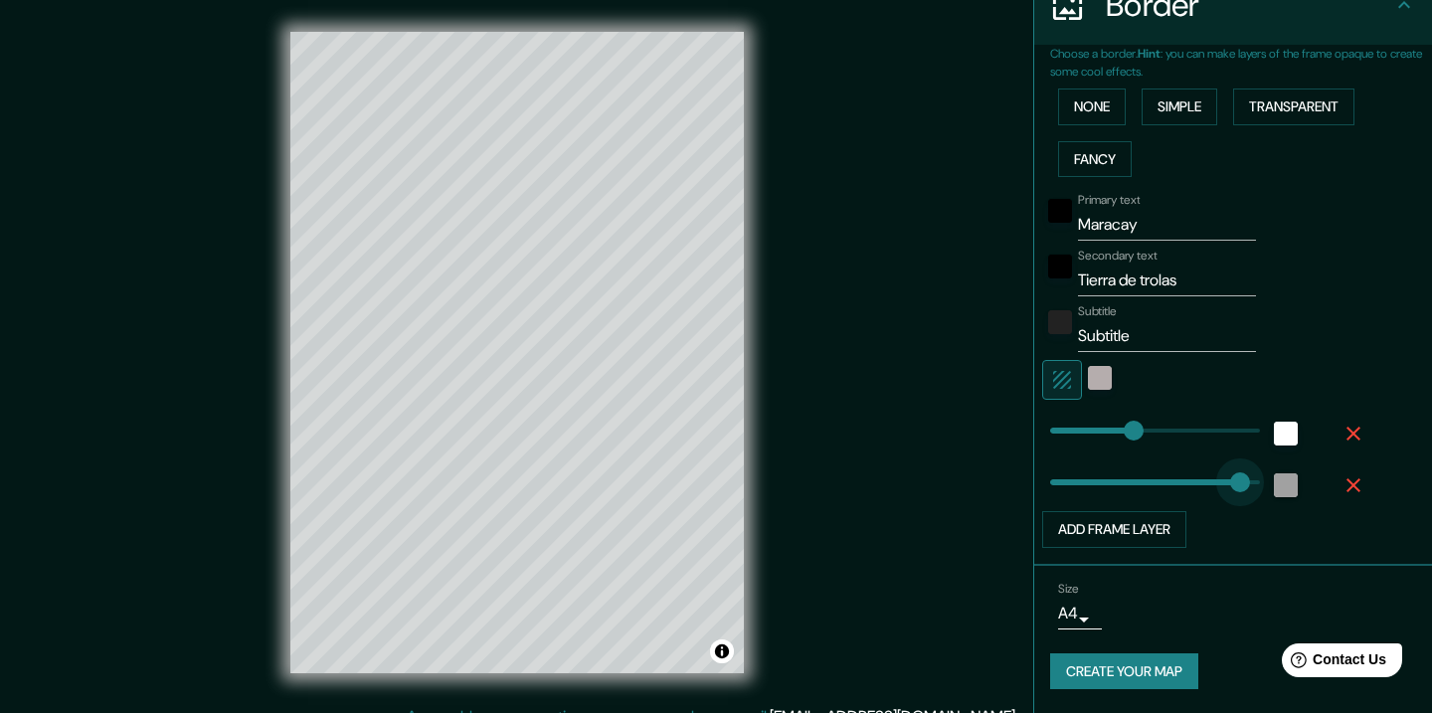
drag, startPoint x: 1047, startPoint y: 479, endPoint x: 1285, endPoint y: 479, distance: 237.7
type input "182"
type input "0"
drag, startPoint x: 1265, startPoint y: 482, endPoint x: 973, endPoint y: 480, distance: 292.4
type input "456"
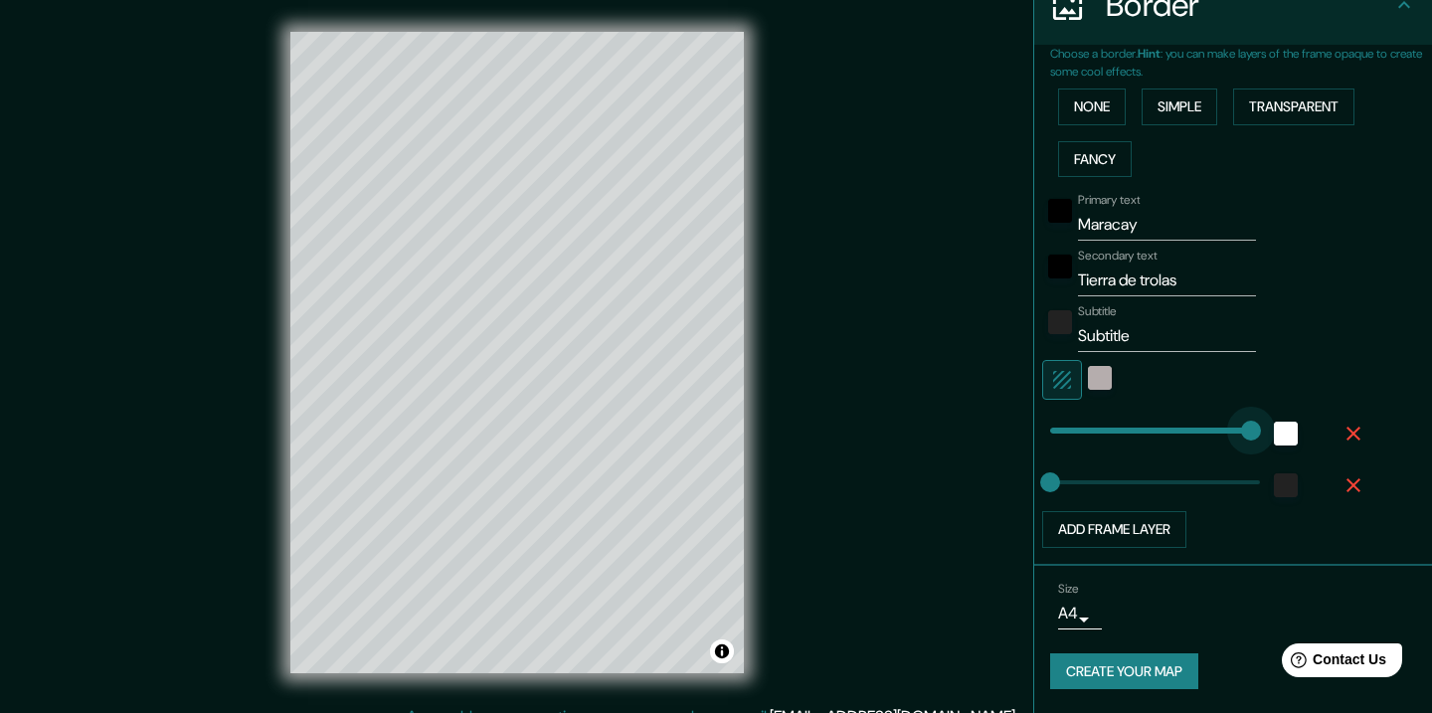
type input "0"
drag, startPoint x: 1251, startPoint y: 428, endPoint x: 865, endPoint y: 429, distance: 385.9
type input "65"
click at [1073, 390] on icon "button" at bounding box center [1062, 380] width 24 height 24
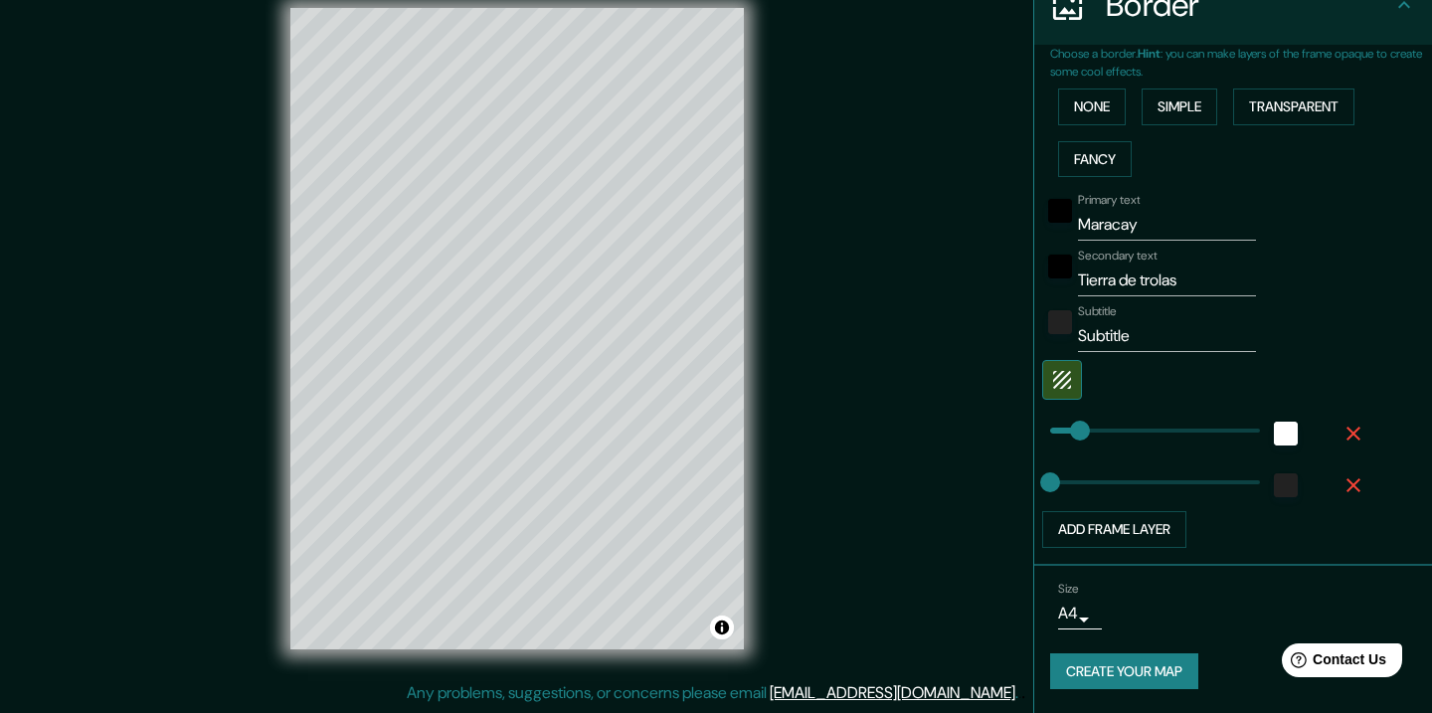
click at [1139, 281] on input "Tierra de trolas" at bounding box center [1167, 281] width 178 height 32
click at [1071, 617] on body "Mappin Location [GEOGRAPHIC_DATA], [GEOGRAPHIC_DATA], [GEOGRAPHIC_DATA], [GEOGR…" at bounding box center [716, 332] width 1432 height 713
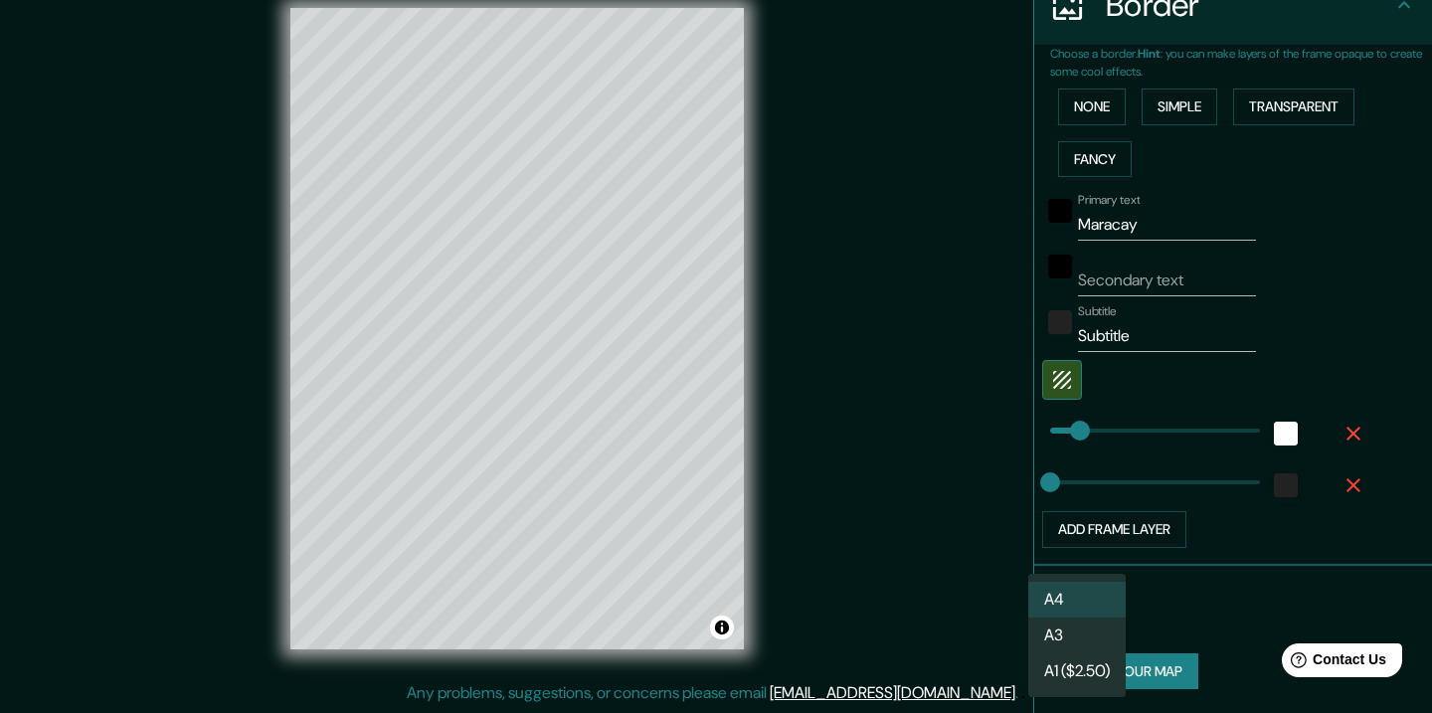
click at [1057, 638] on li "A3" at bounding box center [1076, 636] width 97 height 36
type input "a4"
click at [1119, 679] on button "Create your map" at bounding box center [1124, 671] width 148 height 37
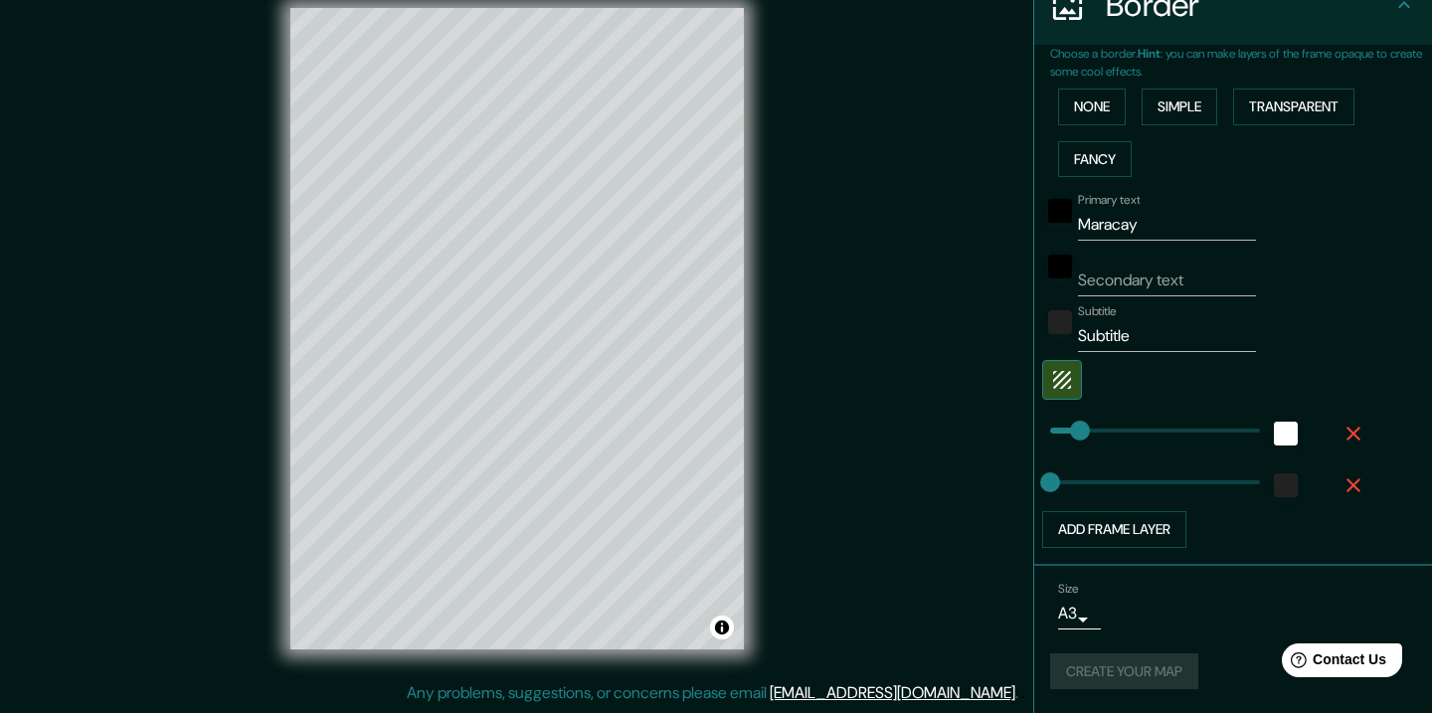
click at [1122, 673] on div "Create your map" at bounding box center [1233, 671] width 366 height 37
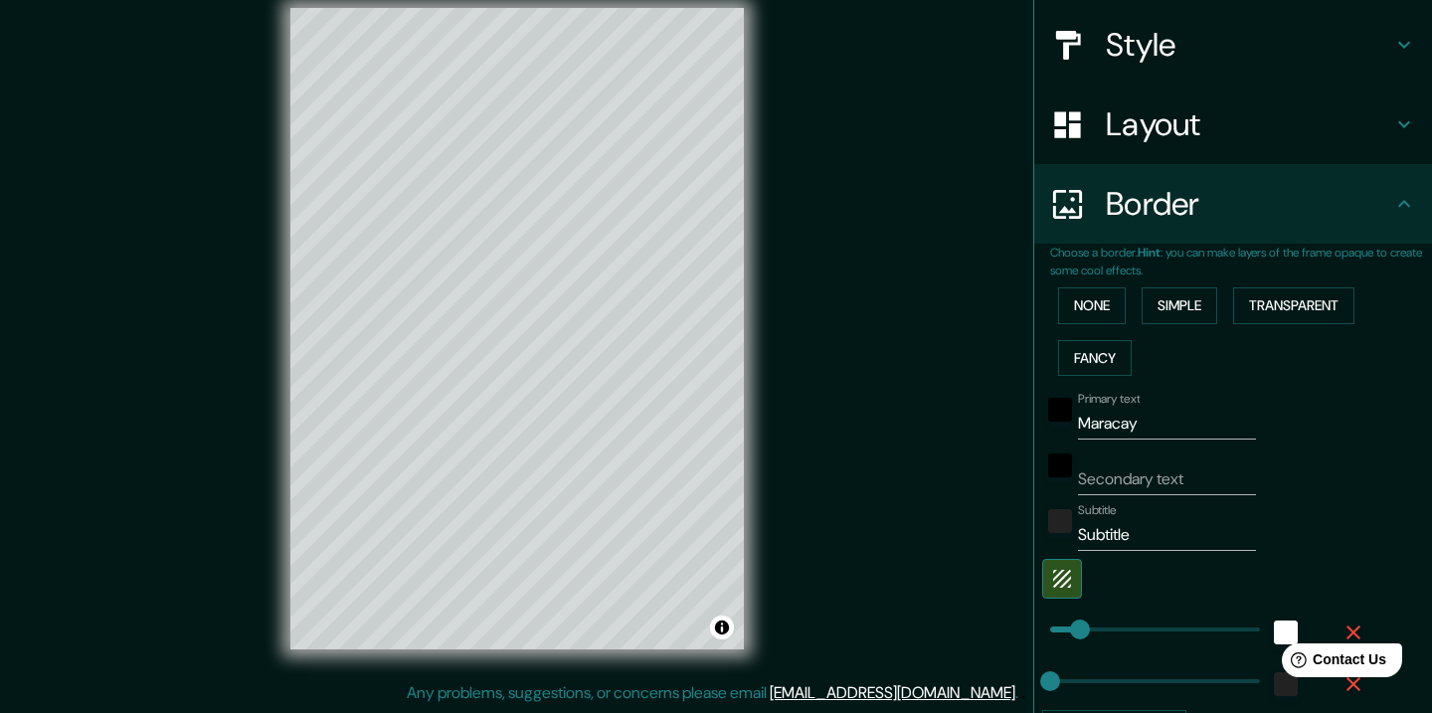
click at [1388, 205] on h4 "Border" at bounding box center [1249, 204] width 286 height 40
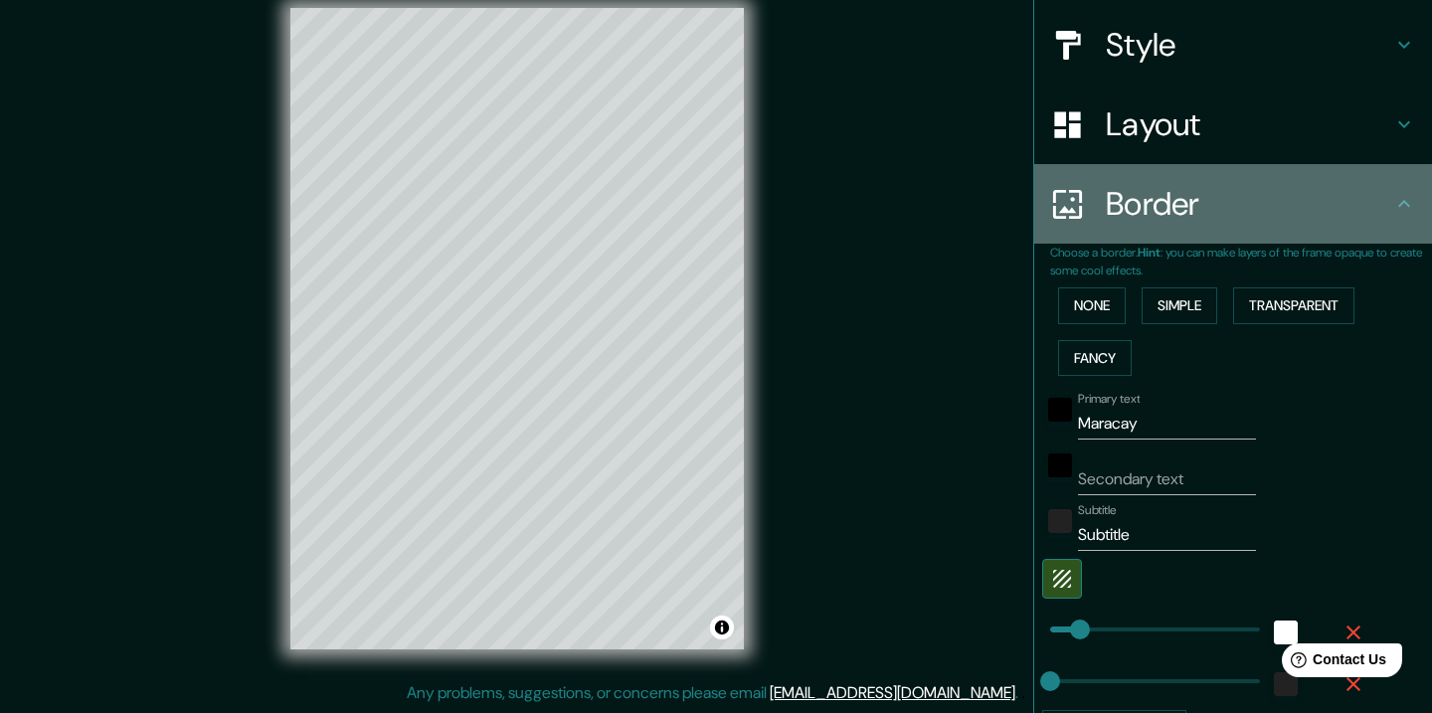
click at [1402, 207] on icon at bounding box center [1404, 204] width 24 height 24
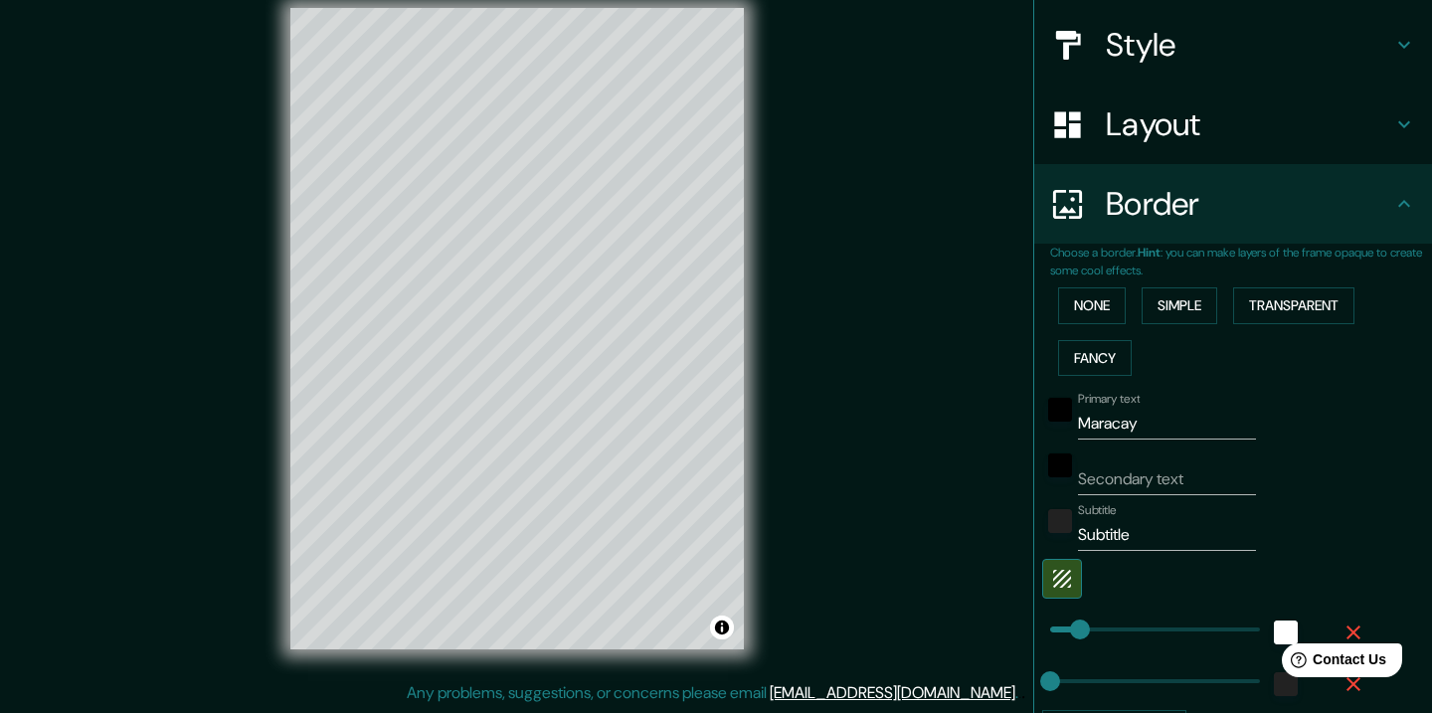
click at [1329, 156] on div "Layout" at bounding box center [1233, 125] width 398 height 80
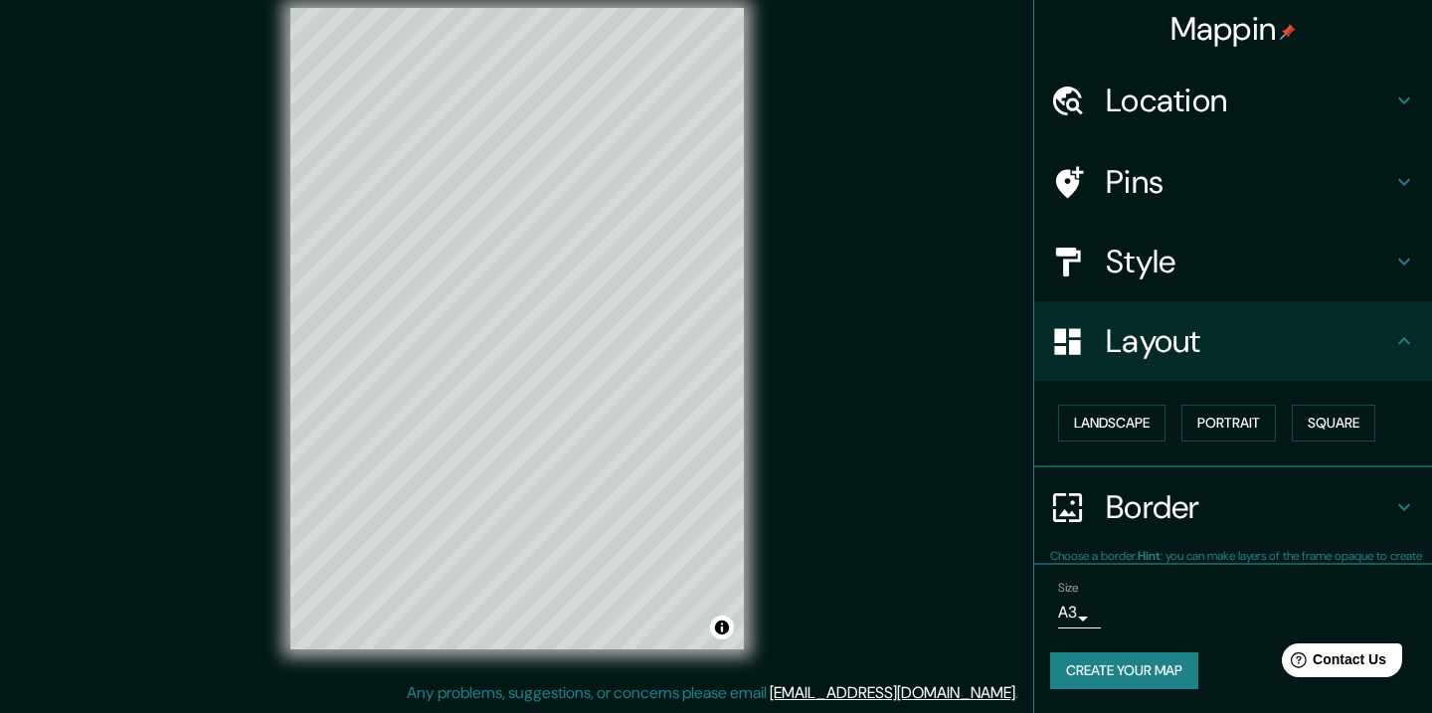
scroll to position [2, 0]
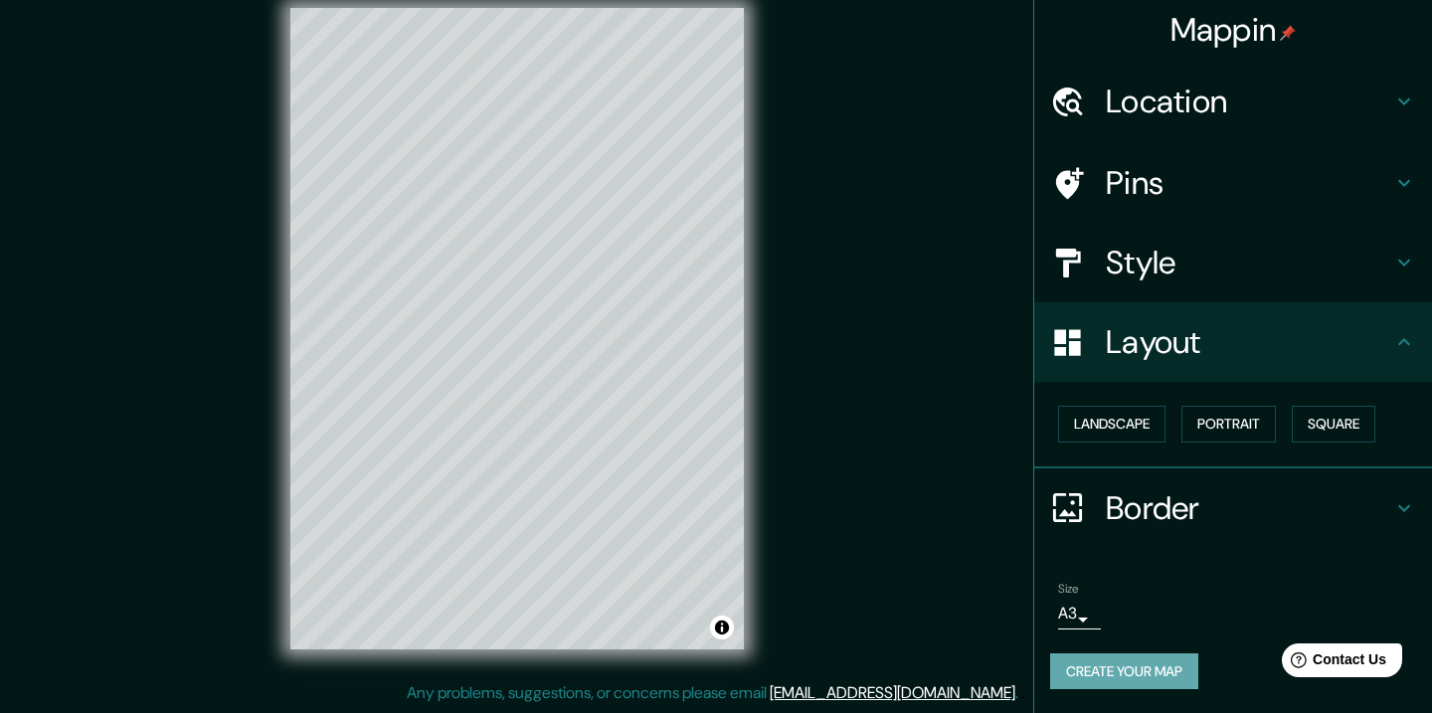
click at [1146, 662] on button "Create your map" at bounding box center [1124, 671] width 148 height 37
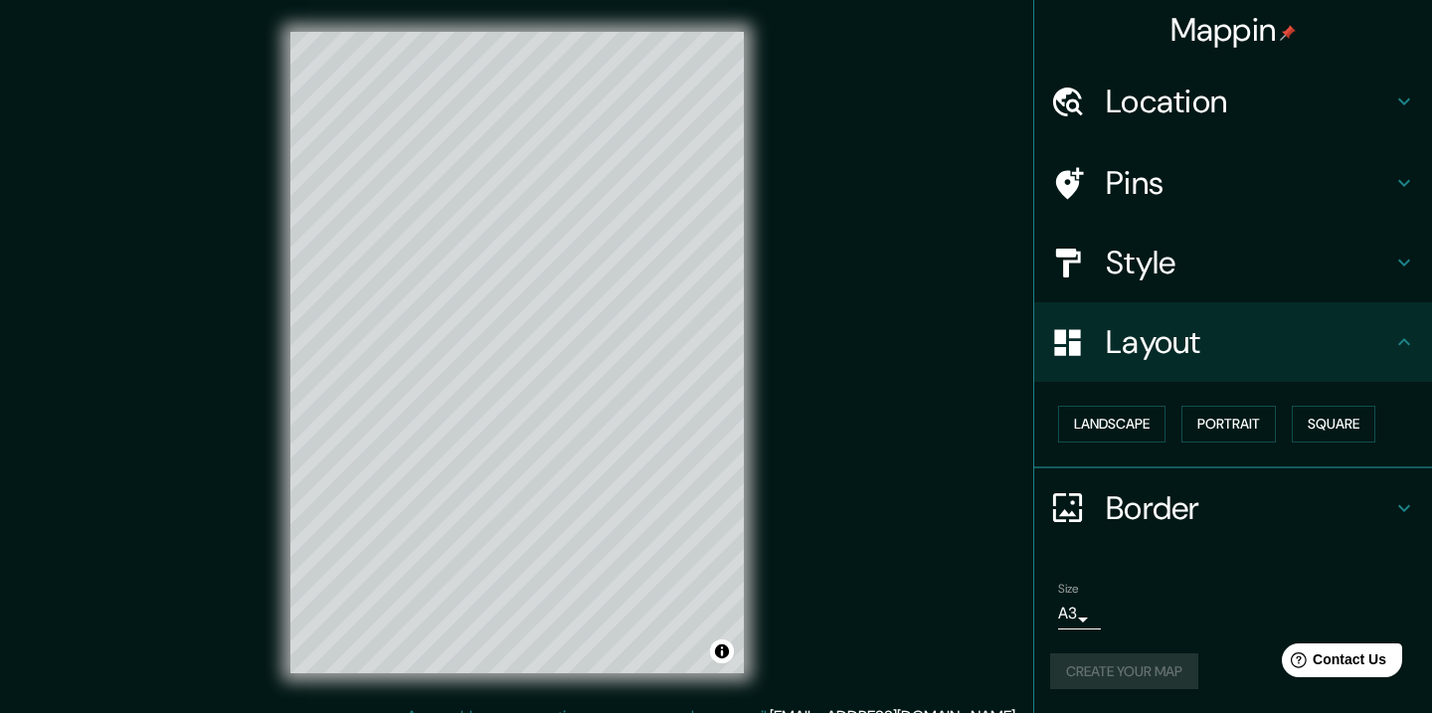
click at [1190, 172] on h4 "Pins" at bounding box center [1249, 183] width 286 height 40
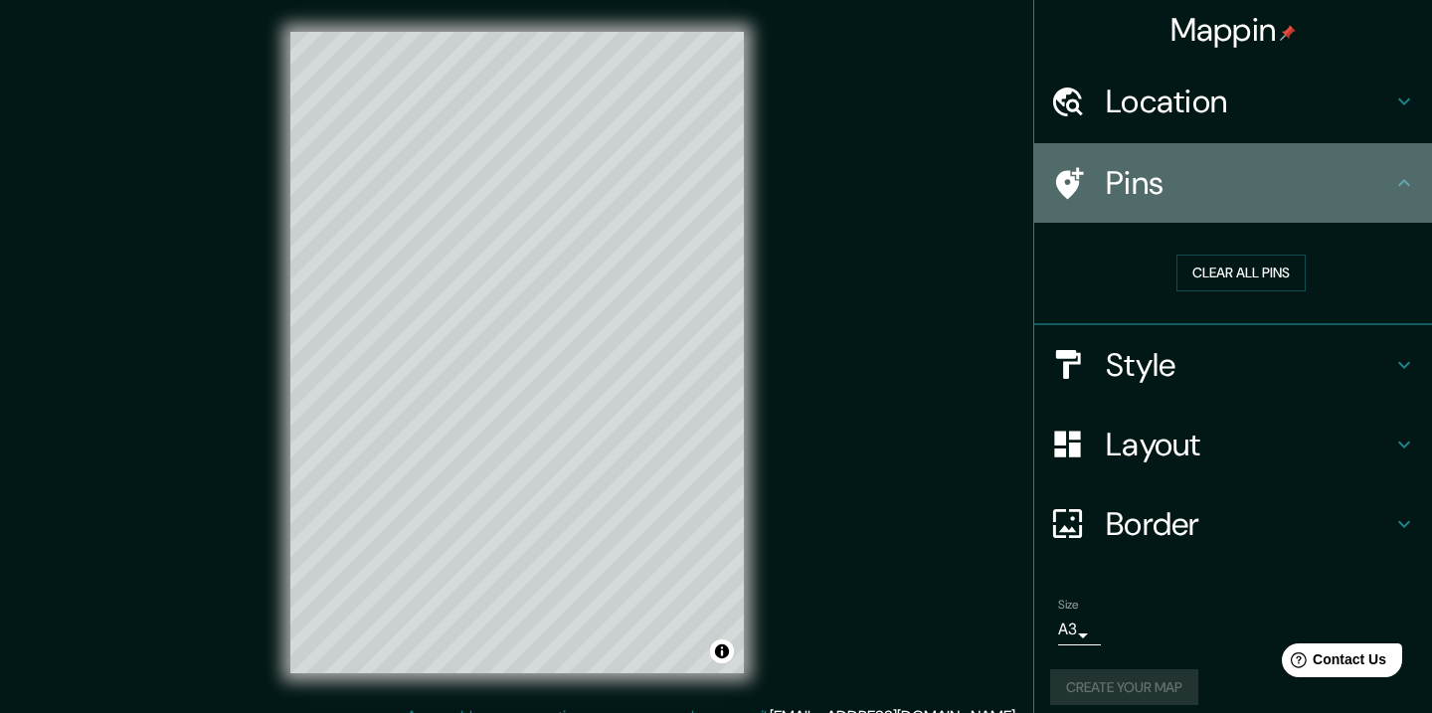
click at [1095, 159] on div "Pins" at bounding box center [1233, 183] width 398 height 80
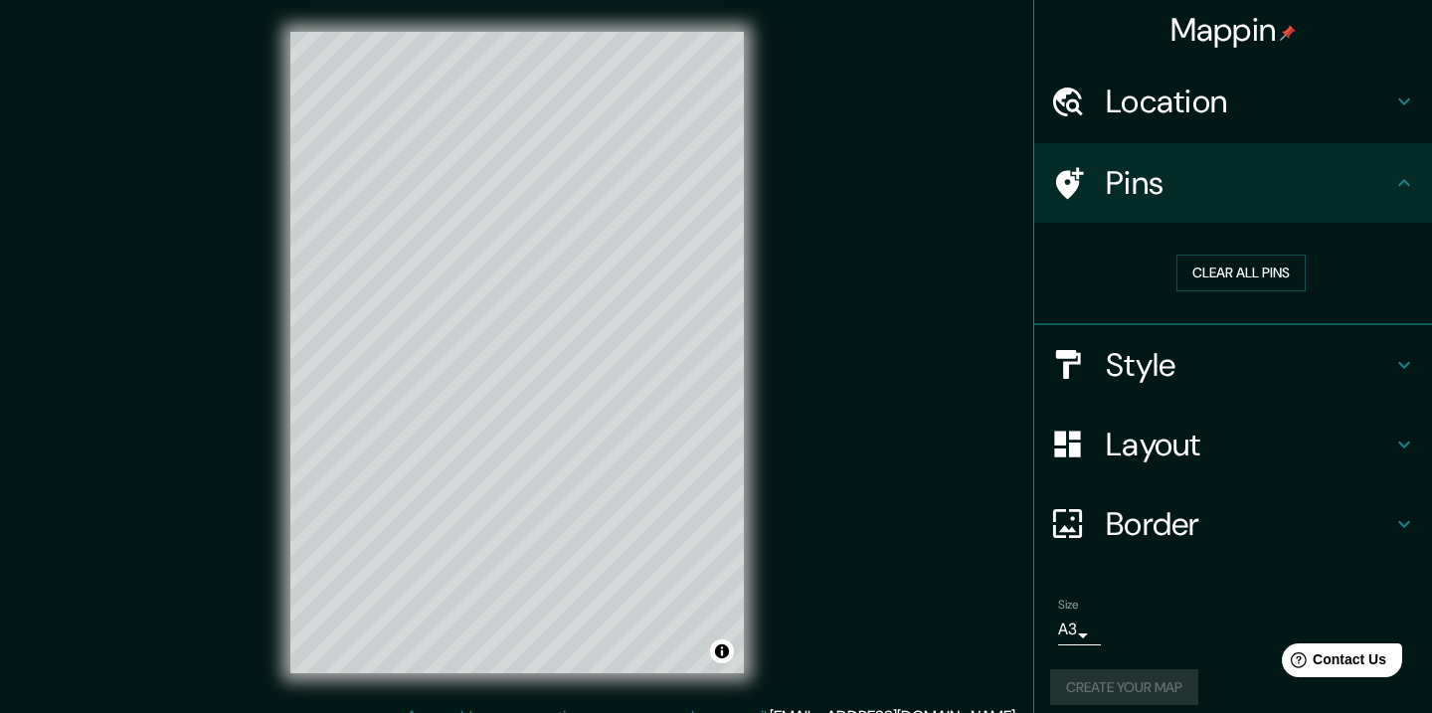
click at [1145, 66] on div "Location" at bounding box center [1233, 102] width 398 height 80
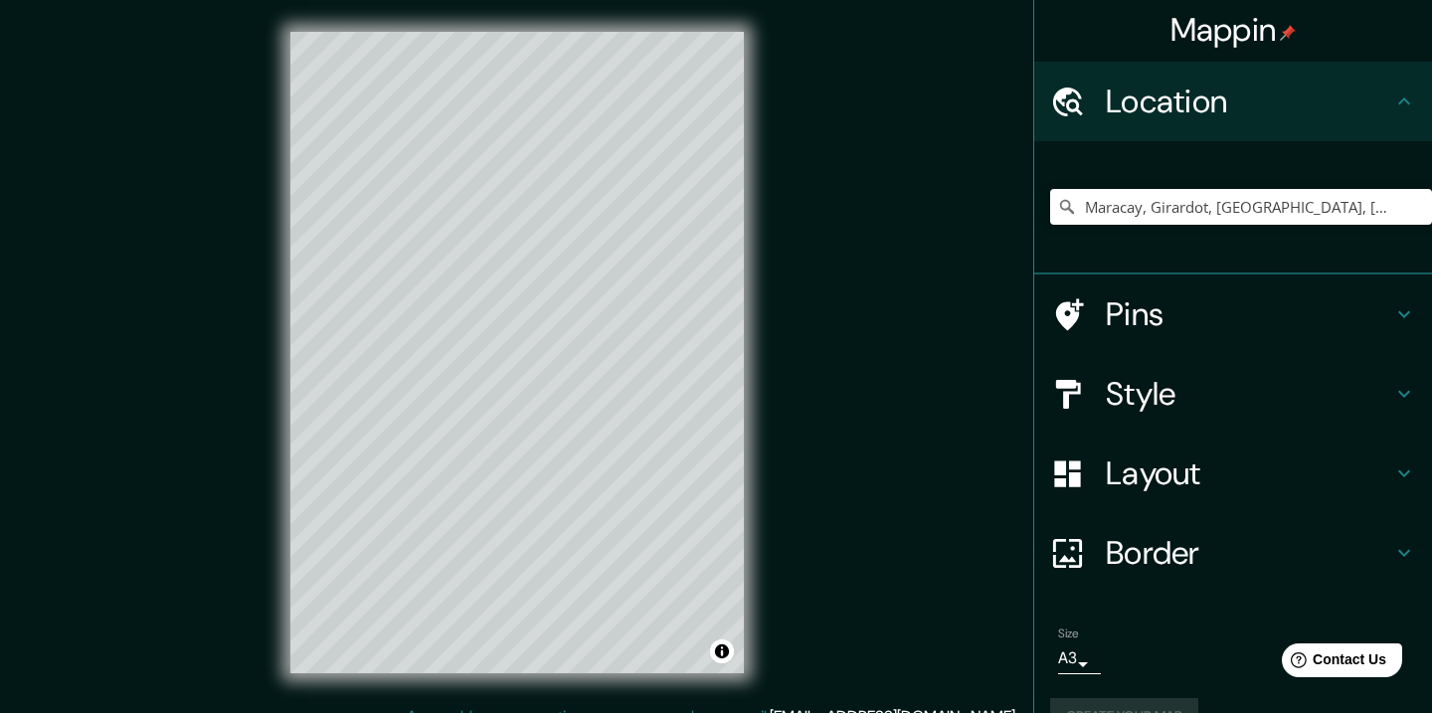
click at [1220, 26] on h4 "Mappin" at bounding box center [1234, 30] width 126 height 40
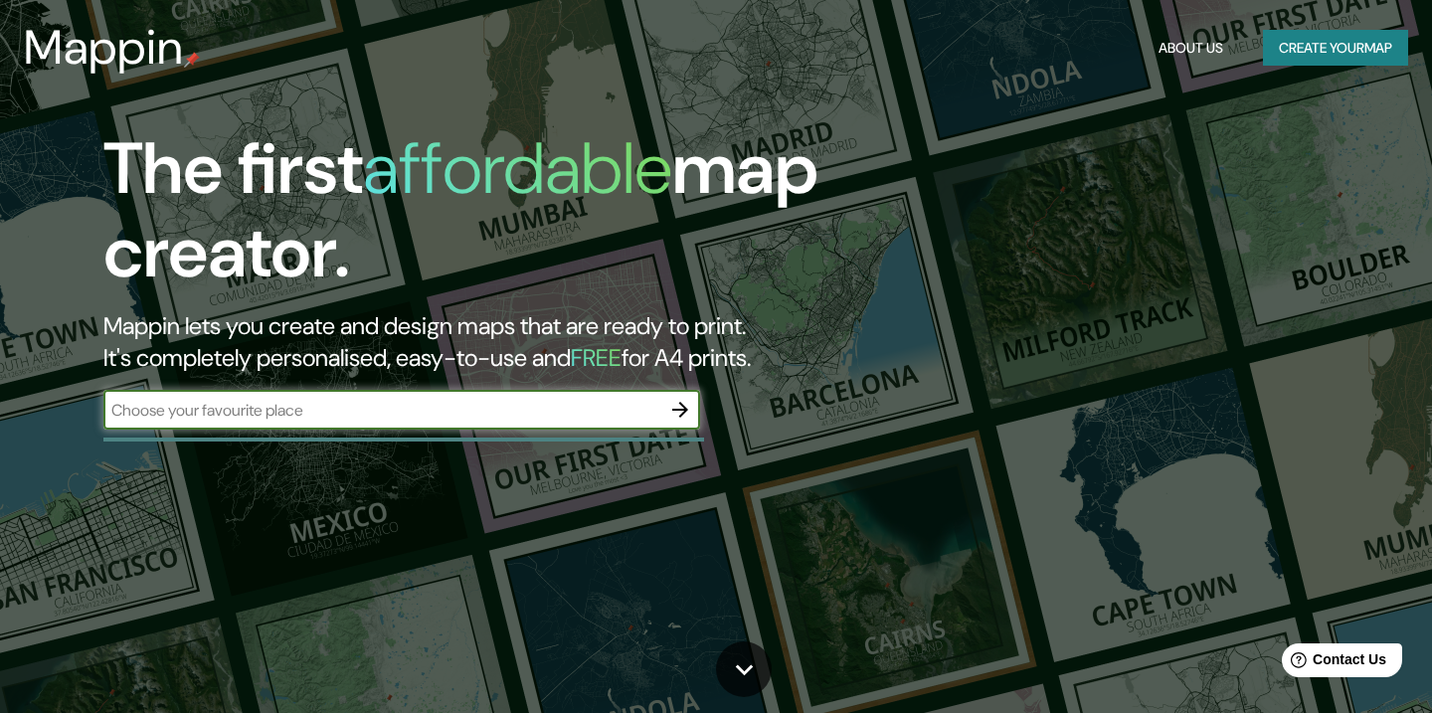
click at [422, 413] on input "text" at bounding box center [381, 410] width 557 height 23
type input "arrecifes"
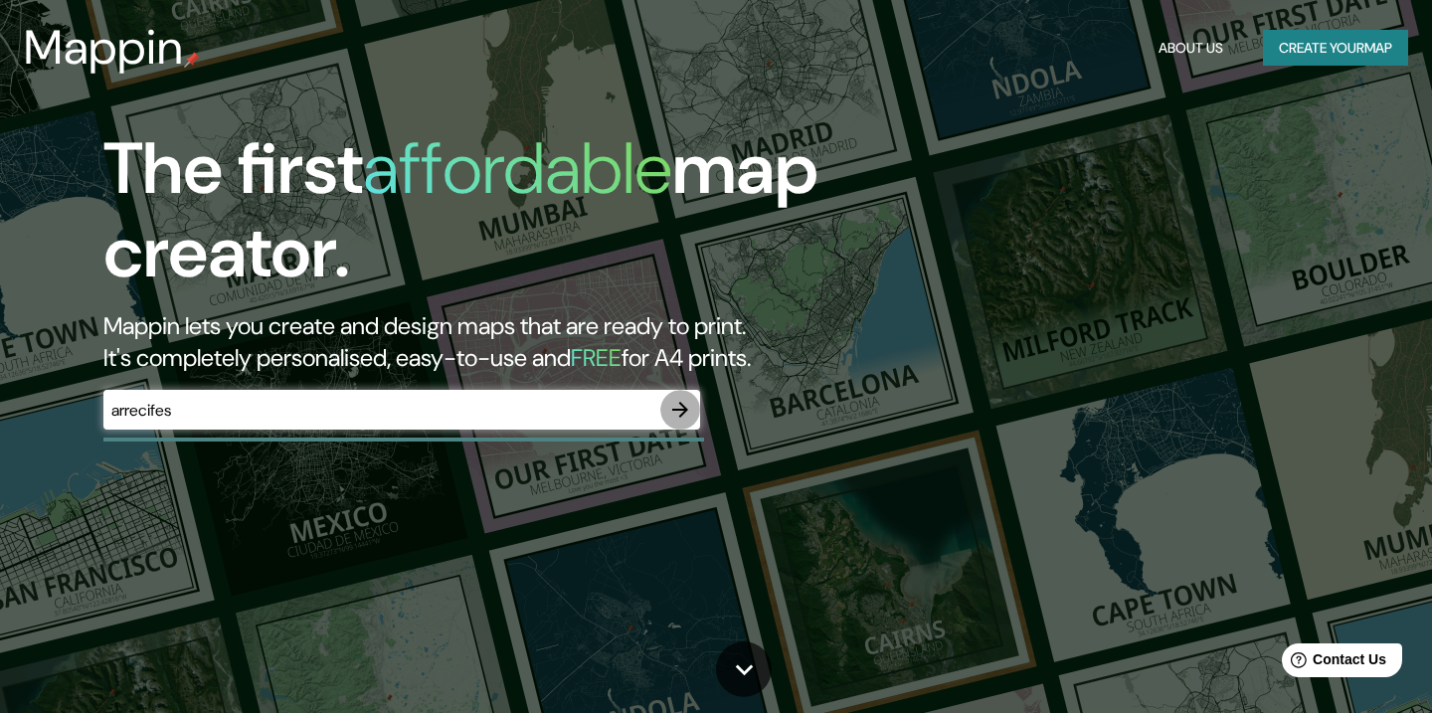
click at [675, 407] on icon "button" at bounding box center [680, 410] width 24 height 24
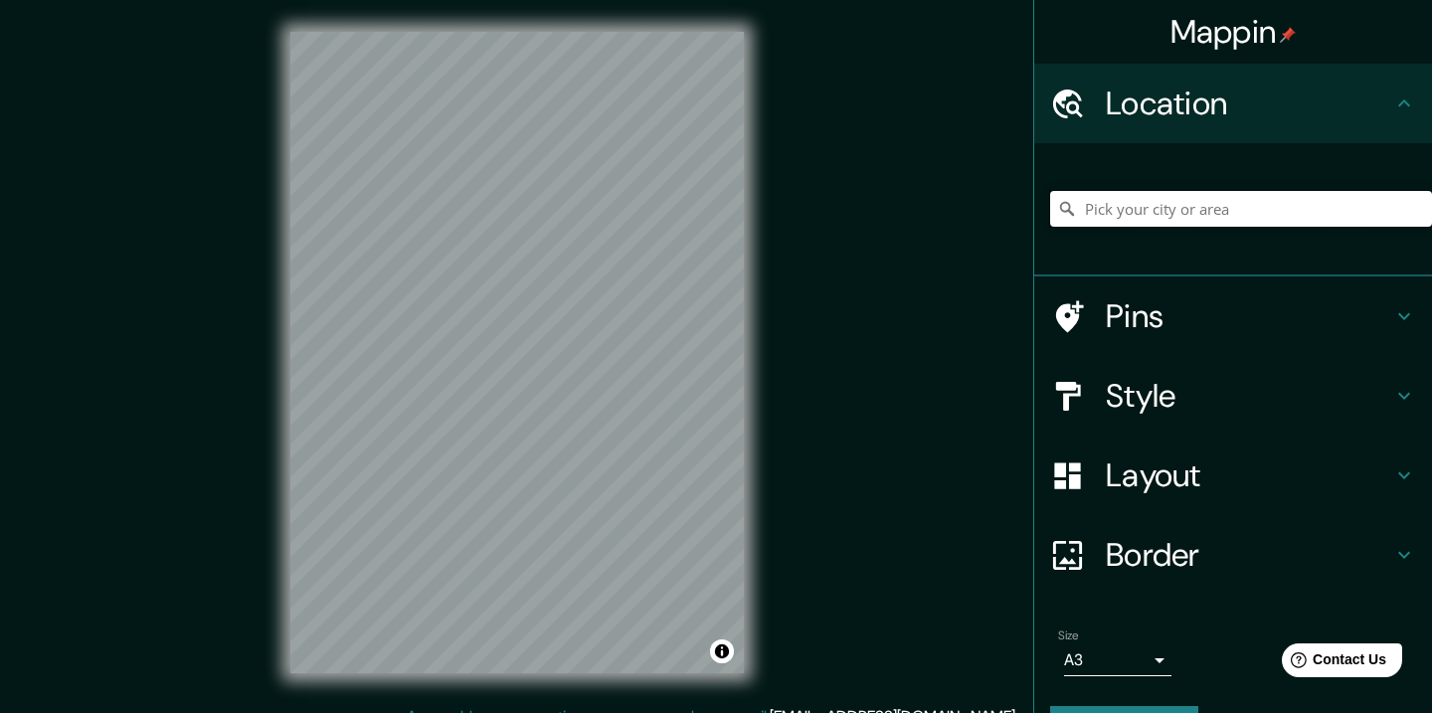
click at [1159, 214] on input "Pick your city or area" at bounding box center [1241, 209] width 382 height 36
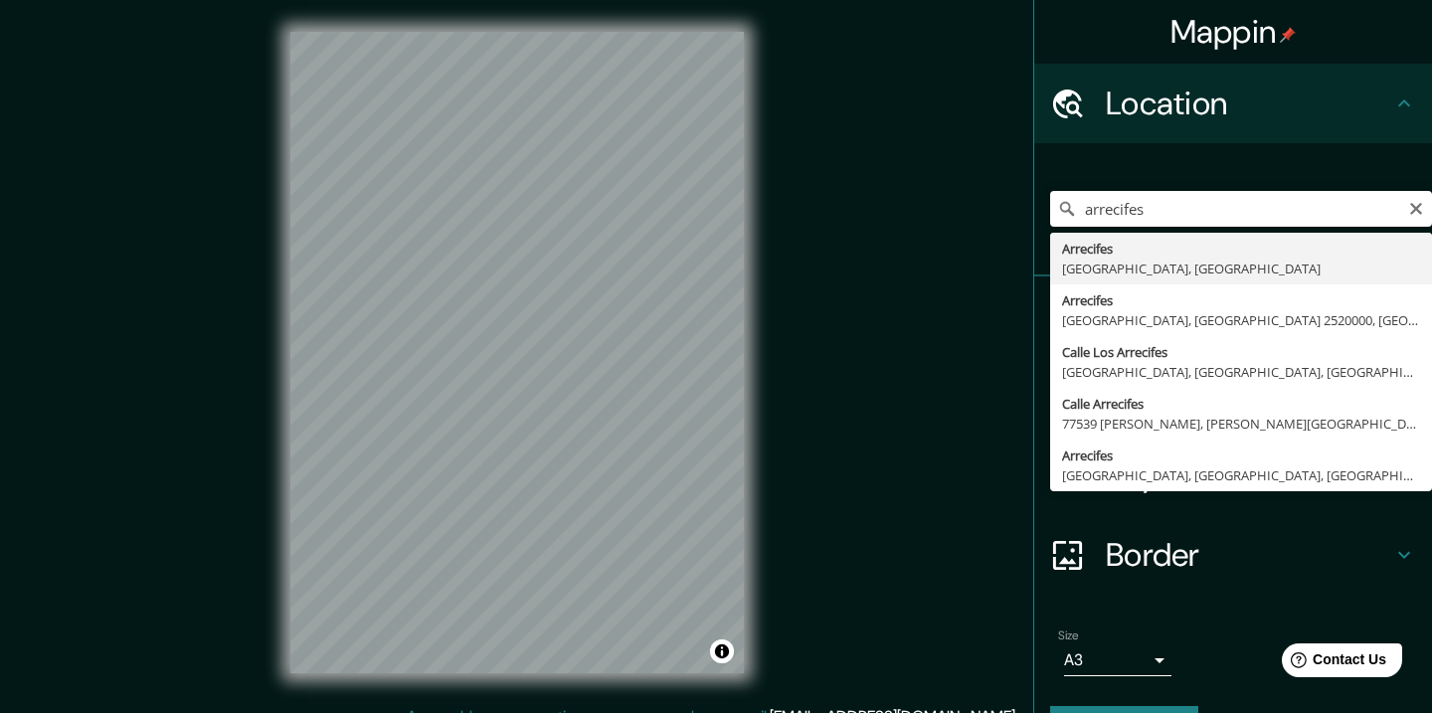
type input "Arrecifes, [GEOGRAPHIC_DATA], [GEOGRAPHIC_DATA]"
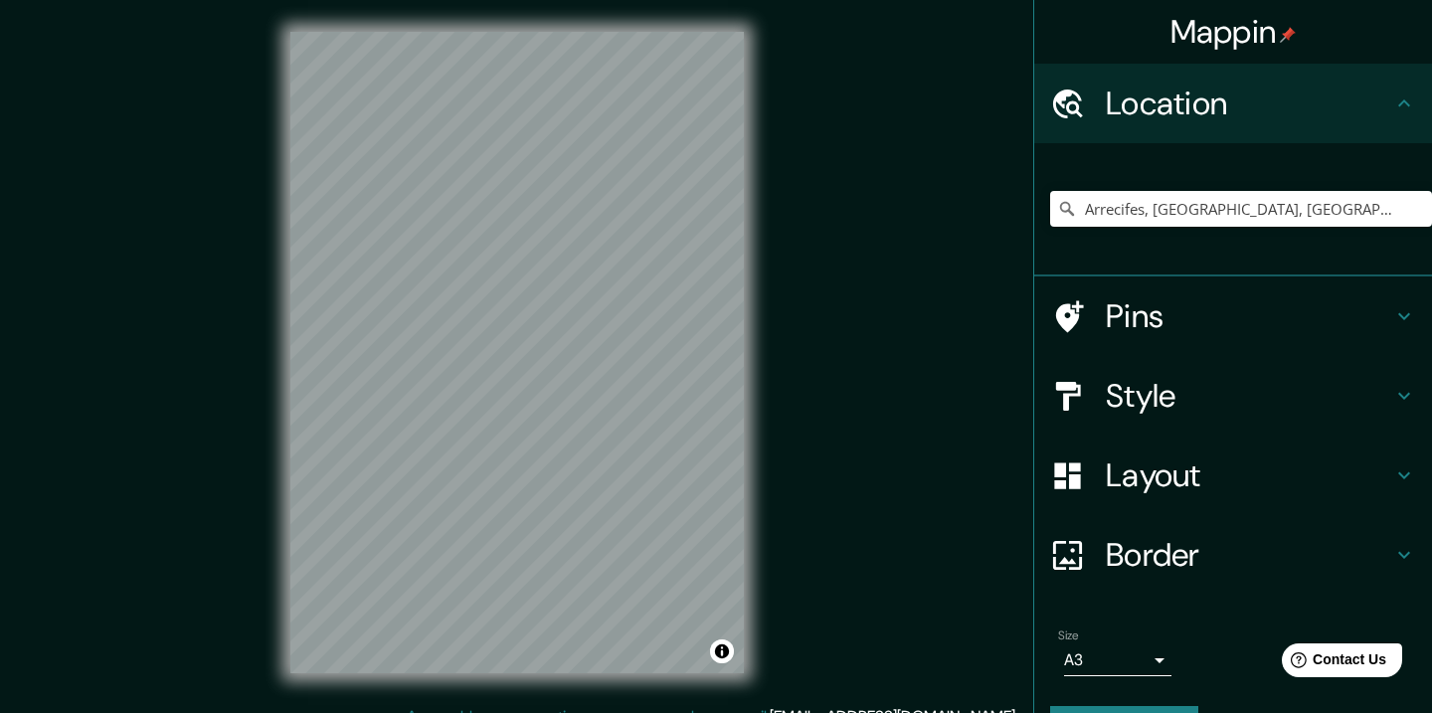
scroll to position [53, 0]
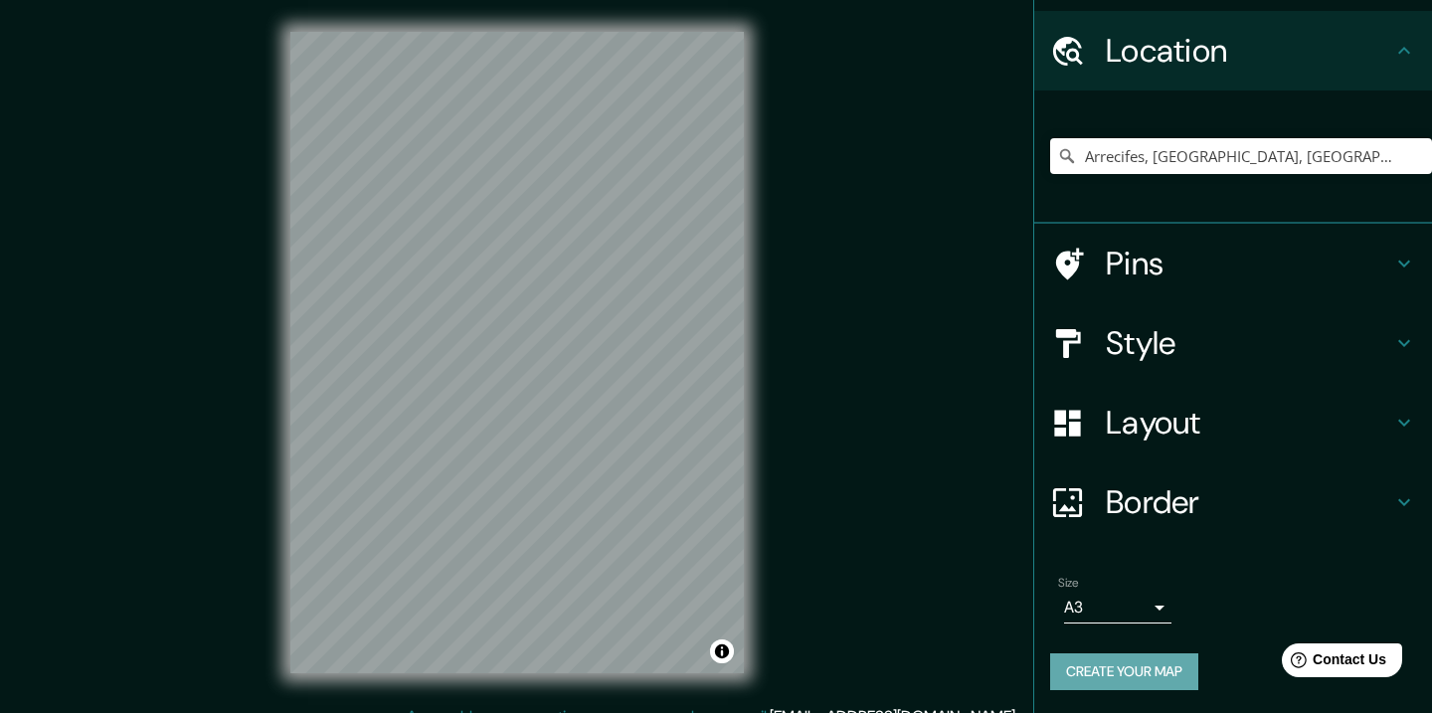
click at [1121, 678] on button "Create your map" at bounding box center [1124, 671] width 148 height 37
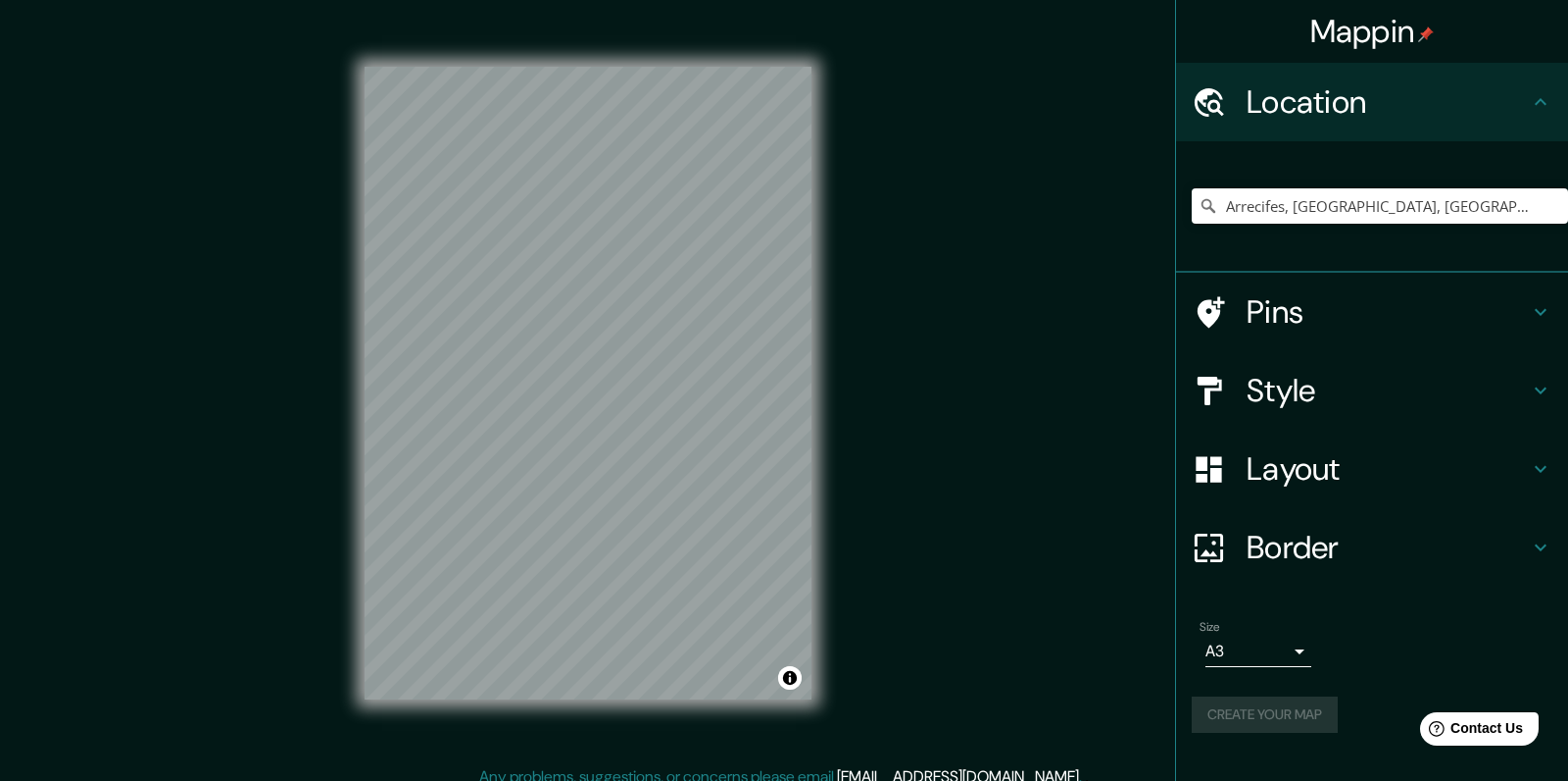
scroll to position [0, 0]
click at [785, 672] on button "Toggle attribution" at bounding box center [790, 677] width 24 height 24
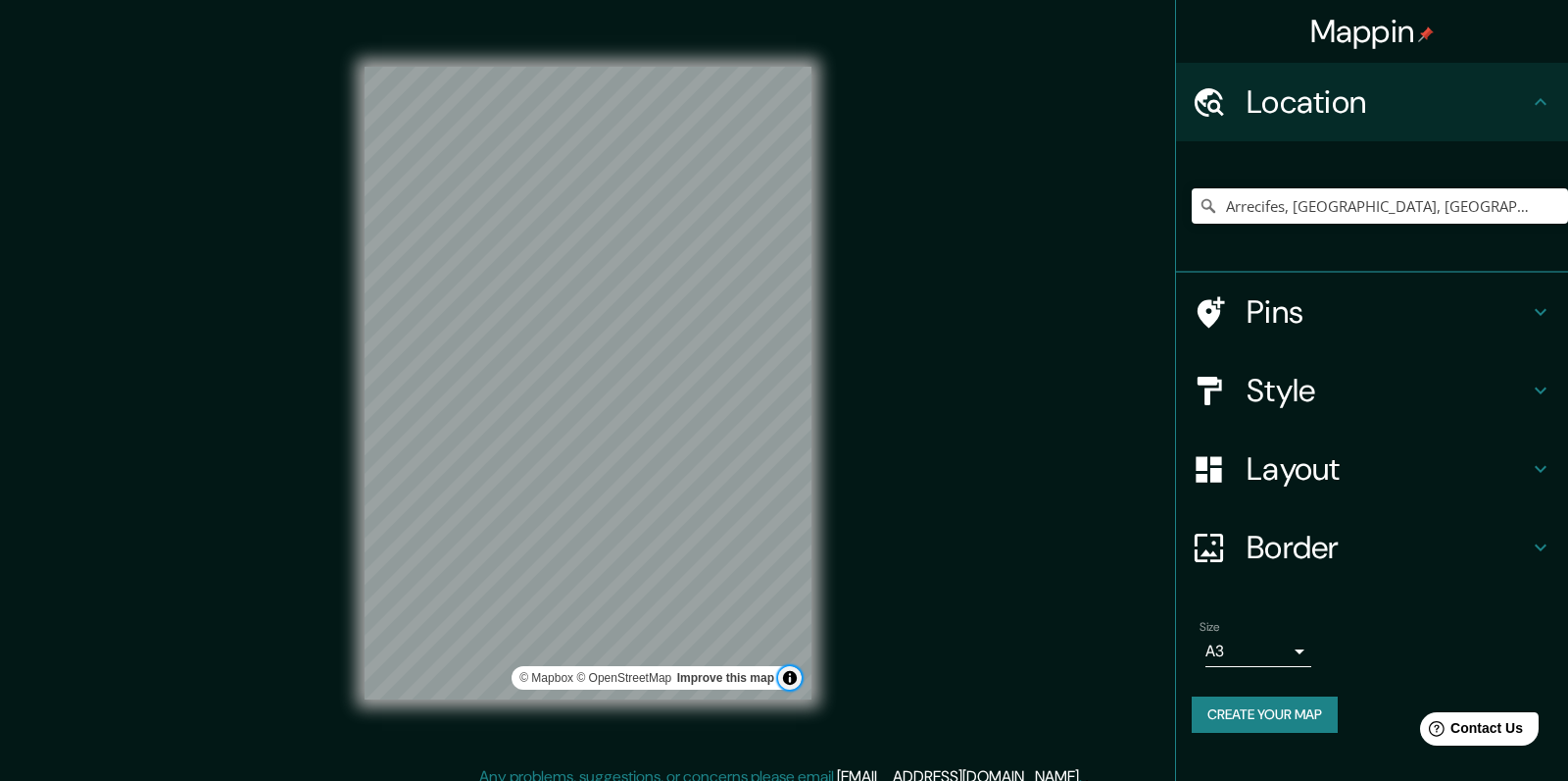
click at [791, 686] on button "Toggle attribution" at bounding box center [790, 677] width 24 height 24
click at [1266, 643] on body "Mappin Location [GEOGRAPHIC_DATA], [GEOGRAPHIC_DATA], [GEOGRAPHIC_DATA] Pins St…" at bounding box center [784, 390] width 1568 height 781
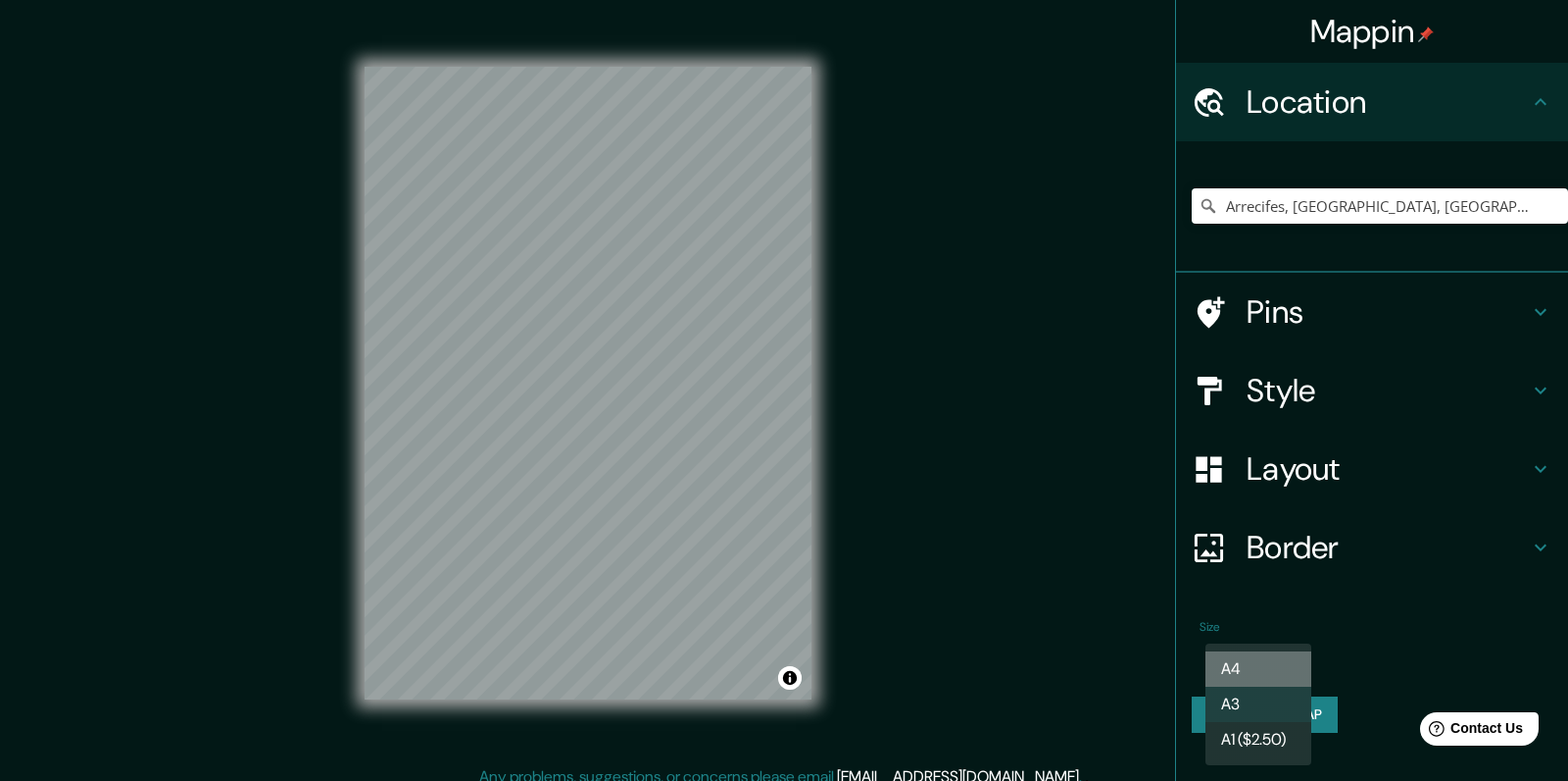
click at [1258, 662] on li "A4" at bounding box center [1258, 669] width 105 height 36
type input "single"
click at [1263, 591] on ul "Location [GEOGRAPHIC_DATA], [GEOGRAPHIC_DATA], [GEOGRAPHIC_DATA] Pins Style Lay…" at bounding box center [1372, 409] width 392 height 693
click at [1410, 702] on icon "Help" at bounding box center [1435, 729] width 17 height 17
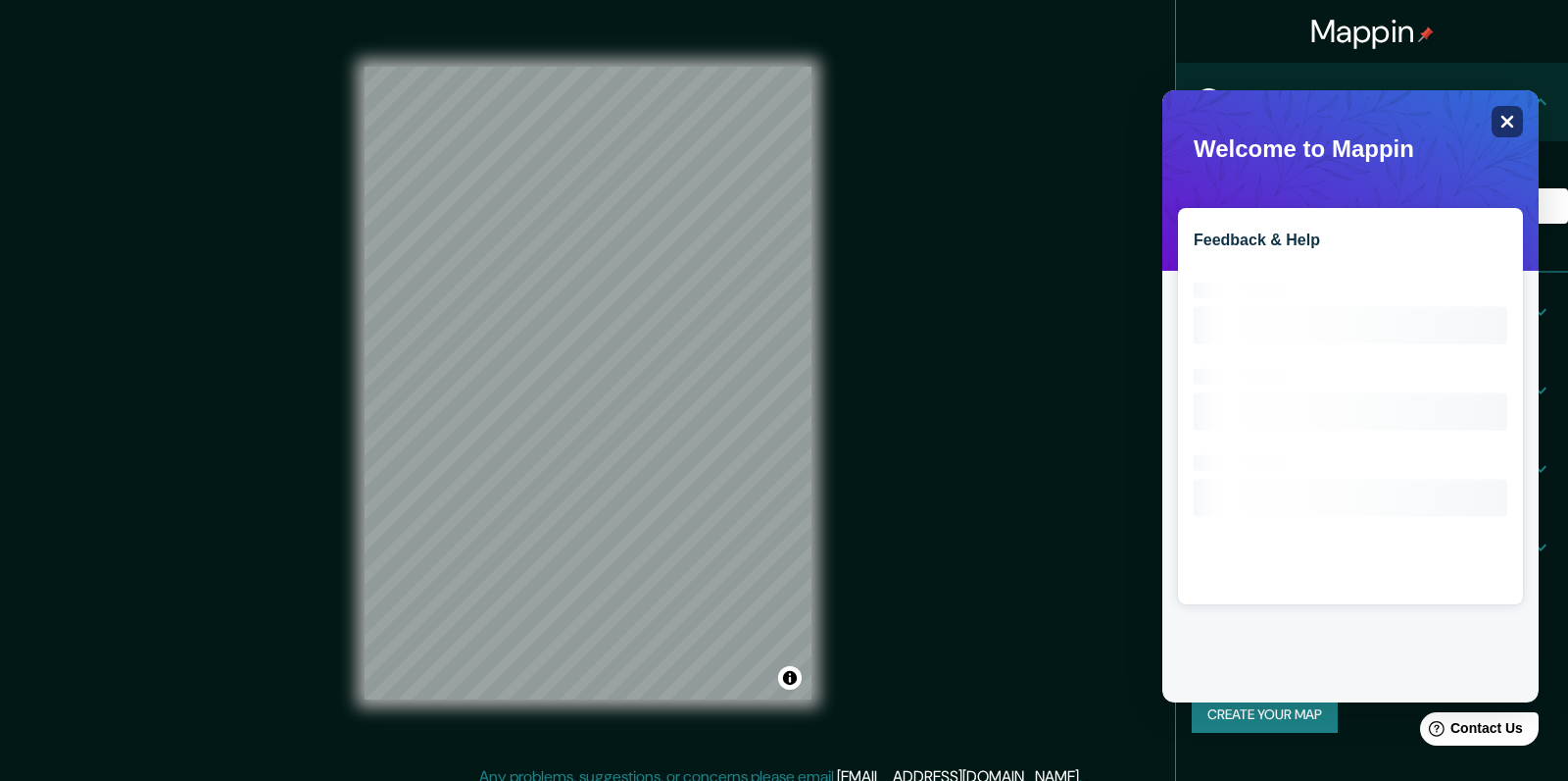
click at [1410, 124] on icon "Close" at bounding box center [1507, 120] width 15 height 15
